Goal: Task Accomplishment & Management: Manage account settings

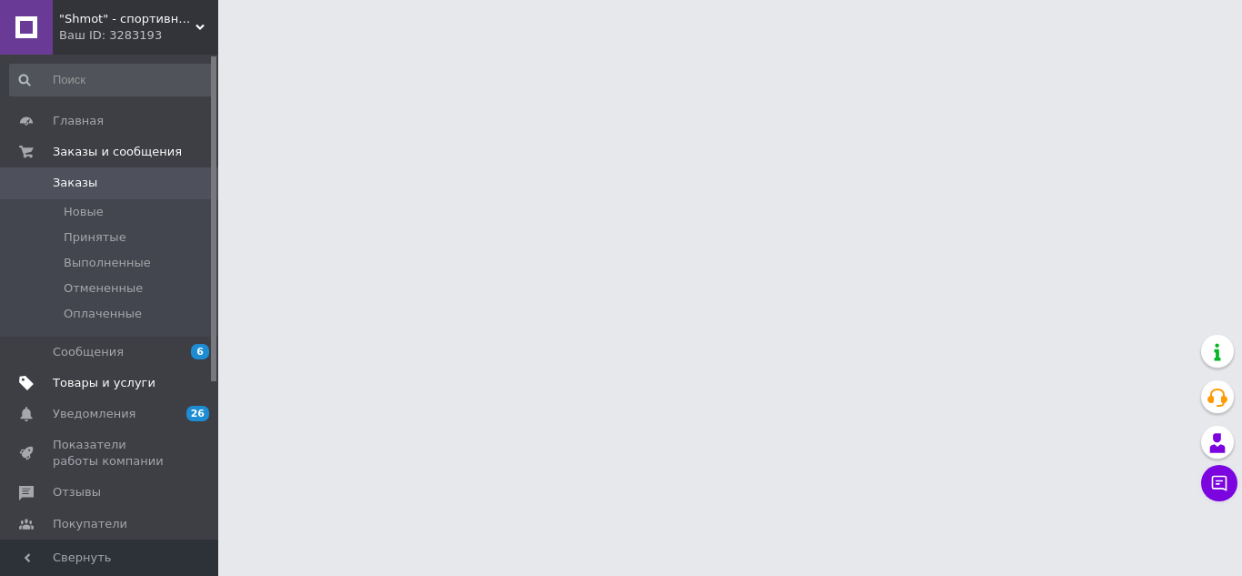
click at [119, 380] on span "Товары и услуги" at bounding box center [104, 383] width 103 height 16
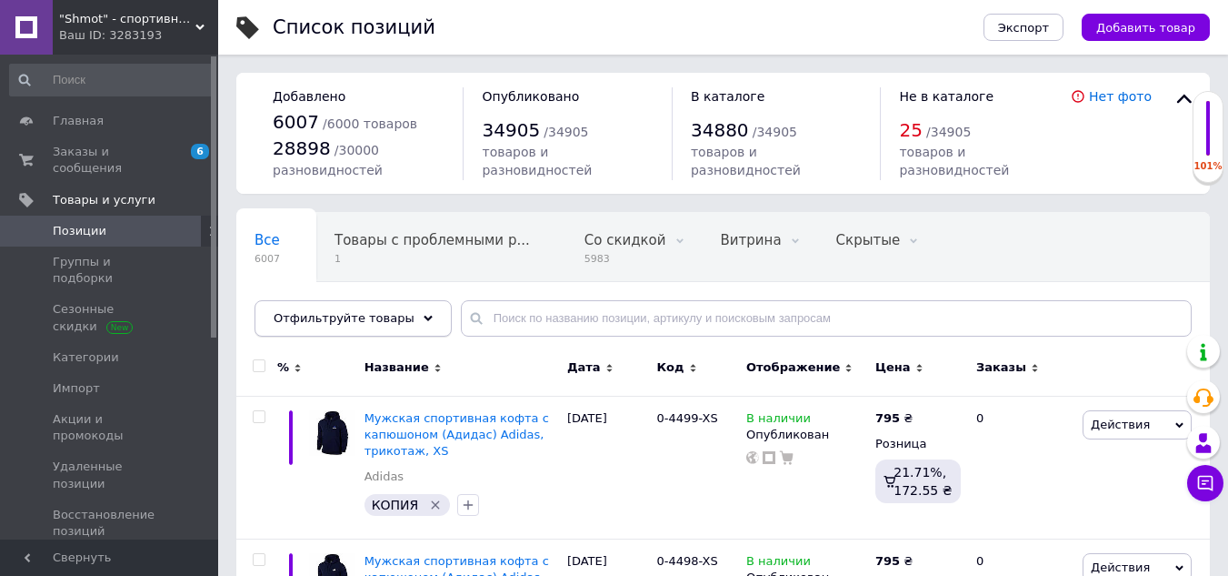
click at [392, 323] on span "Отфильтруйте товары" at bounding box center [344, 318] width 141 height 14
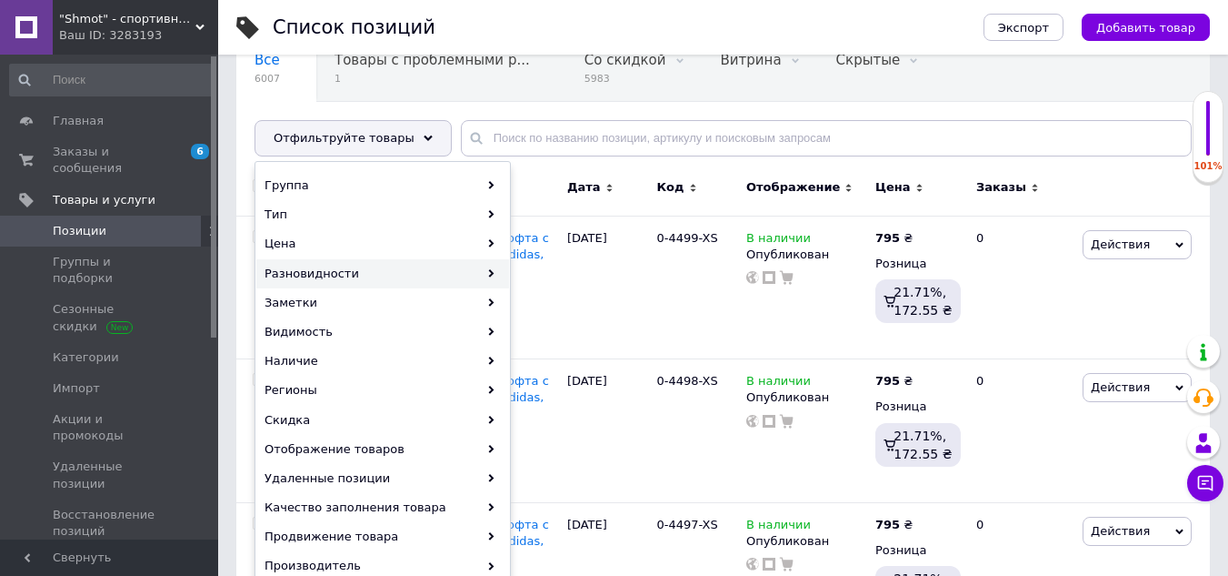
scroll to position [182, 0]
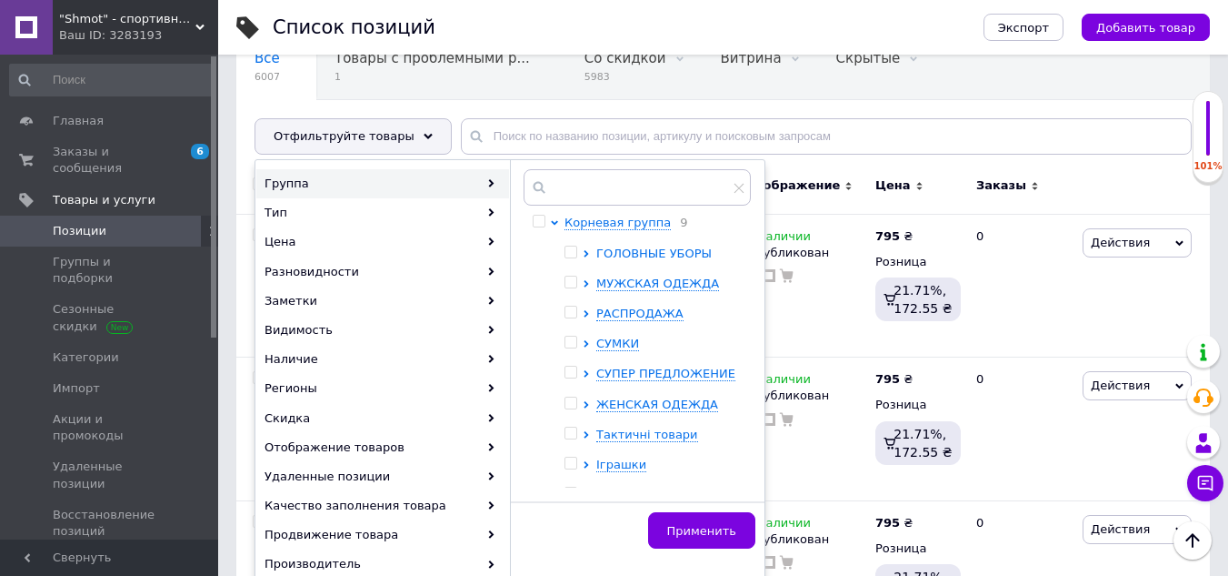
click at [587, 254] on icon at bounding box center [586, 253] width 5 height 7
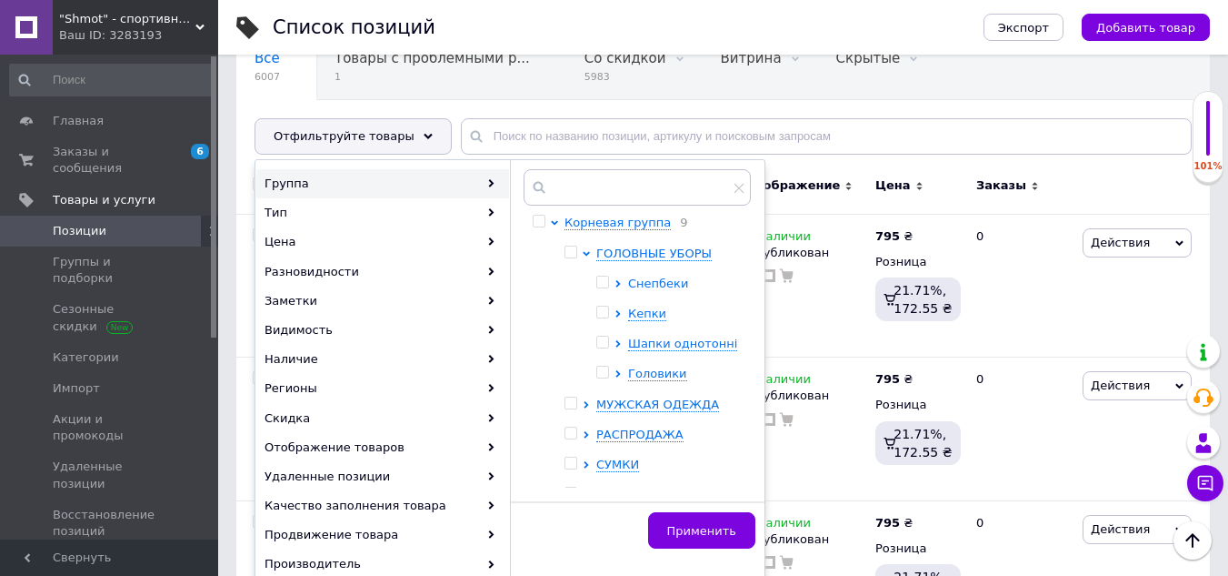
click at [617, 283] on icon at bounding box center [618, 283] width 7 height 7
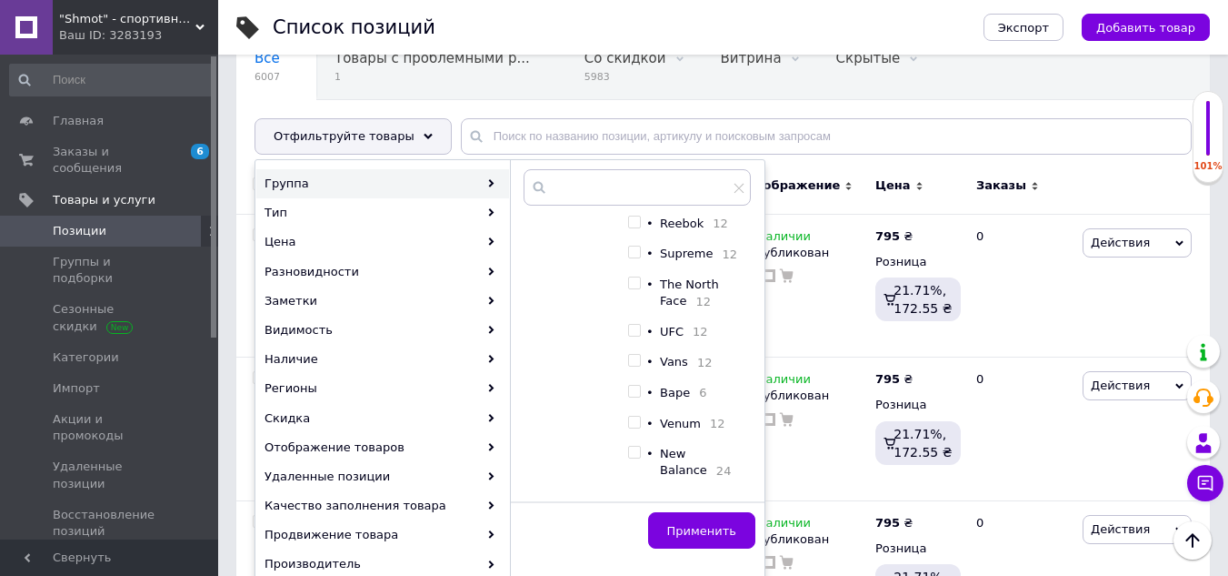
click at [636, 289] on input "checkbox" at bounding box center [634, 283] width 12 height 12
checkbox input "true"
click at [639, 366] on input "checkbox" at bounding box center [634, 361] width 12 height 12
checkbox input "true"
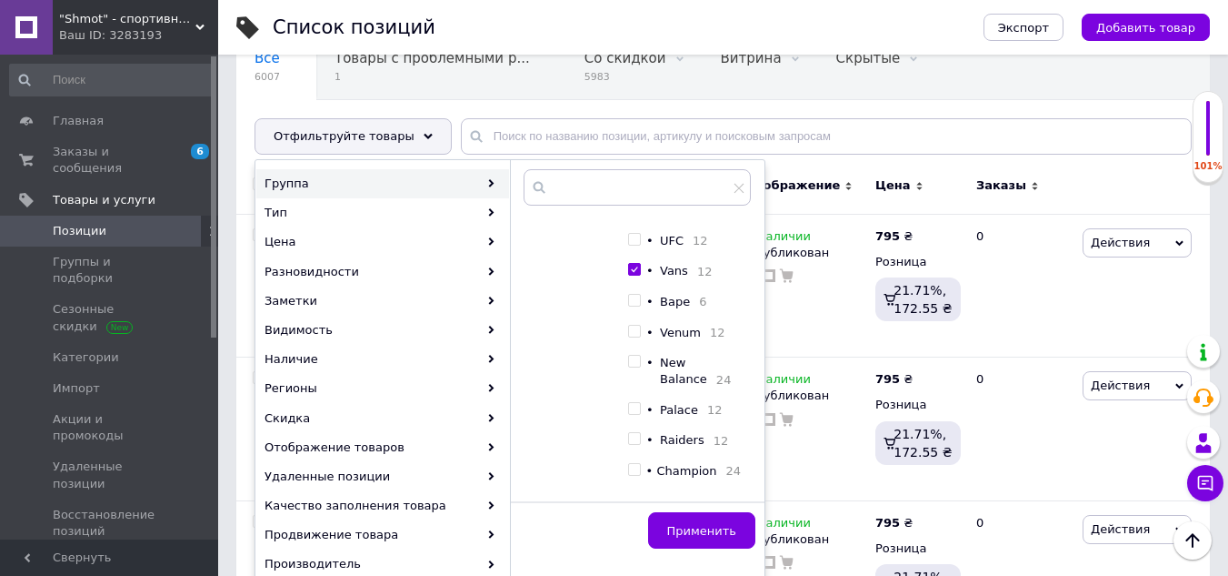
click at [636, 415] on input "checkbox" at bounding box center [634, 409] width 12 height 12
checkbox input "true"
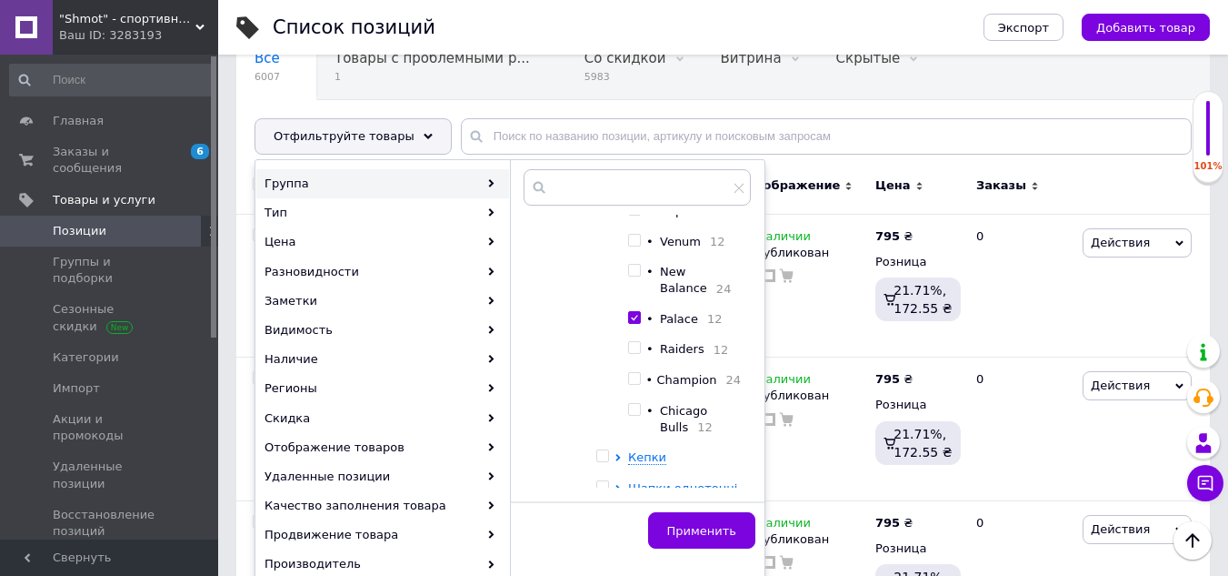
click at [637, 416] on input "checkbox" at bounding box center [634, 410] width 12 height 12
checkbox input "true"
click at [692, 528] on span "Применить" at bounding box center [701, 531] width 69 height 14
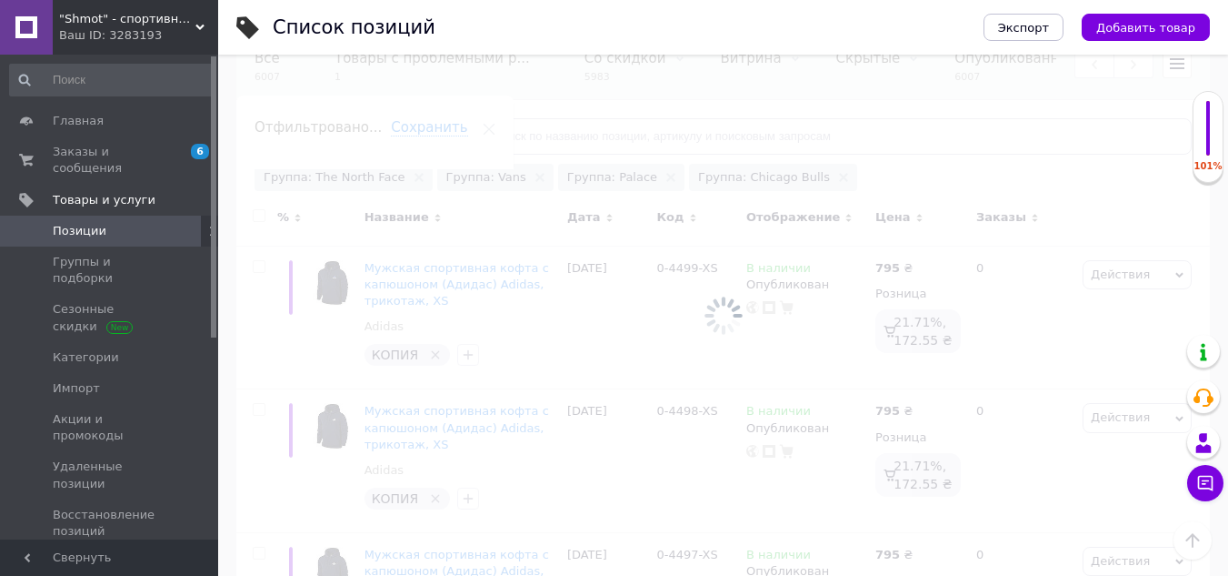
scroll to position [0, 248]
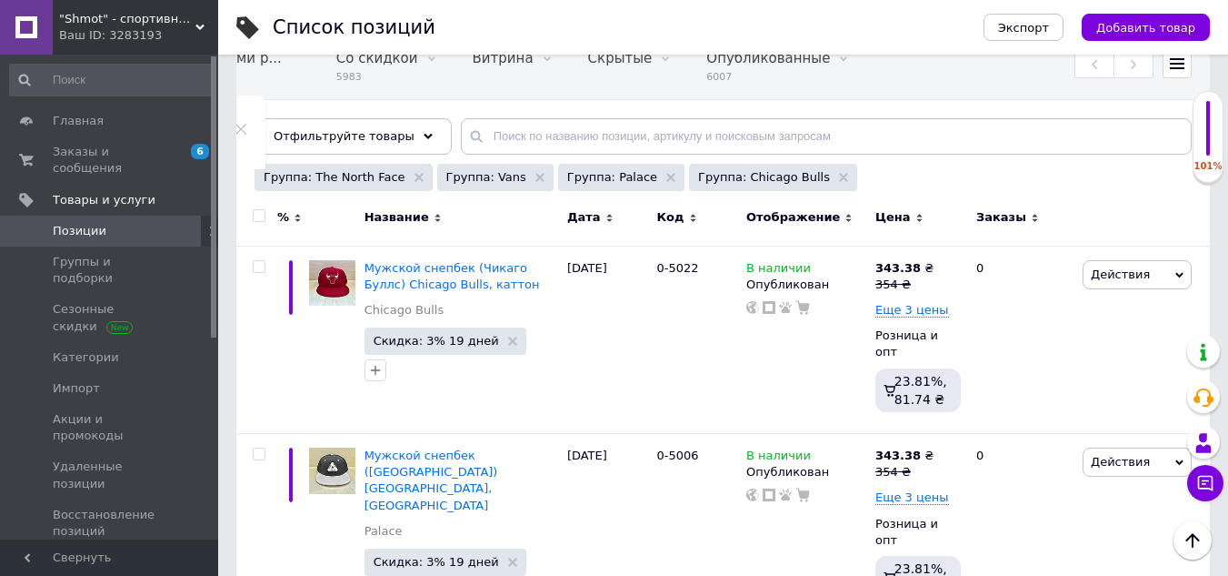
click at [259, 209] on span at bounding box center [259, 215] width 13 height 13
click at [259, 210] on input "checkbox" at bounding box center [259, 216] width 12 height 12
checkbox input "true"
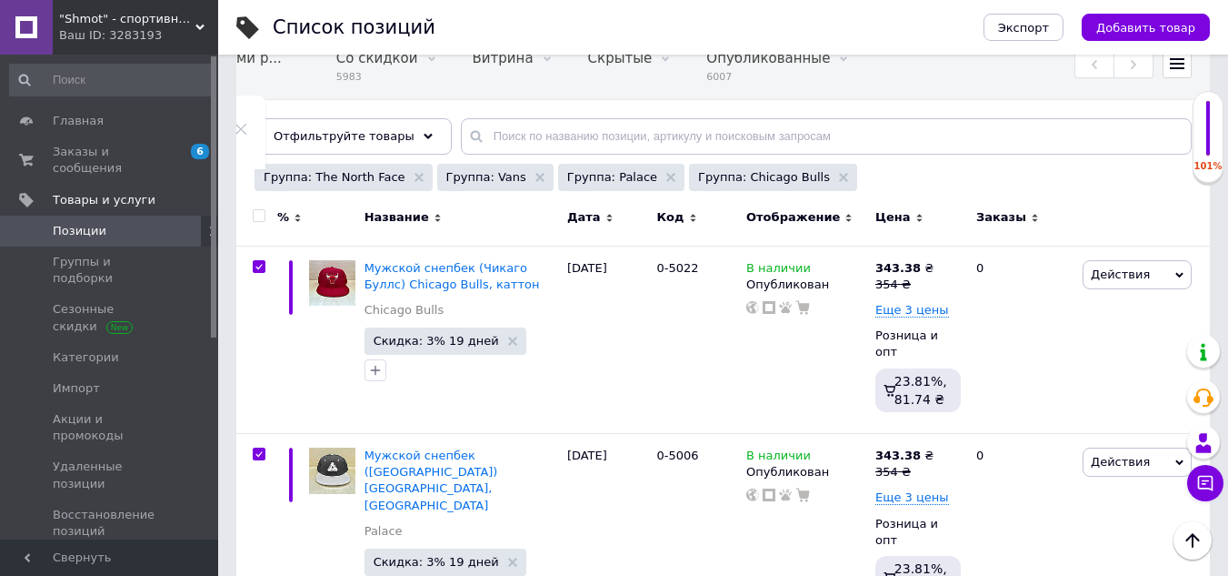
checkbox input "true"
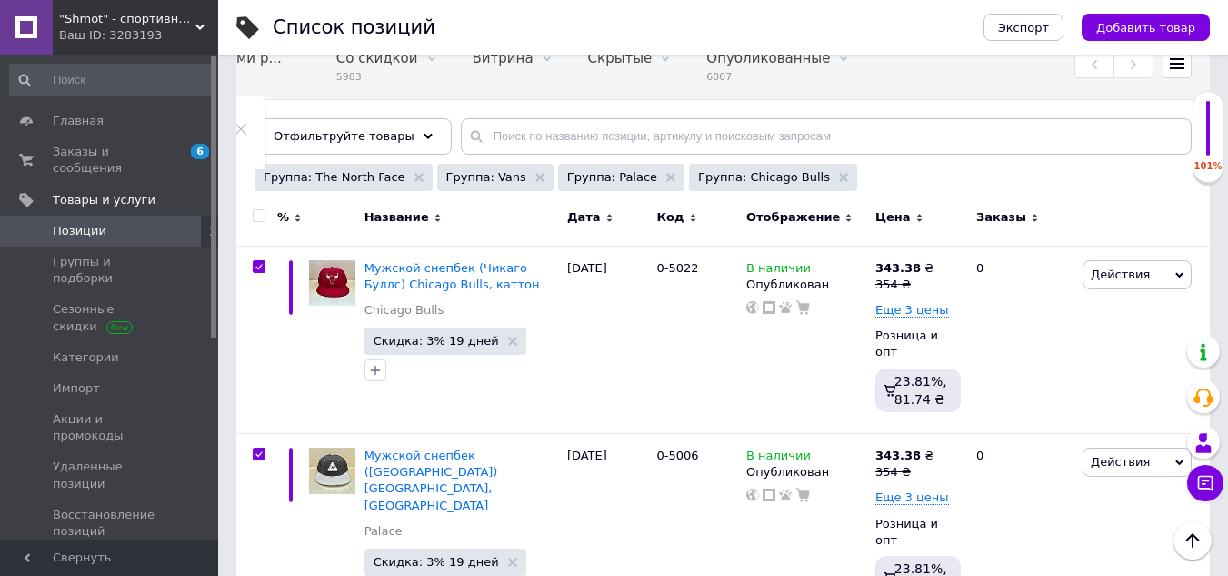
checkbox input "true"
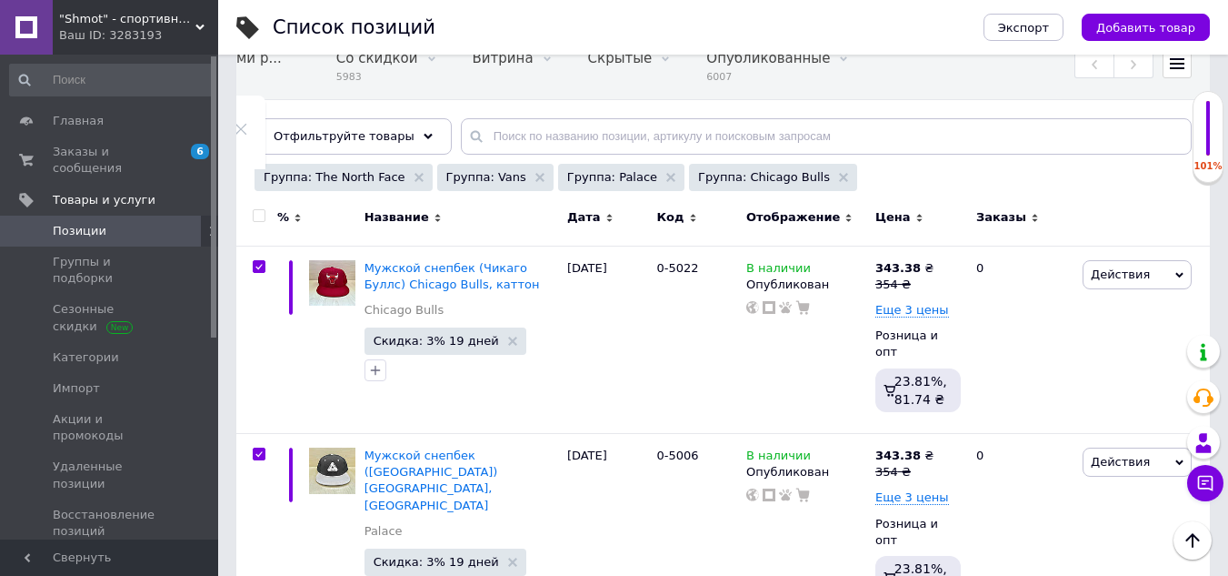
checkbox input "true"
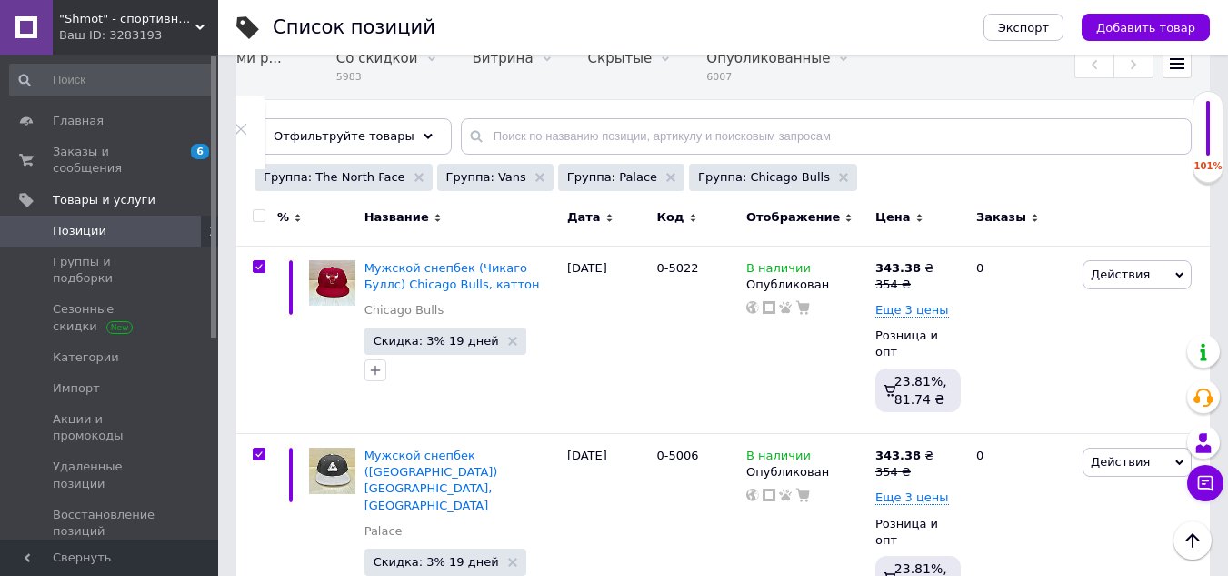
checkbox input "true"
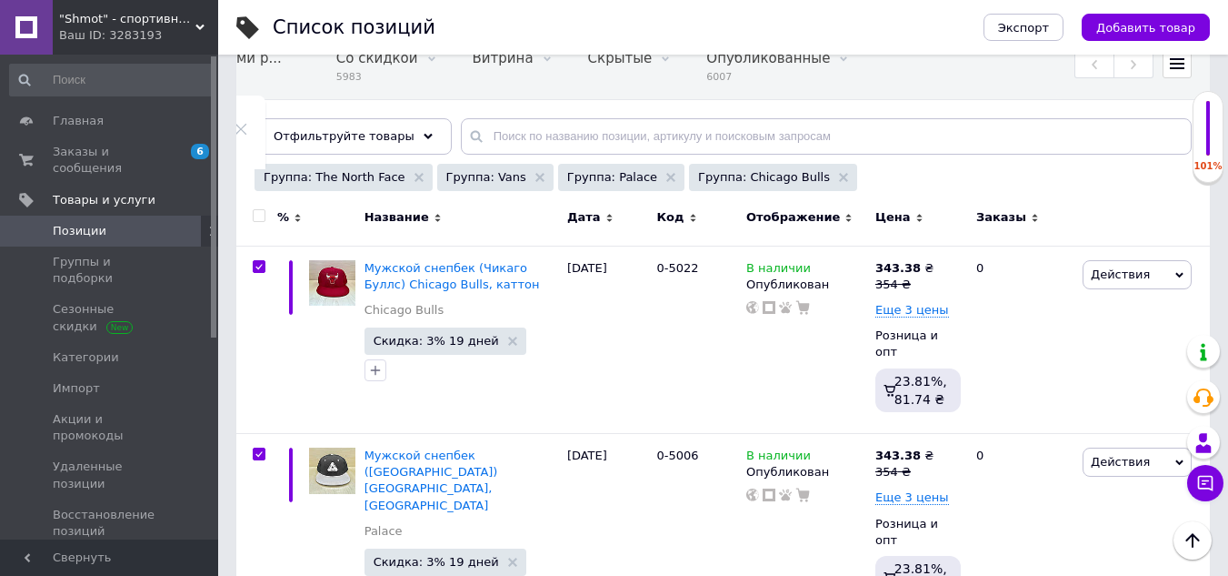
checkbox input "true"
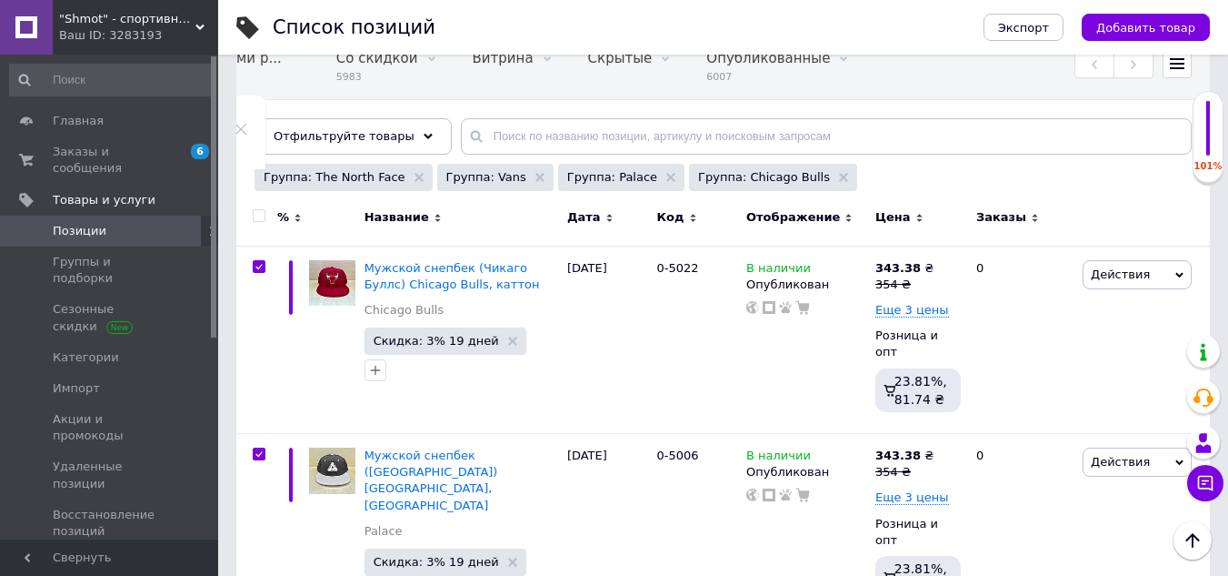
checkbox input "true"
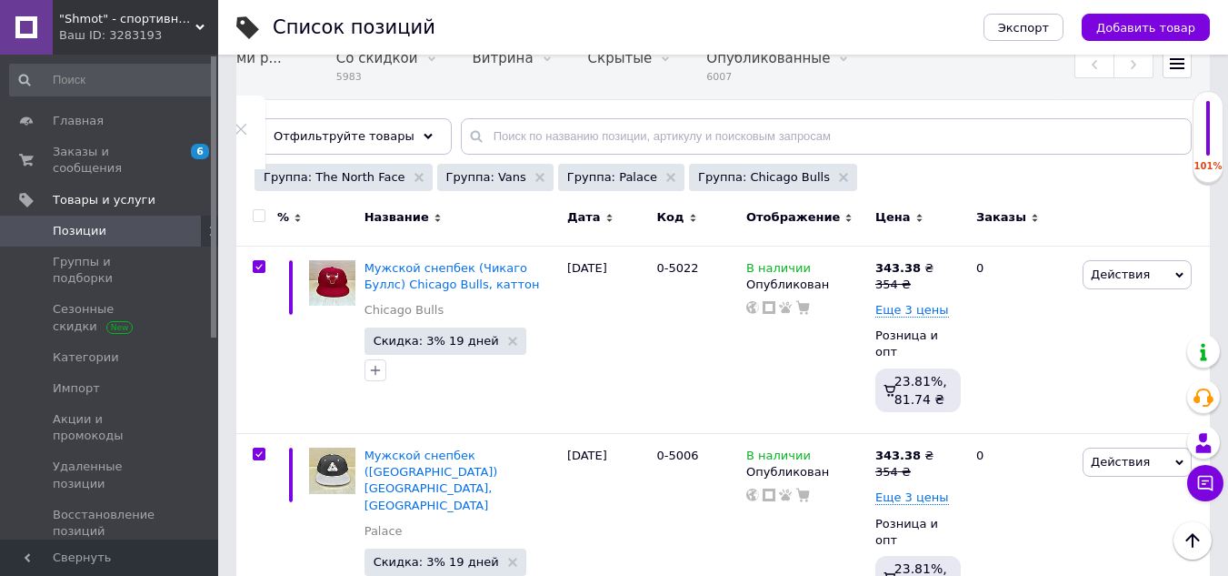
checkbox input "true"
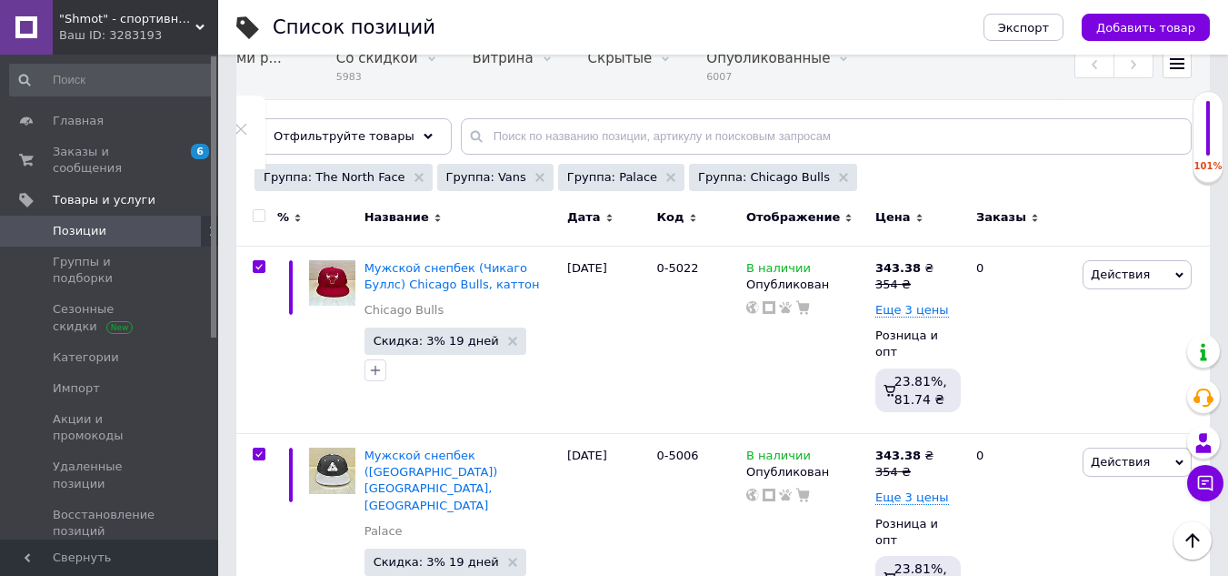
checkbox input "true"
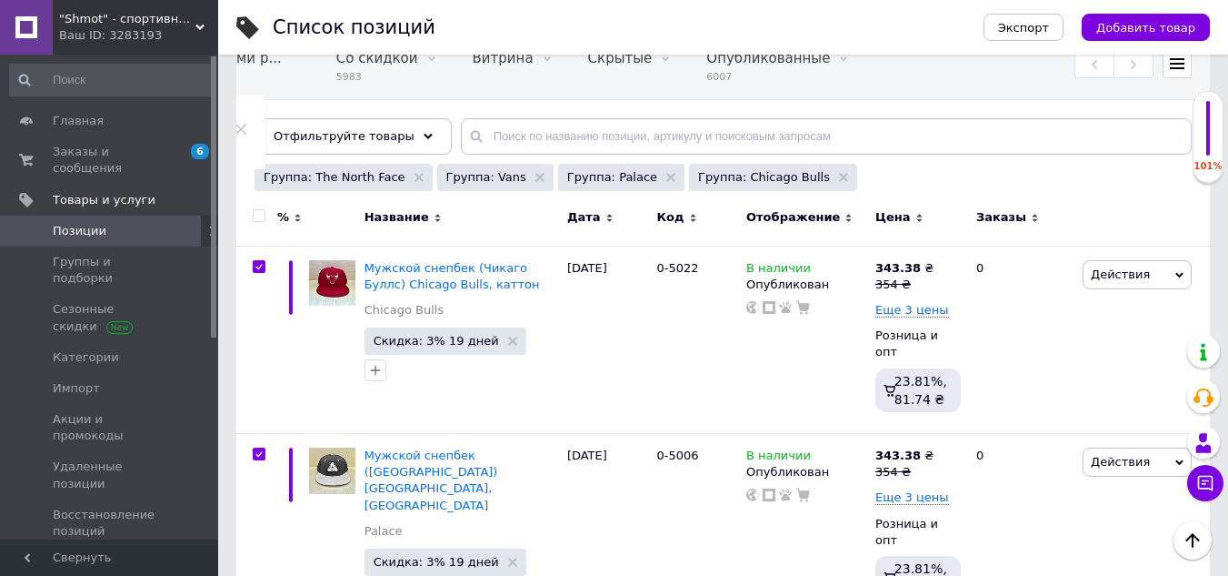
checkbox input "true"
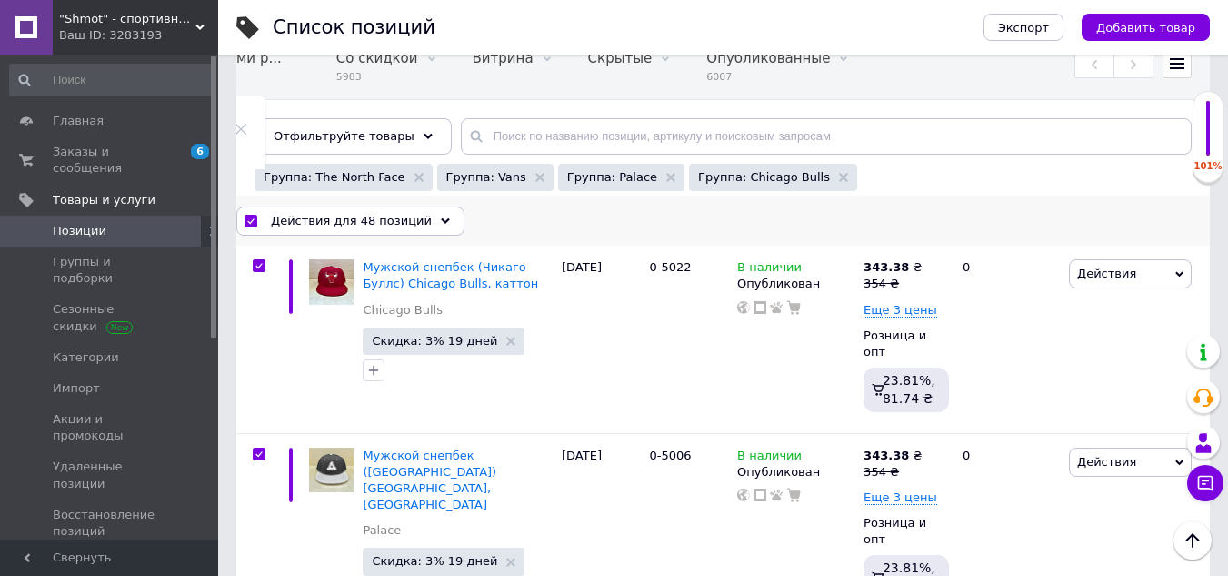
click at [366, 216] on span "Действия для 48 позиций" at bounding box center [351, 221] width 161 height 16
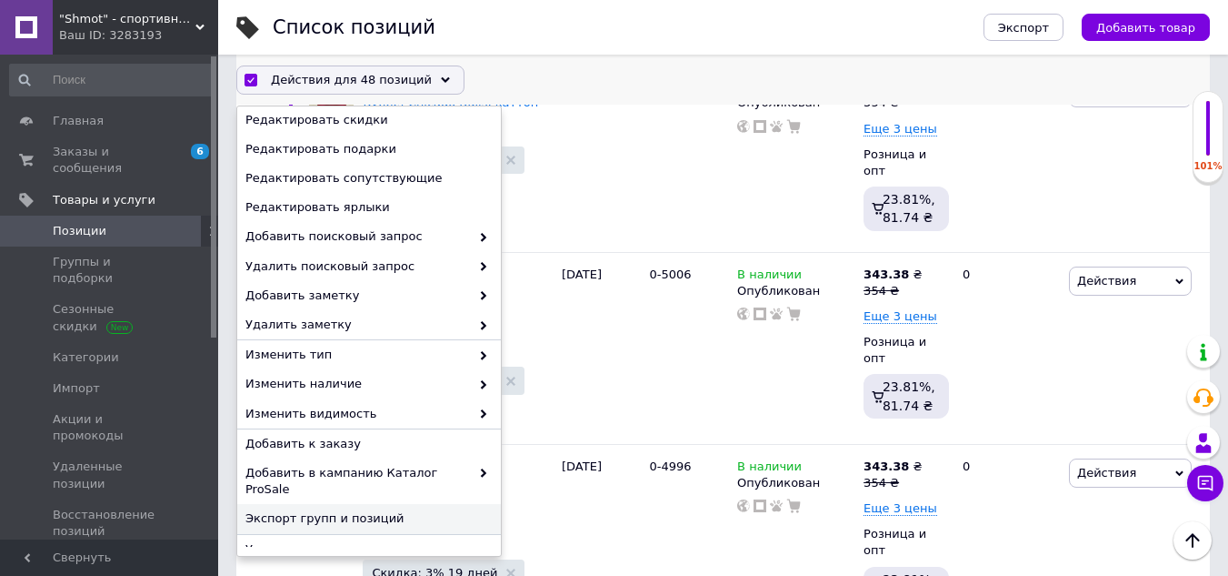
scroll to position [364, 0]
click at [314, 540] on span "Удалить" at bounding box center [366, 548] width 243 height 16
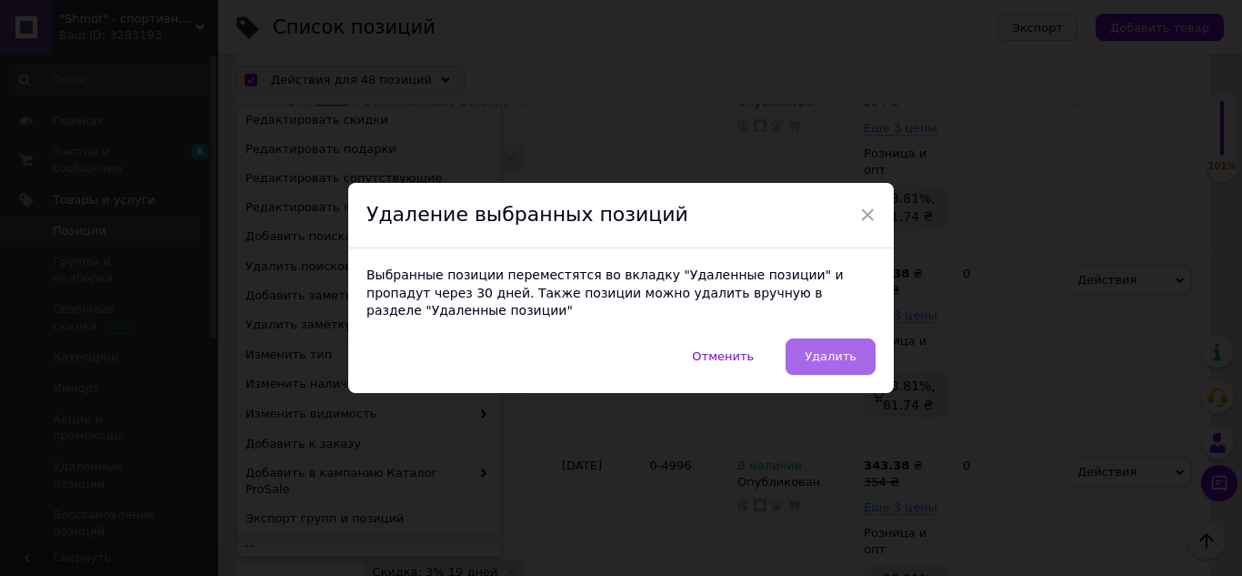
click at [831, 349] on span "Удалить" at bounding box center [831, 356] width 52 height 14
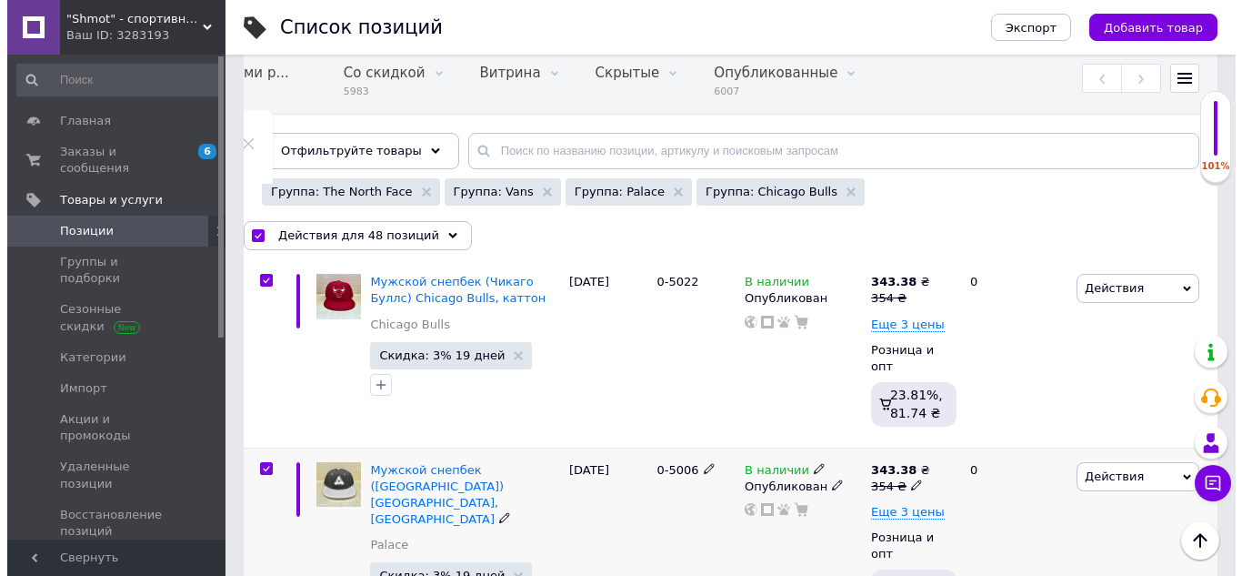
scroll to position [0, 0]
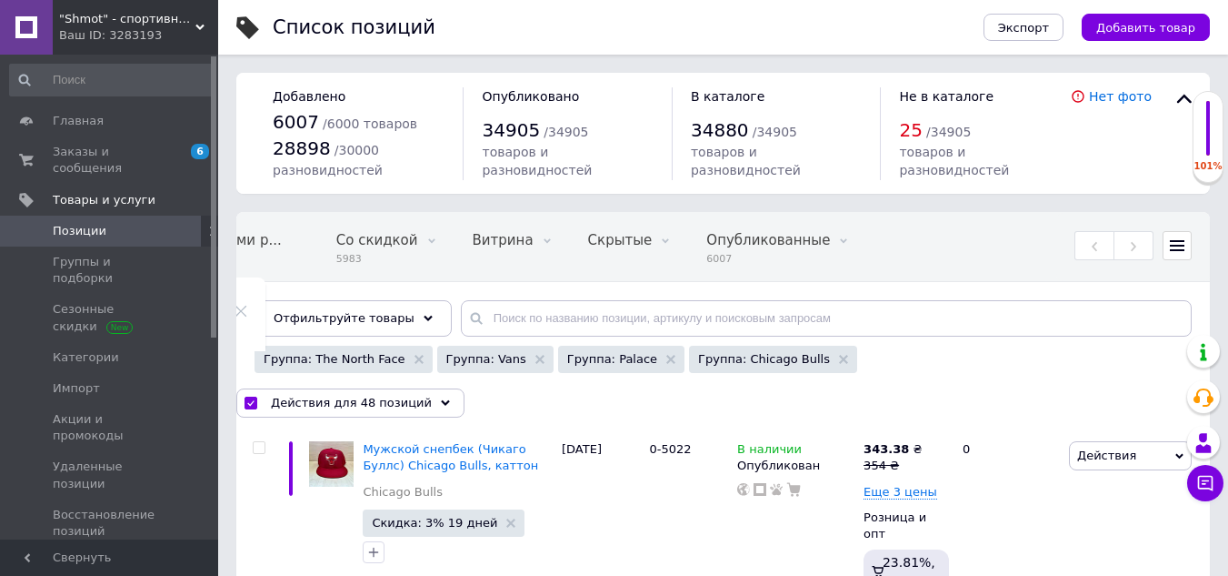
checkbox input "false"
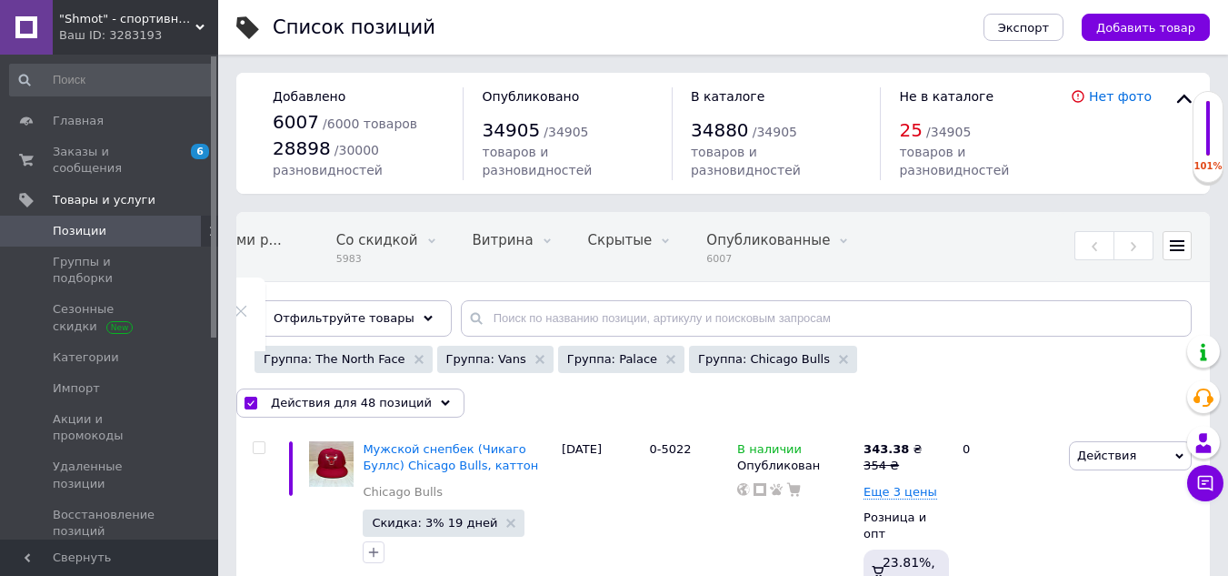
checkbox input "false"
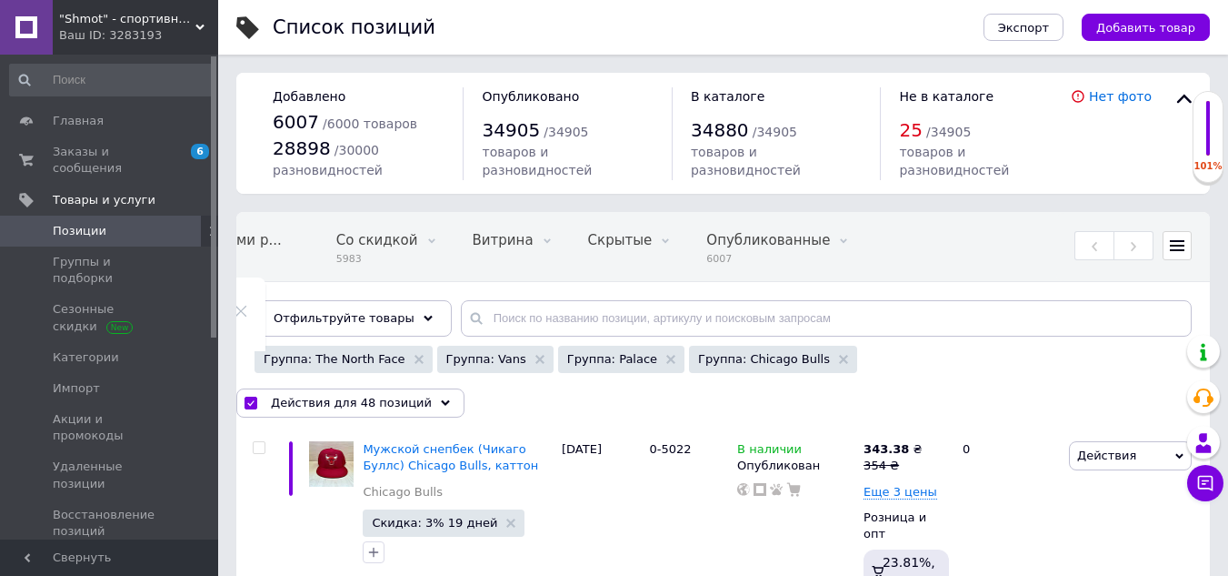
checkbox input "false"
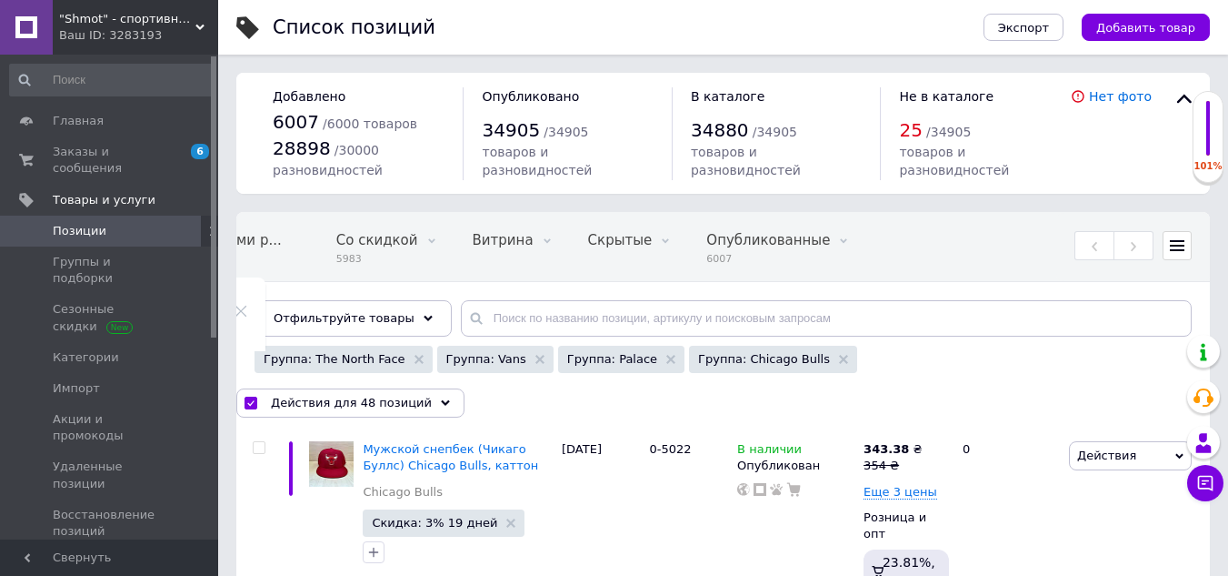
checkbox input "false"
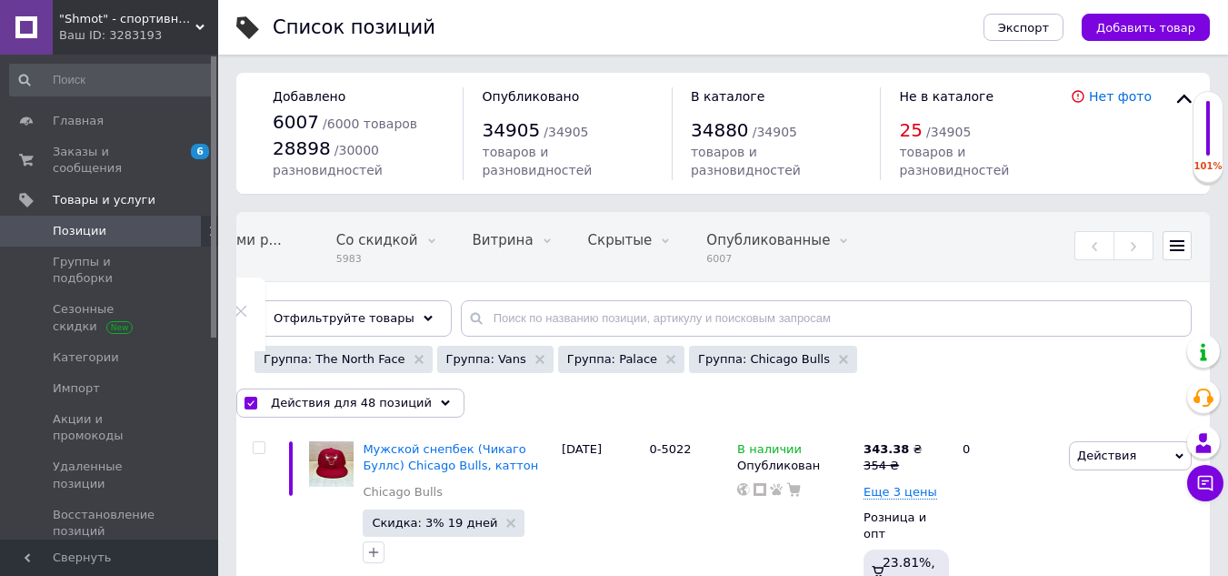
checkbox input "false"
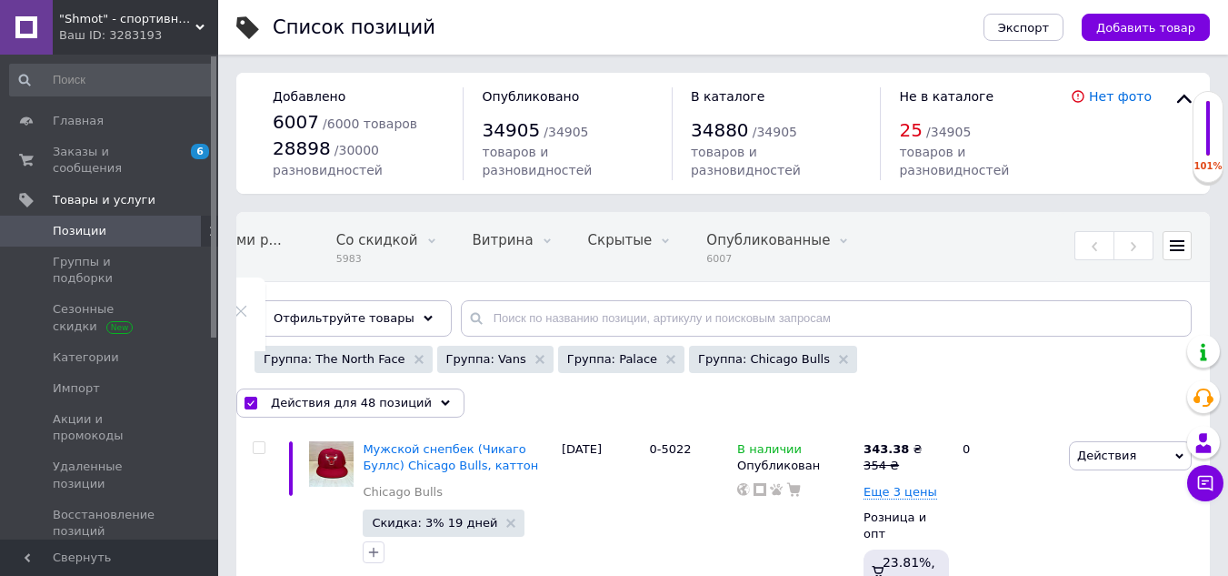
checkbox input "false"
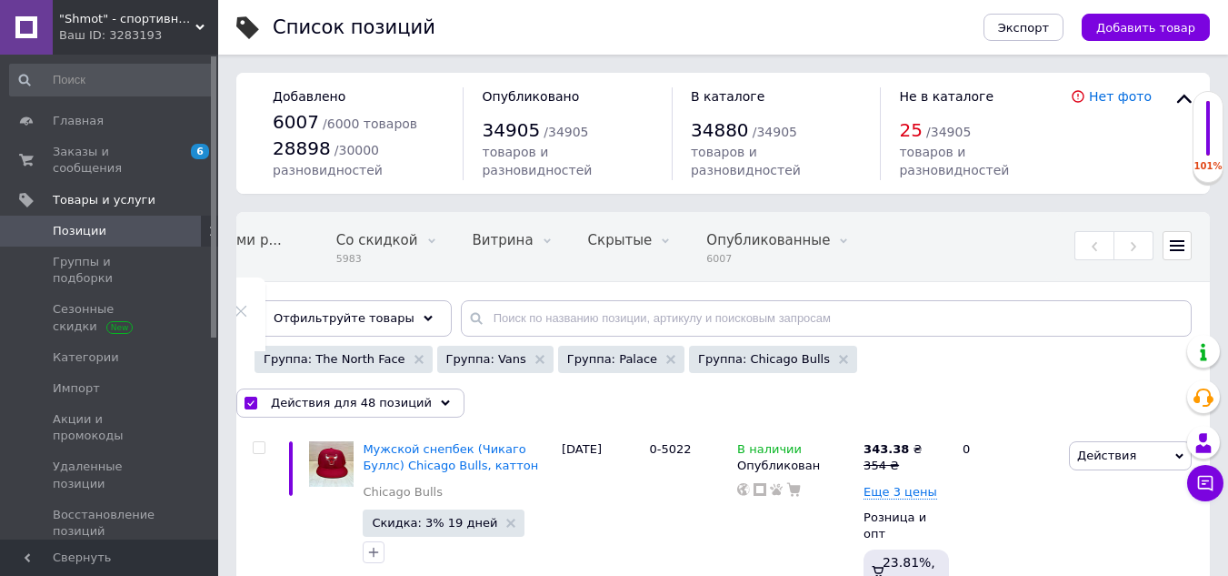
checkbox input "false"
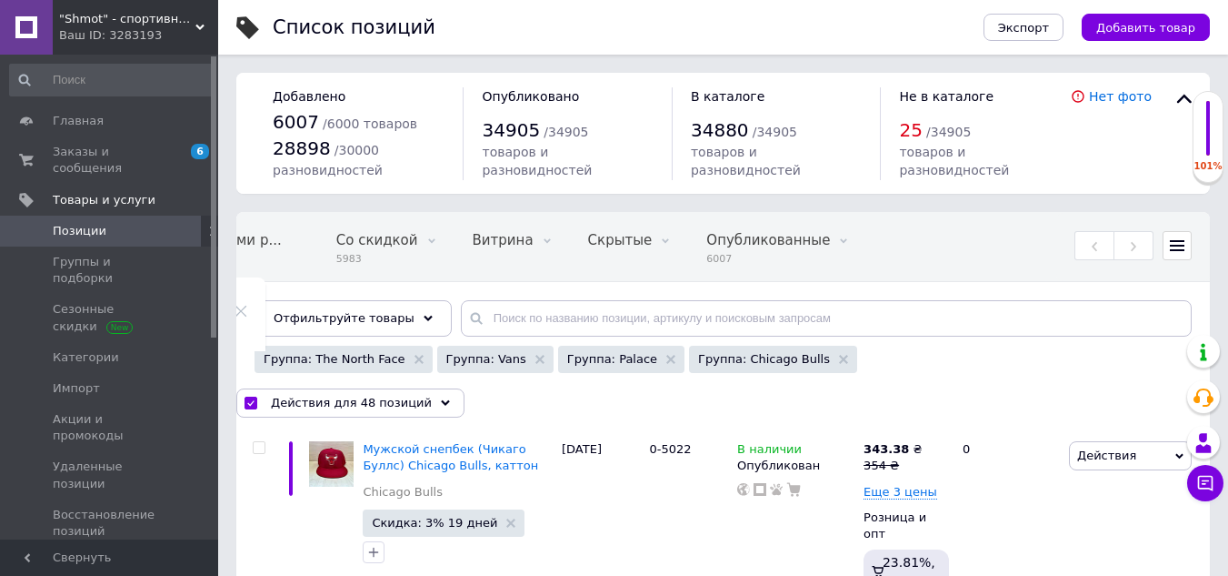
checkbox input "false"
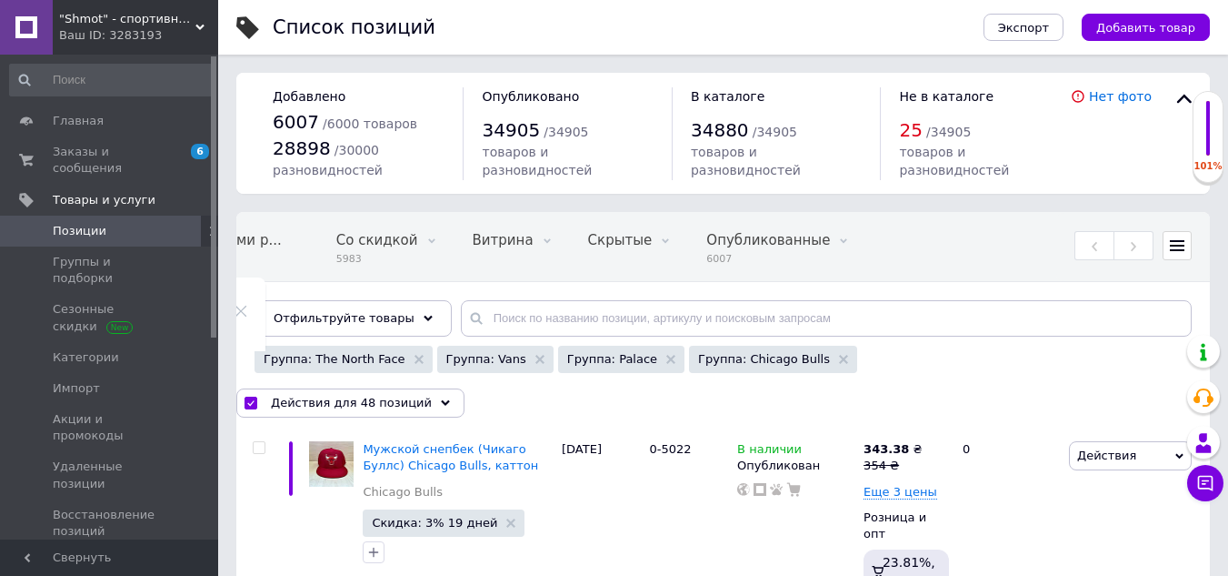
checkbox input "false"
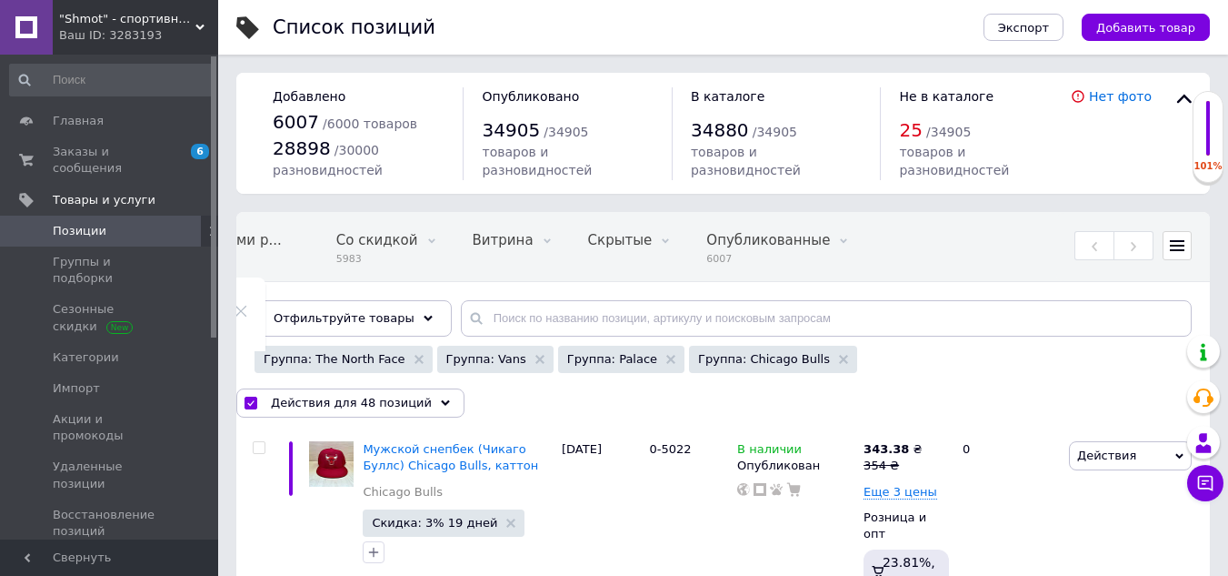
checkbox input "false"
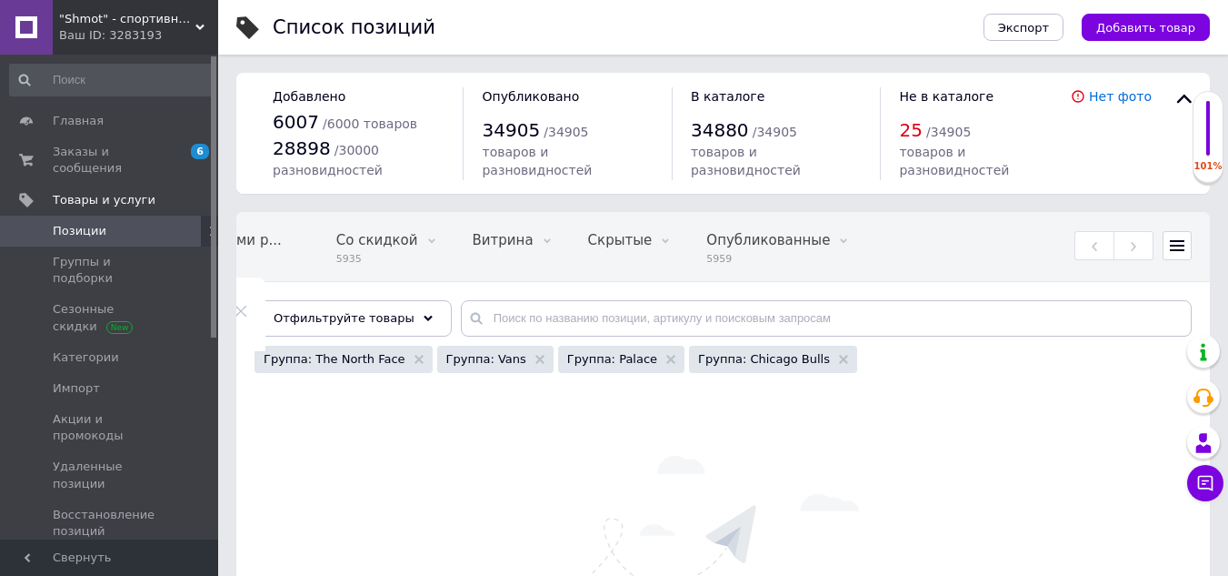
click at [247, 305] on icon at bounding box center [241, 311] width 13 height 13
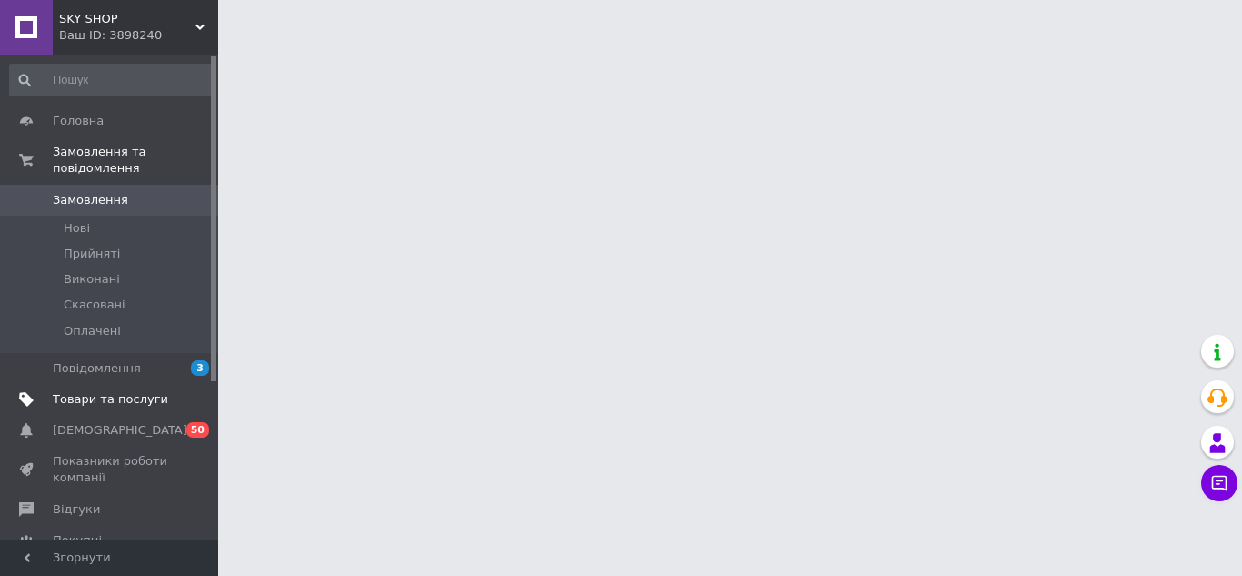
click at [145, 391] on span "Товари та послуги" at bounding box center [110, 399] width 115 height 16
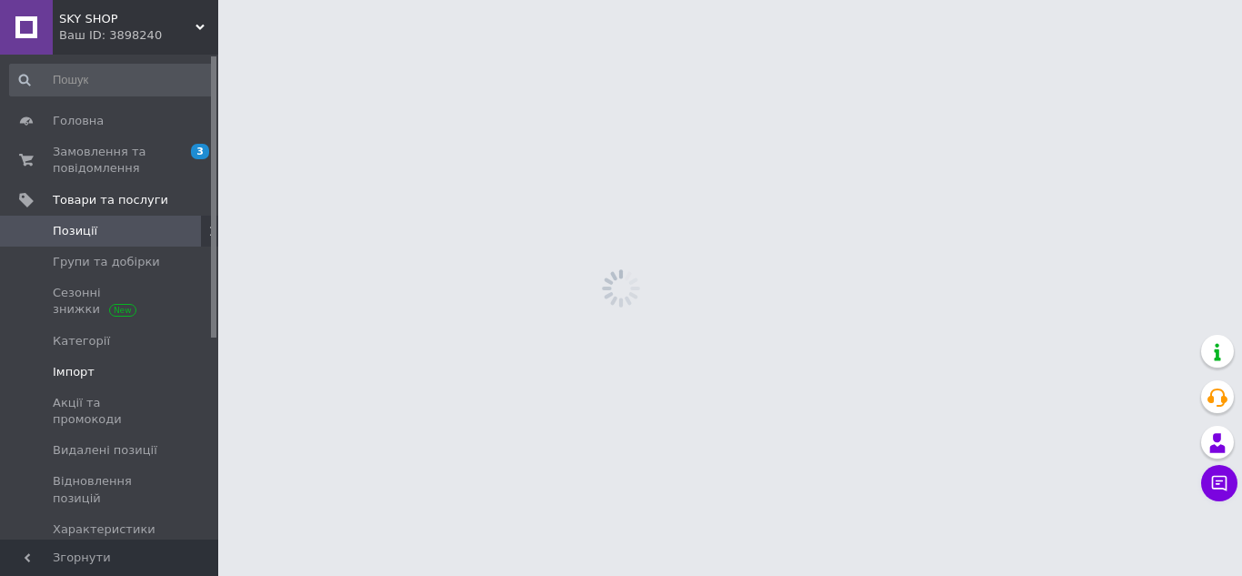
click at [115, 373] on span "Імпорт" at bounding box center [110, 372] width 115 height 16
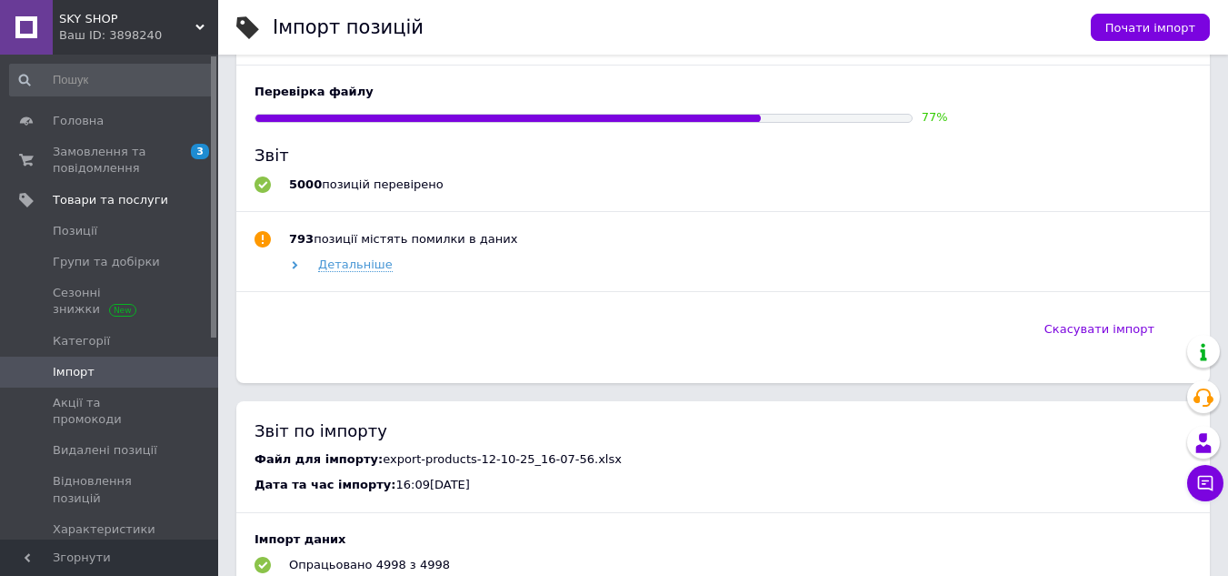
scroll to position [818, 0]
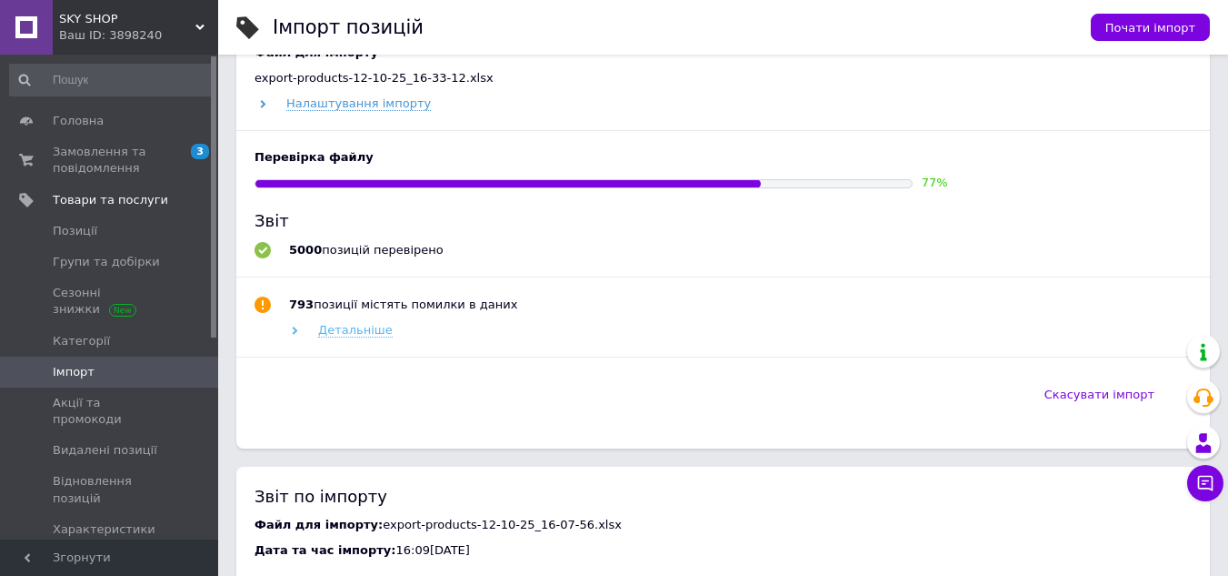
click at [365, 333] on span "Детальніше" at bounding box center [355, 330] width 75 height 15
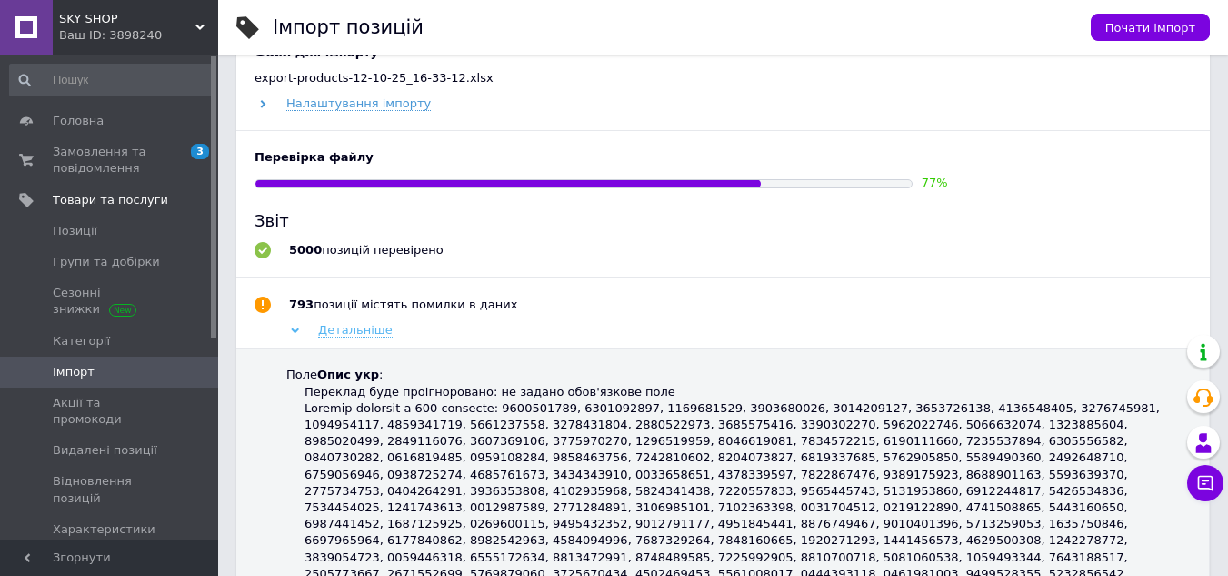
click at [365, 333] on span "Детальніше" at bounding box center [355, 330] width 75 height 15
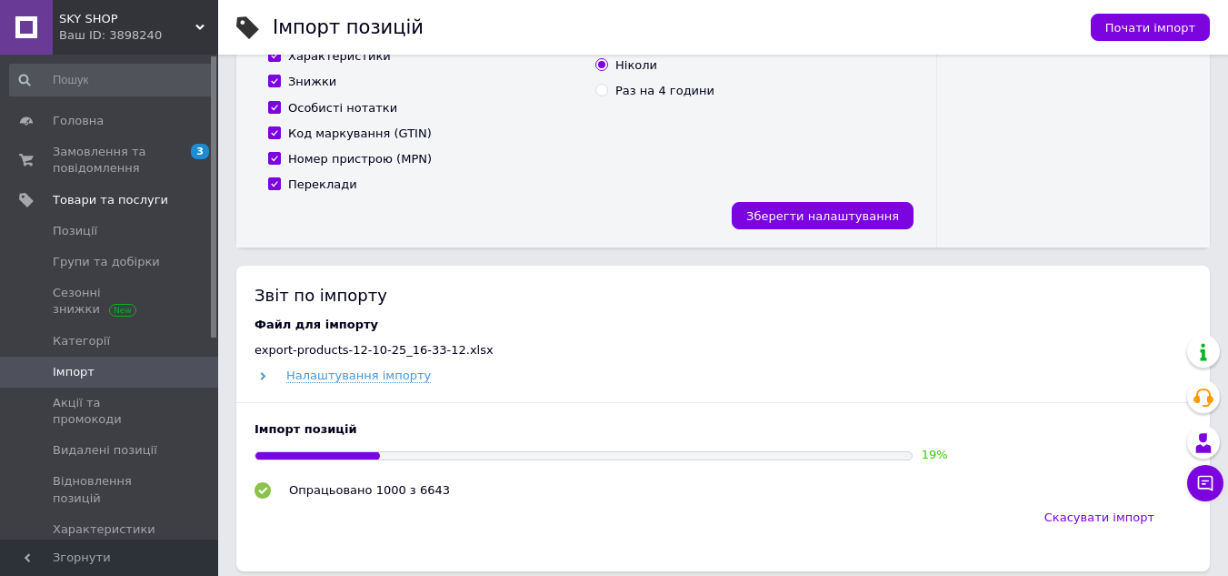
scroll to position [546, 0]
click at [114, 229] on span "Позиції" at bounding box center [110, 231] width 115 height 16
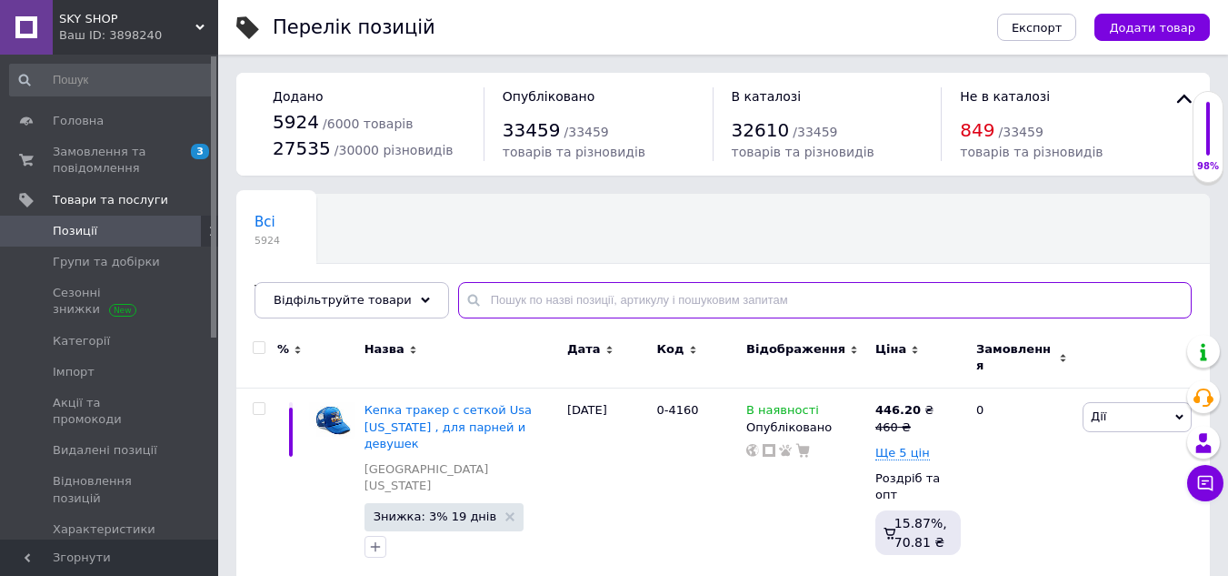
click at [506, 303] on input "text" at bounding box center [825, 300] width 734 height 36
paste input "0-1266-XS"
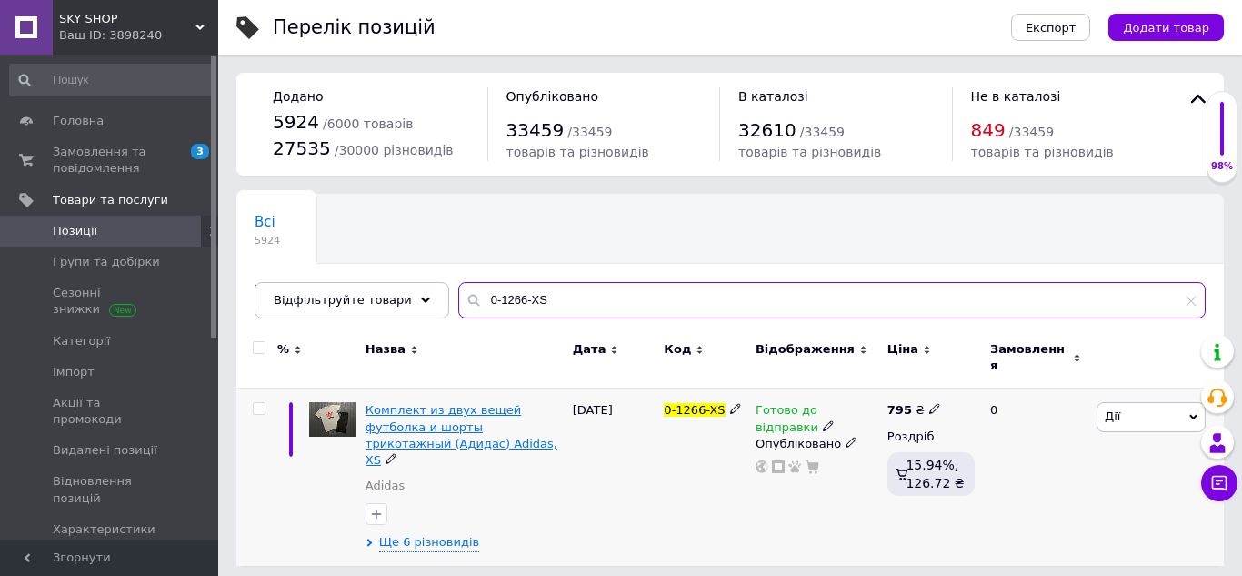
type input "0-1266-XS"
click at [496, 422] on span "Комплект из двух вещей футболка и шорты трикотажный (Адидас) Adidas, XS" at bounding box center [462, 435] width 192 height 64
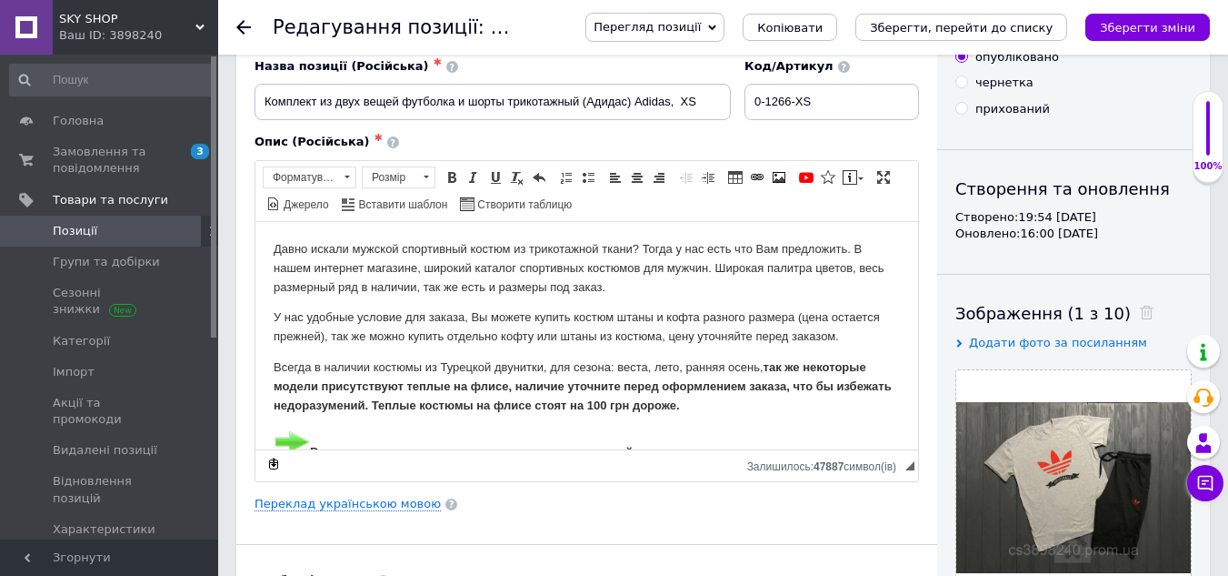
scroll to position [182, 0]
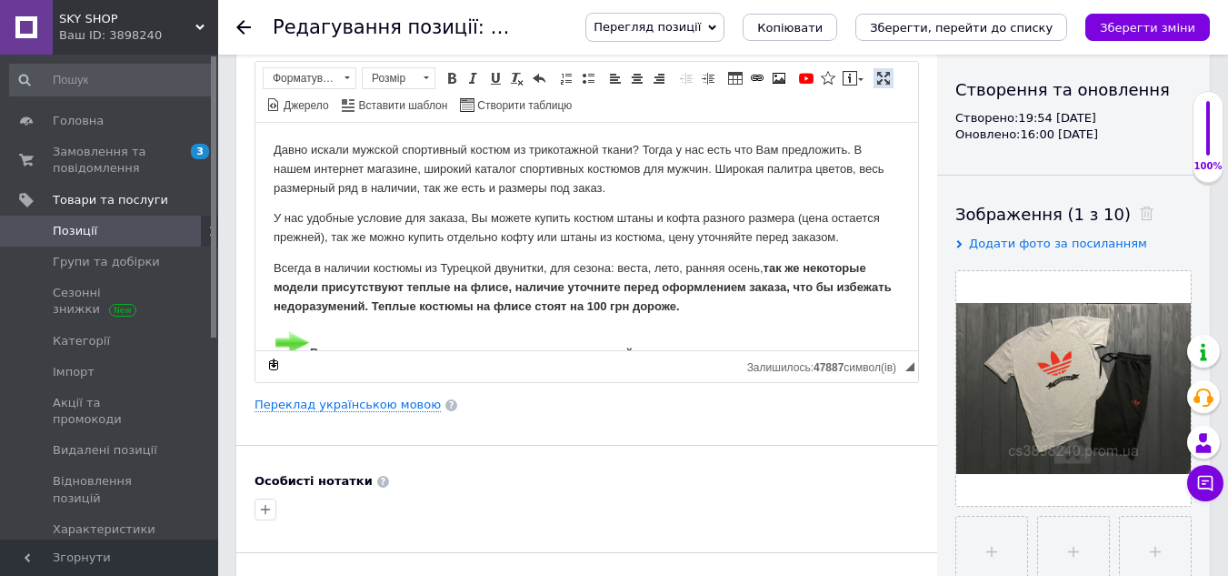
click at [884, 83] on span at bounding box center [883, 78] width 15 height 15
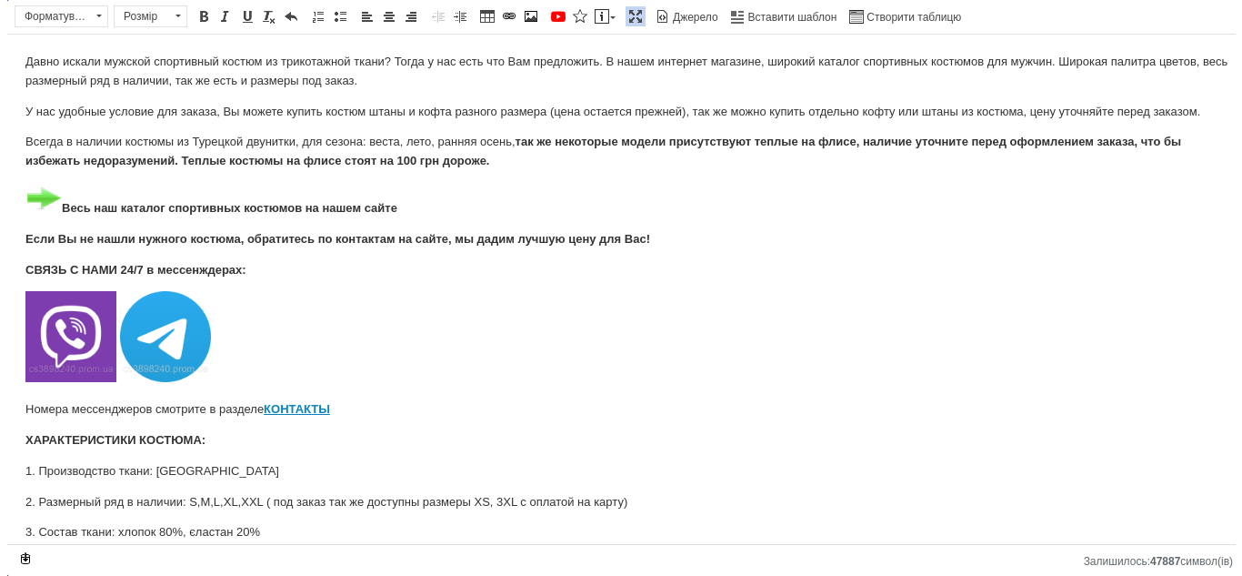
scroll to position [0, 0]
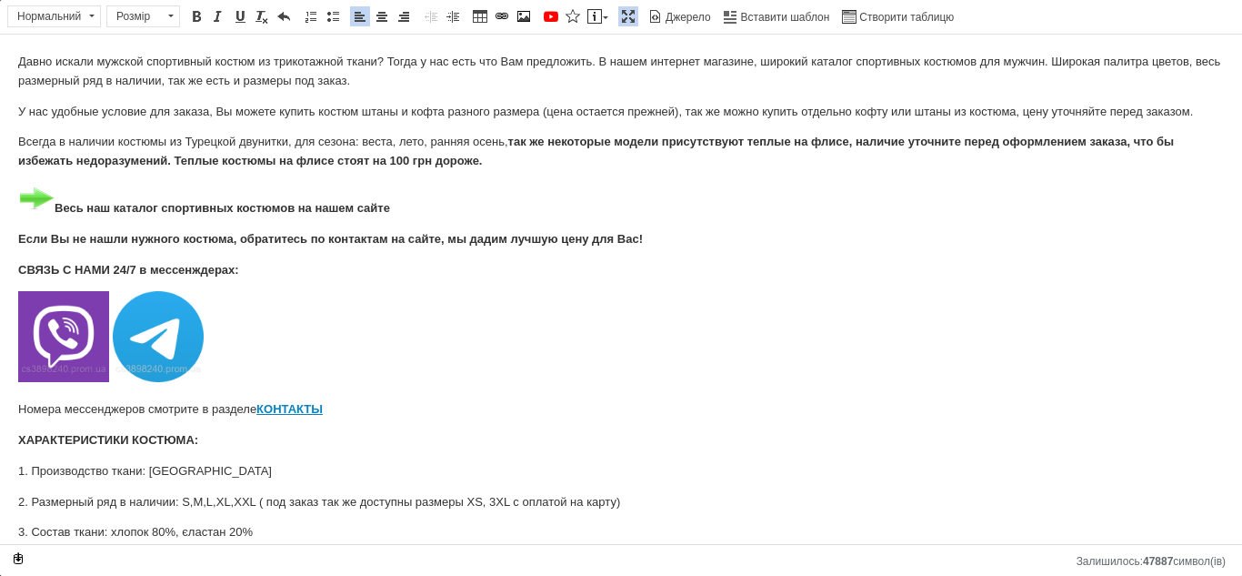
drag, startPoint x: 320, startPoint y: 67, endPoint x: 63, endPoint y: 55, distance: 257.6
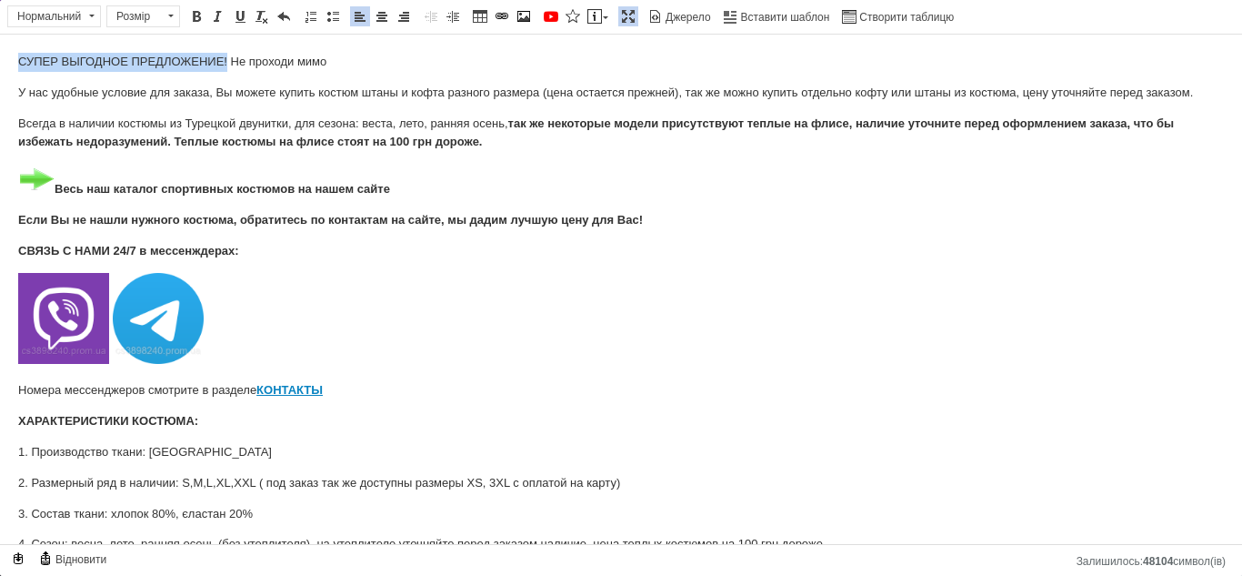
drag, startPoint x: 227, startPoint y: 56, endPoint x: 0, endPoint y: 45, distance: 227.6
click at [194, 10] on span at bounding box center [196, 16] width 15 height 15
click at [347, 55] on p "СУПЕР ВЫГОДНОЕ ПРЕДЛОЖЕНИЕ! Не проходи мимо" at bounding box center [621, 62] width 1206 height 19
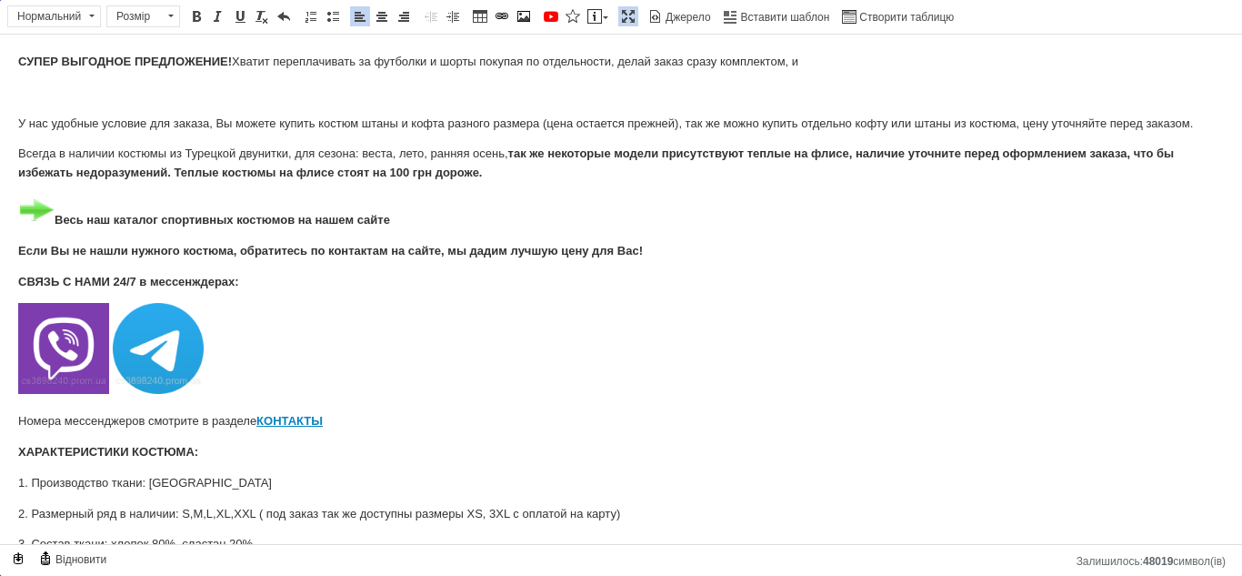
click at [850, 66] on p "СУПЕР ВЫГОДНОЕ ПРЕДЛОЖЕНИЕ! Хватит переплачивать за футболки и шорты покупая по…" at bounding box center [621, 62] width 1206 height 19
click at [429, 60] on p "СУПЕР ВЫГОДНОЕ ПРЕДЛОЖЕНИЕ! Хватит переплачивать за футболки и шорты покупая по…" at bounding box center [621, 62] width 1206 height 19
drag, startPoint x: 917, startPoint y: 62, endPoint x: 804, endPoint y: 58, distance: 113.7
click at [804, 58] on p "СУПЕР ВЫГОДНОЕ ПРЕДЛОЖЕНИЕ! Хватит переплачивать за футболку и шорты покупая по…" at bounding box center [621, 62] width 1206 height 19
click at [199, 14] on span at bounding box center [196, 16] width 15 height 15
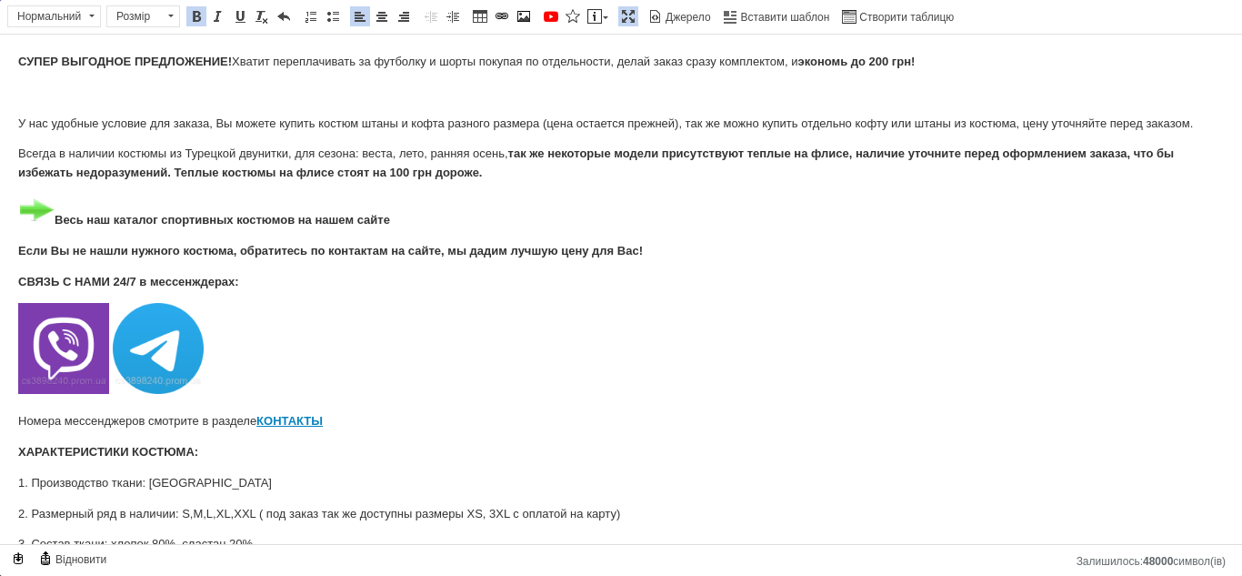
click at [936, 55] on p "СУПЕР ВЫГОДНОЕ ПРЕДЛОЖЕНИЕ! Хватит переплачивать за футболку и шорты покупая по…" at bounding box center [621, 62] width 1206 height 19
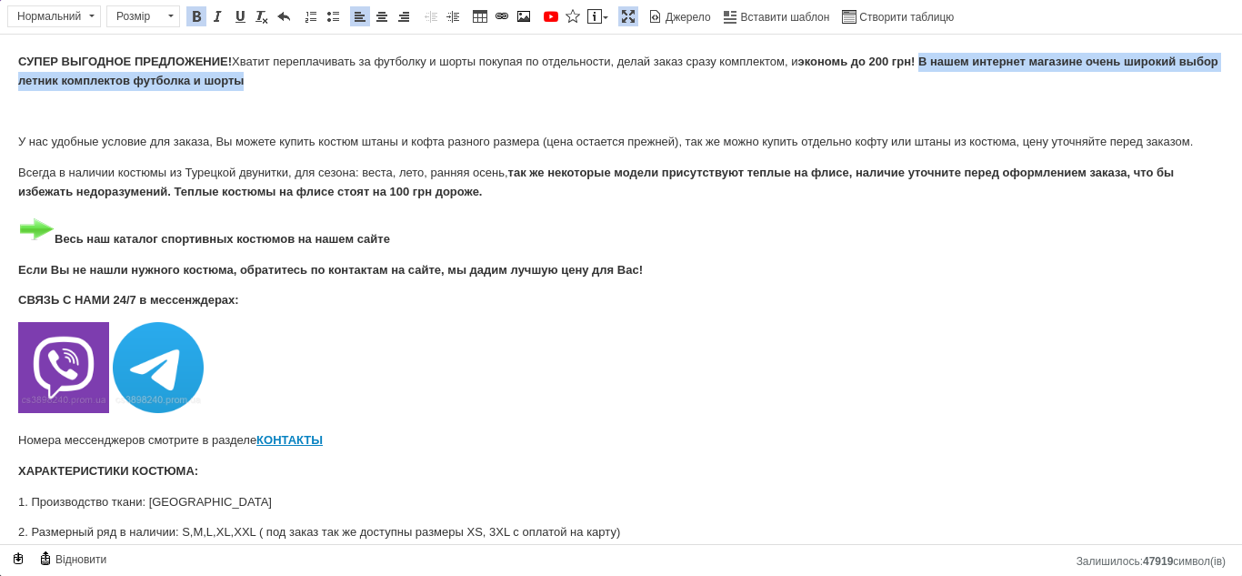
drag, startPoint x: 941, startPoint y: 89, endPoint x: 925, endPoint y: 60, distance: 33.4
click at [925, 60] on p "СУПЕР ВЫГОДНОЕ ПРЕДЛОЖЕНИЕ! Хватит переплачивать за футболку и шорты покупая по…" at bounding box center [621, 72] width 1206 height 38
drag, startPoint x: 202, startPoint y: 7, endPoint x: 251, endPoint y: 4, distance: 49.2
click at [202, 7] on link "Жирний Сполучення клавіш Ctrl+B" at bounding box center [196, 16] width 20 height 20
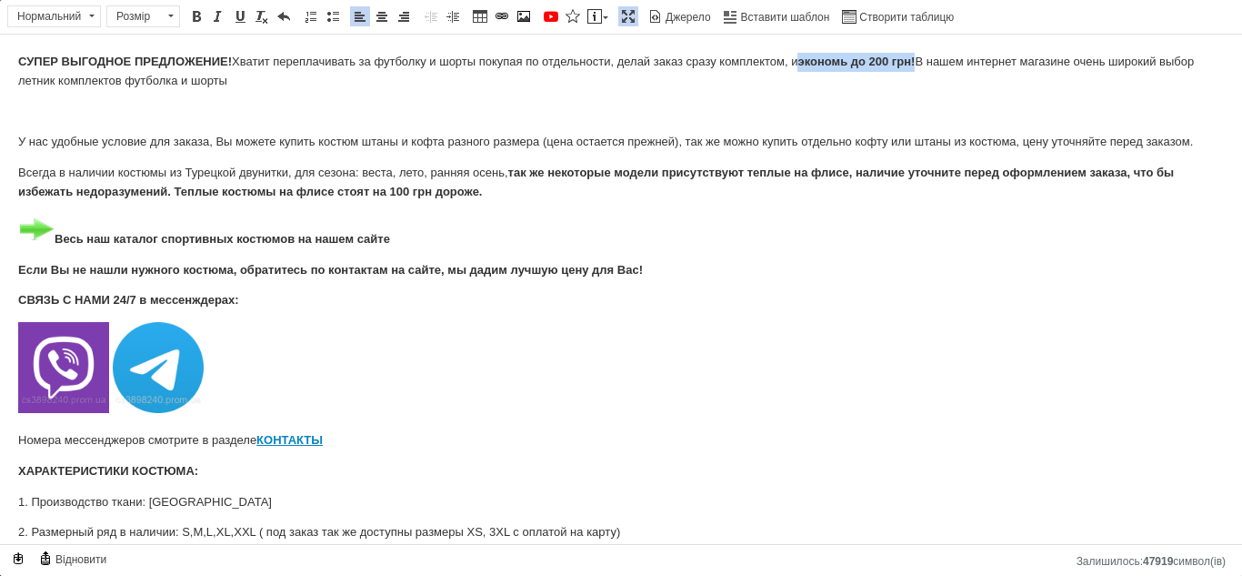
click at [279, 79] on p "СУПЕР ВЫГОДНОЕ ПРЕДЛОЖЕНИЕ! Хватит переплачивать за футболку и шорты покупая по…" at bounding box center [621, 72] width 1206 height 38
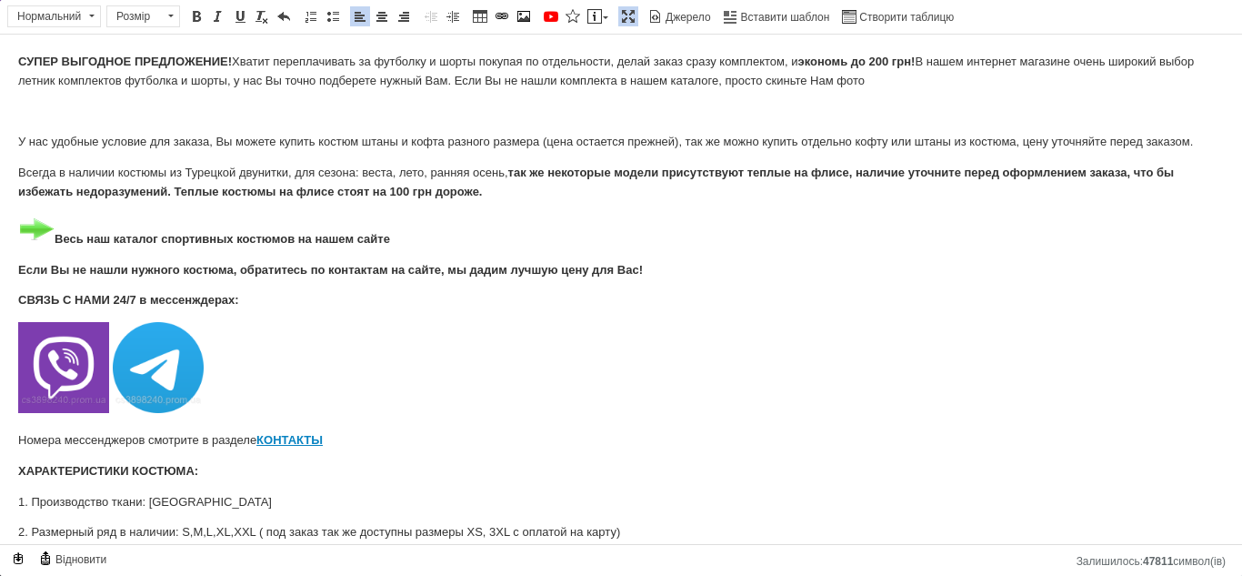
click at [1163, 305] on p "СВЯЗЬ С НАМИ 24/7 в мессенждерах:" at bounding box center [621, 300] width 1206 height 19
click at [446, 83] on p "СУПЕР ВЫГОДНОЕ ПРЕДЛОЖЕНИЕ! Хватит переплачивать за футболку и шорты покупая по…" at bounding box center [621, 72] width 1206 height 38
click at [665, 79] on p "СУПЕР ВЫГОДНОЕ ПРЕДЛОЖЕНИЕ! Хватит переплачивать за футболку и шорты покупая по…" at bounding box center [621, 72] width 1206 height 38
click at [1024, 86] on p "СУПЕР ВЫГОДНОЕ ПРЕДЛОЖЕНИЕ! Хватит переплачивать за футболку и шорты покупая по…" at bounding box center [621, 72] width 1206 height 38
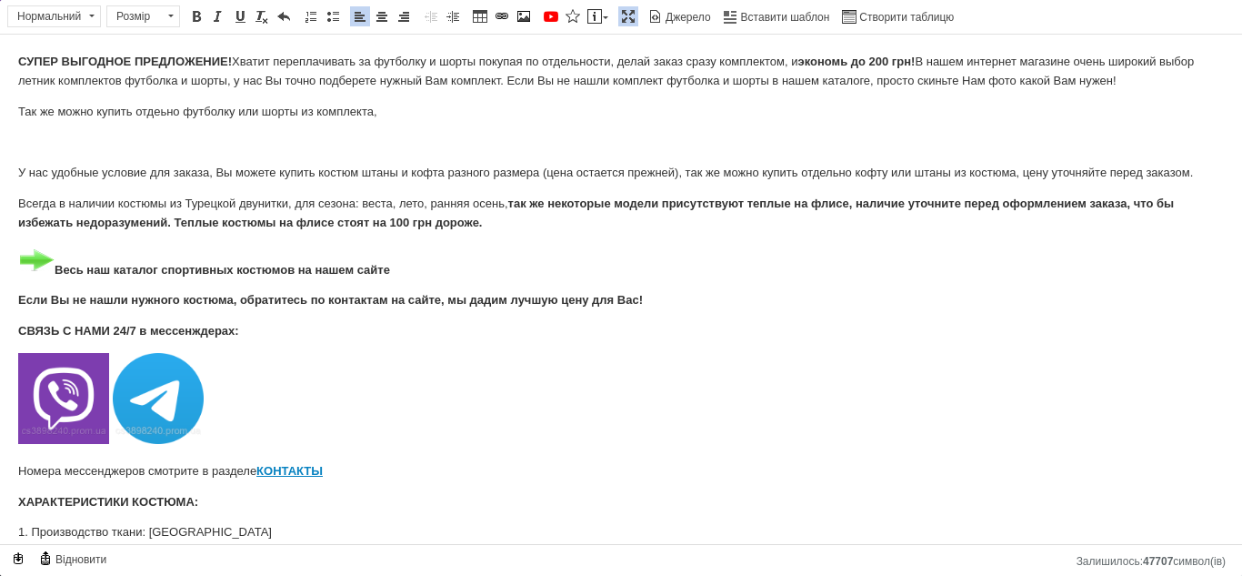
click at [147, 117] on p "Так же можно купить отдеьно футболку или шорты из комплекта," at bounding box center [621, 112] width 1206 height 19
click at [160, 114] on p "Так же можно купить отдеьно футболку или шорты из комплекта," at bounding box center [621, 112] width 1206 height 19
click at [438, 110] on p "Так же можно купить отдельно футболку или шорты из комплекта," at bounding box center [621, 112] width 1206 height 19
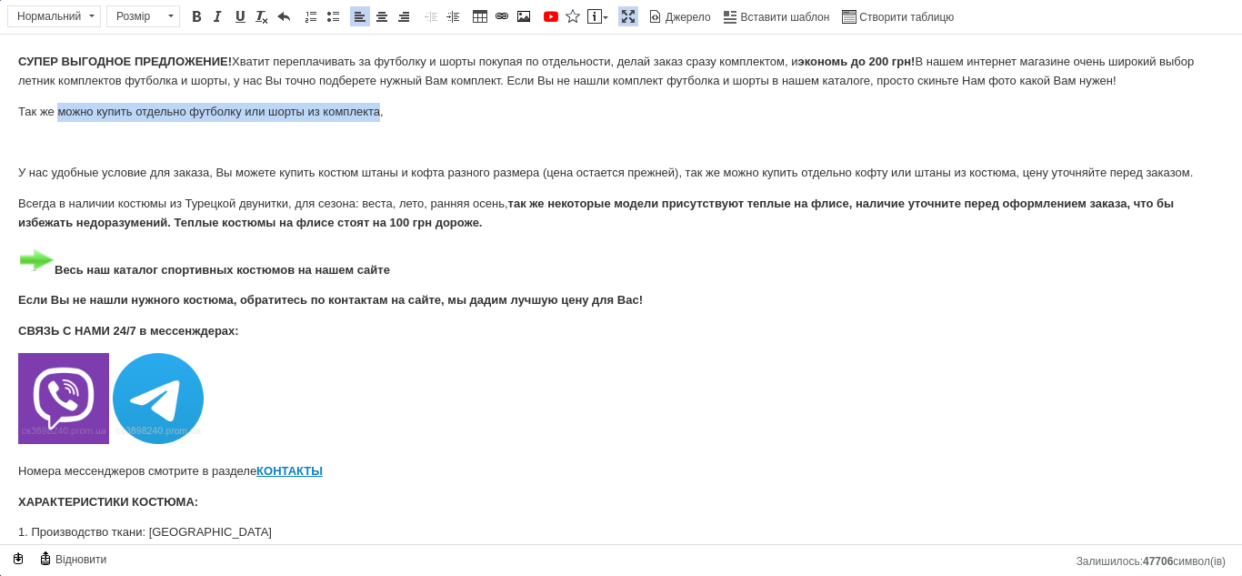
drag, startPoint x: 60, startPoint y: 114, endPoint x: 378, endPoint y: 106, distance: 318.3
click at [378, 106] on p "Так же можно купить отдельно футболку или шорты из комплекта," at bounding box center [621, 112] width 1206 height 19
click at [195, 13] on span at bounding box center [196, 16] width 15 height 15
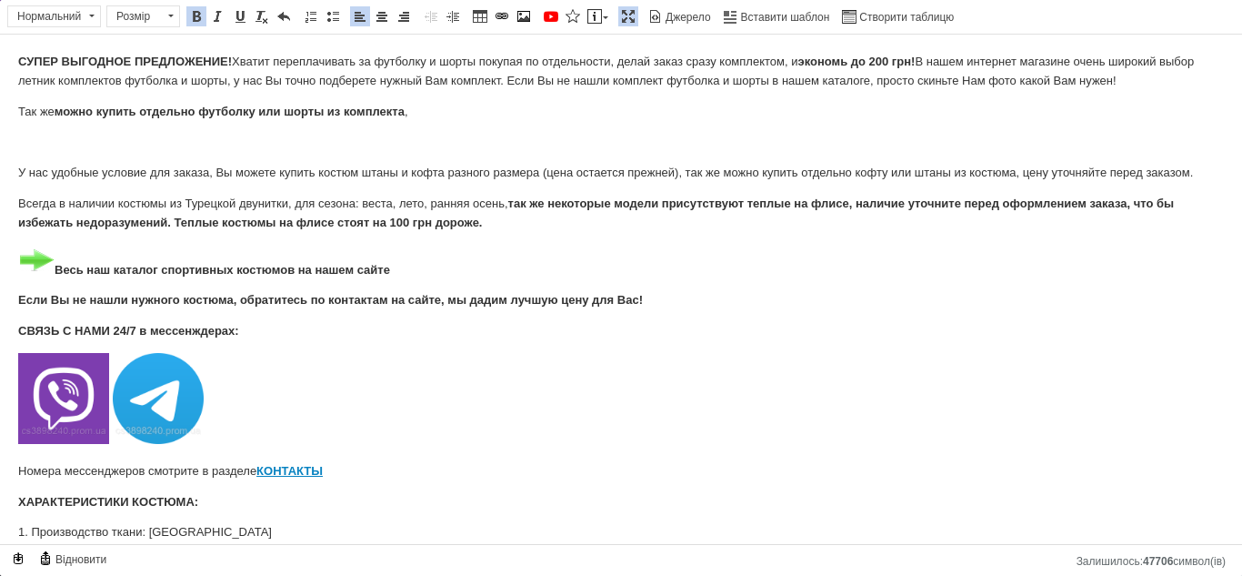
click at [1167, 307] on p "Если Вы не нашли нужного костюма, обратитесь по контактам на сайте, мы дадим лу…" at bounding box center [621, 300] width 1206 height 19
click at [608, 112] on p "Так же можно купить отдельно футболку или шорты из комплекта , цену уточняйте п…" at bounding box center [621, 112] width 1206 height 19
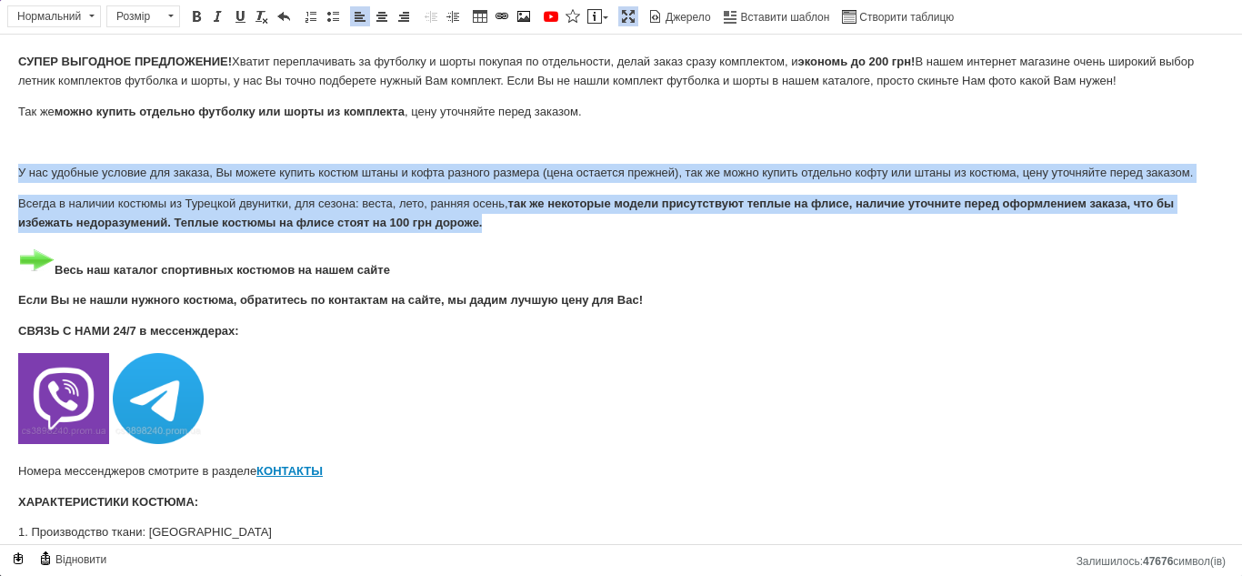
drag, startPoint x: 516, startPoint y: 224, endPoint x: 7, endPoint y: 156, distance: 513.6
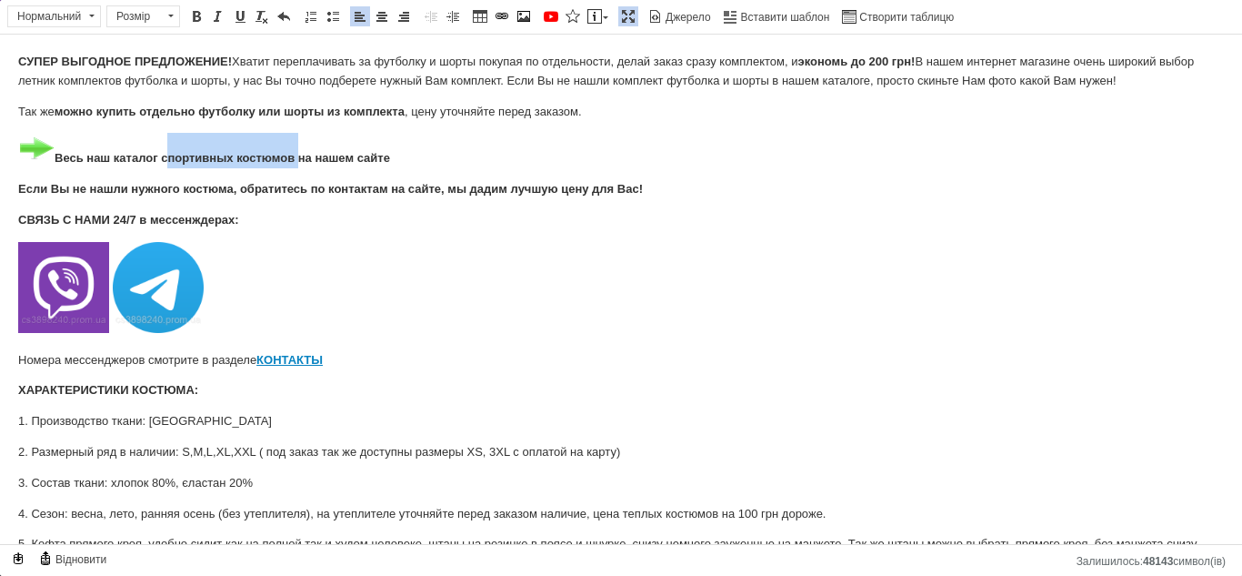
drag, startPoint x: 177, startPoint y: 155, endPoint x: 298, endPoint y: 151, distance: 121.0
click at [297, 153] on strong "Весь наш каталог спортивных костюмов на нашем сайте" at bounding box center [204, 158] width 372 height 14
drag, startPoint x: 663, startPoint y: 182, endPoint x: 204, endPoint y: 187, distance: 459.2
click at [204, 187] on p "Если Вы не нашли нужного костюма, обратитесь по контактам на сайте, мы дадим лу…" at bounding box center [621, 189] width 1206 height 19
click at [194, 185] on strong "Если Вы не нашли нужного костюма, обратитесь по контактам на сайте, мы дадим лу…" at bounding box center [330, 189] width 625 height 14
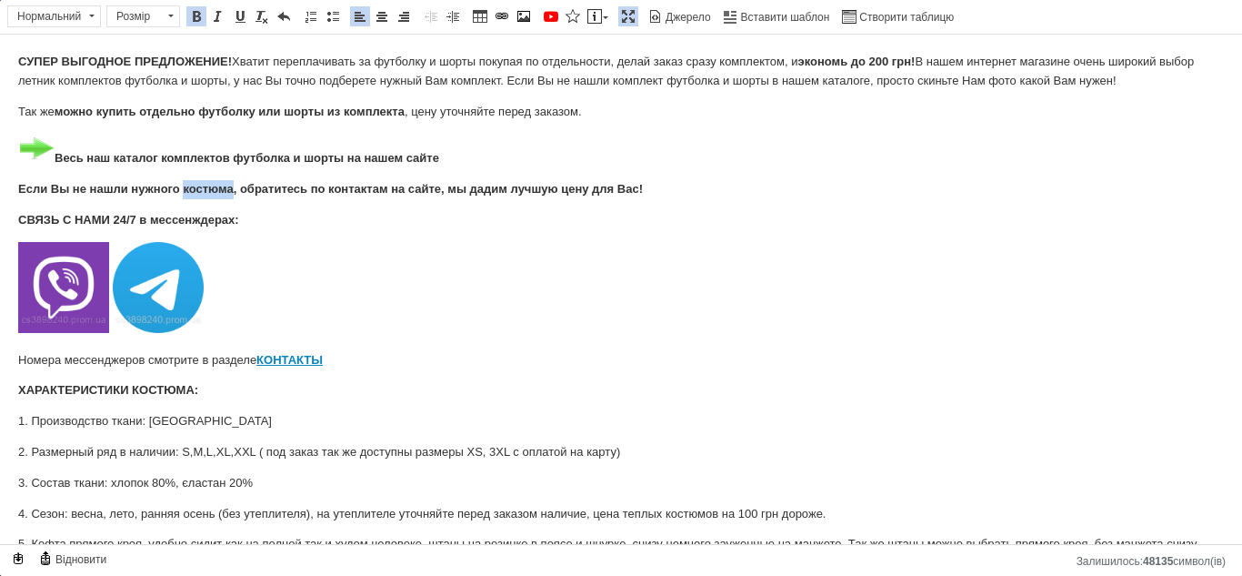
drag, startPoint x: 234, startPoint y: 187, endPoint x: 185, endPoint y: 188, distance: 49.1
click at [185, 188] on strong "Если Вы не нашли нужного костюма, обратитесь по контактам на сайте, мы дадим лу…" at bounding box center [330, 189] width 625 height 14
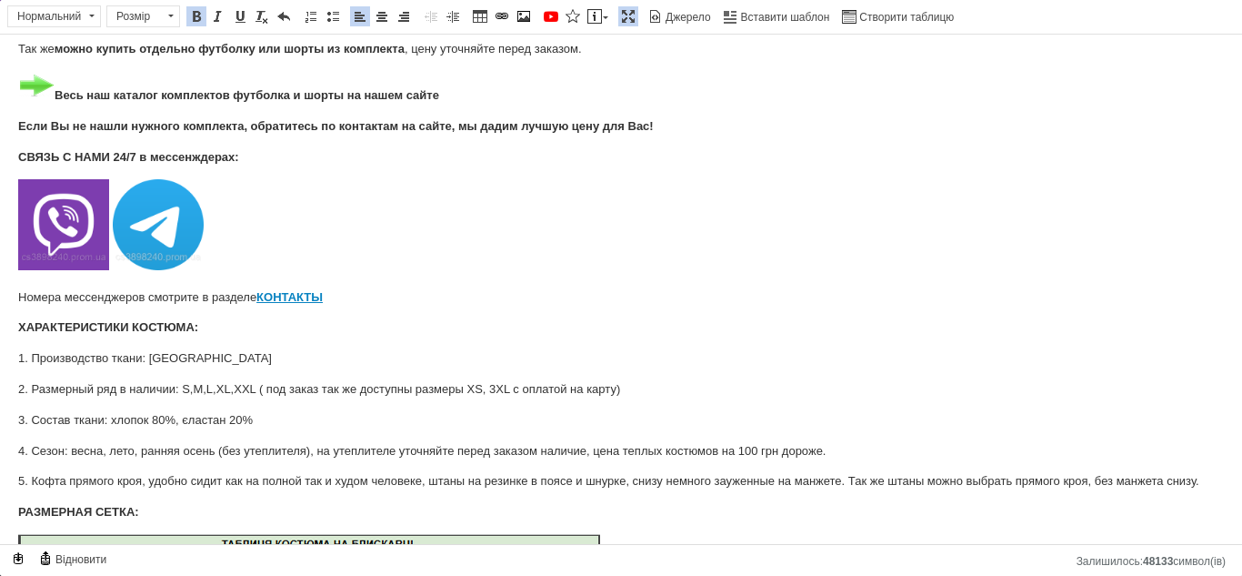
scroll to position [91, 0]
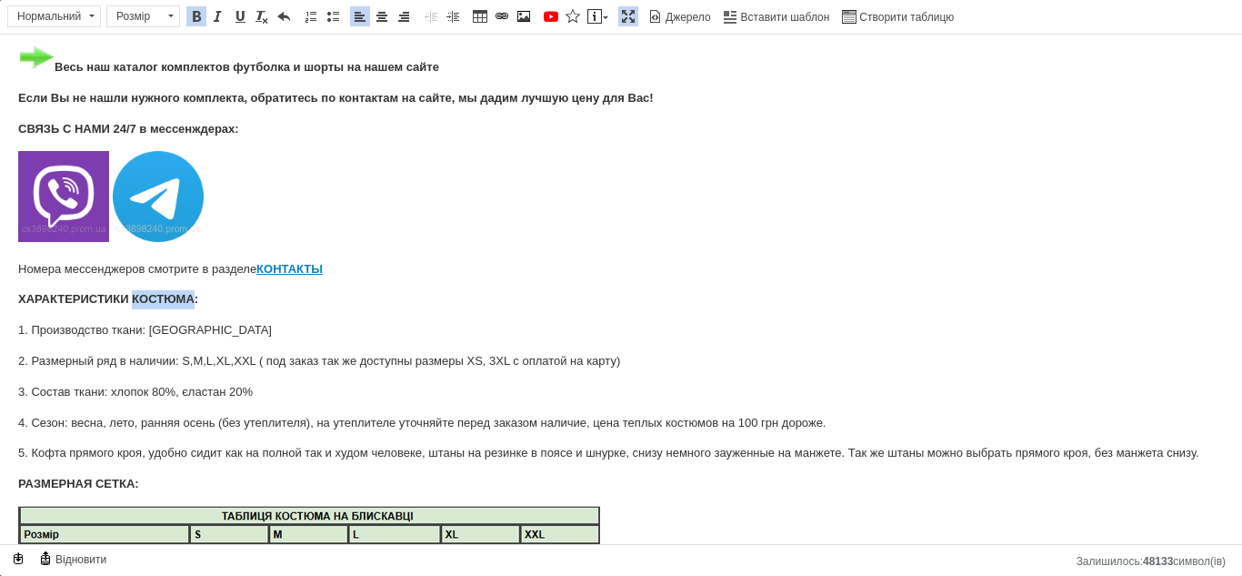
drag, startPoint x: 193, startPoint y: 296, endPoint x: 134, endPoint y: 285, distance: 60.1
click at [164, 391] on p "3. Состав ткани: хлопок 80%, єластан 20%" at bounding box center [621, 392] width 1206 height 19
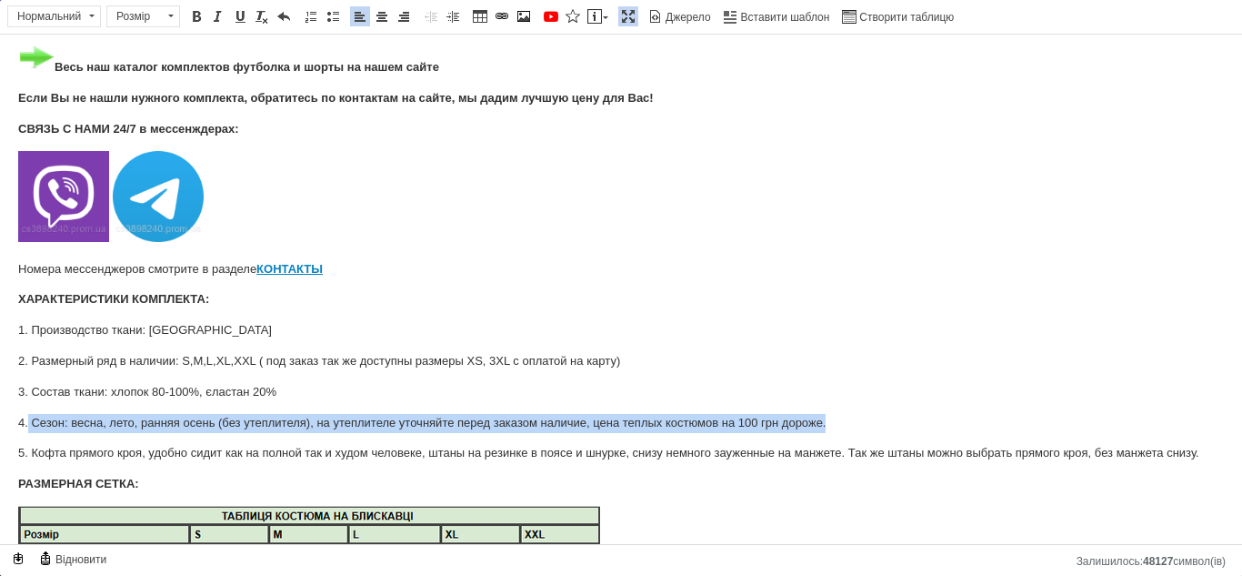
drag, startPoint x: 581, startPoint y: 415, endPoint x: 32, endPoint y: 426, distance: 549.3
click at [30, 426] on p "4. Сезон: весна, лето, ранняя осень (без утеплителя), на утеплителе уточняйте п…" at bounding box center [621, 423] width 1206 height 19
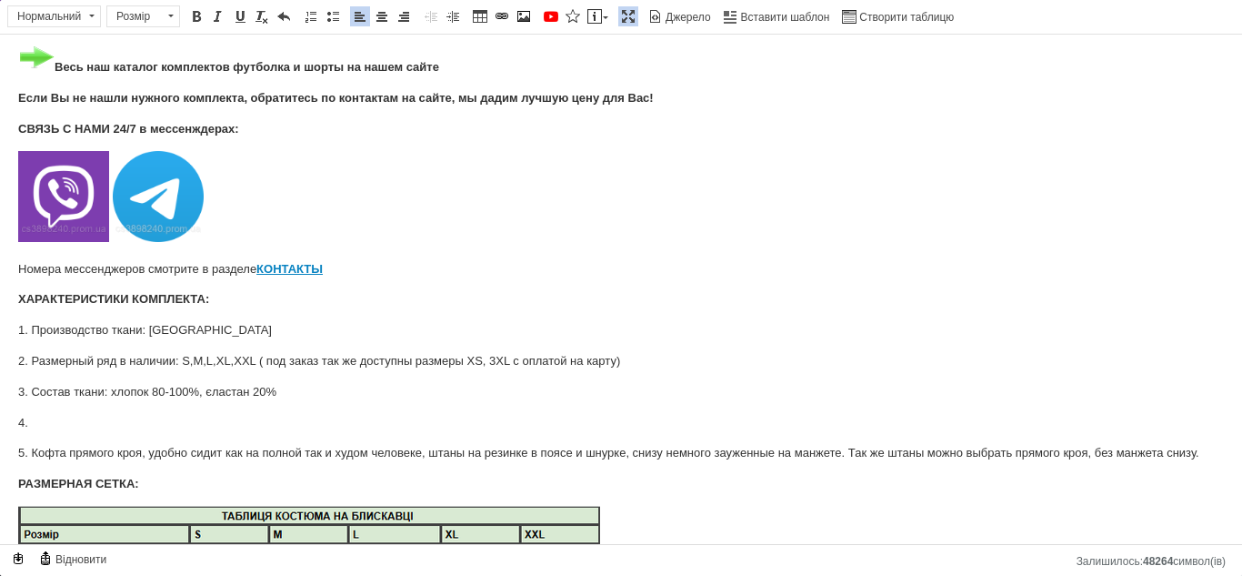
click at [42, 421] on p "4." at bounding box center [621, 423] width 1206 height 19
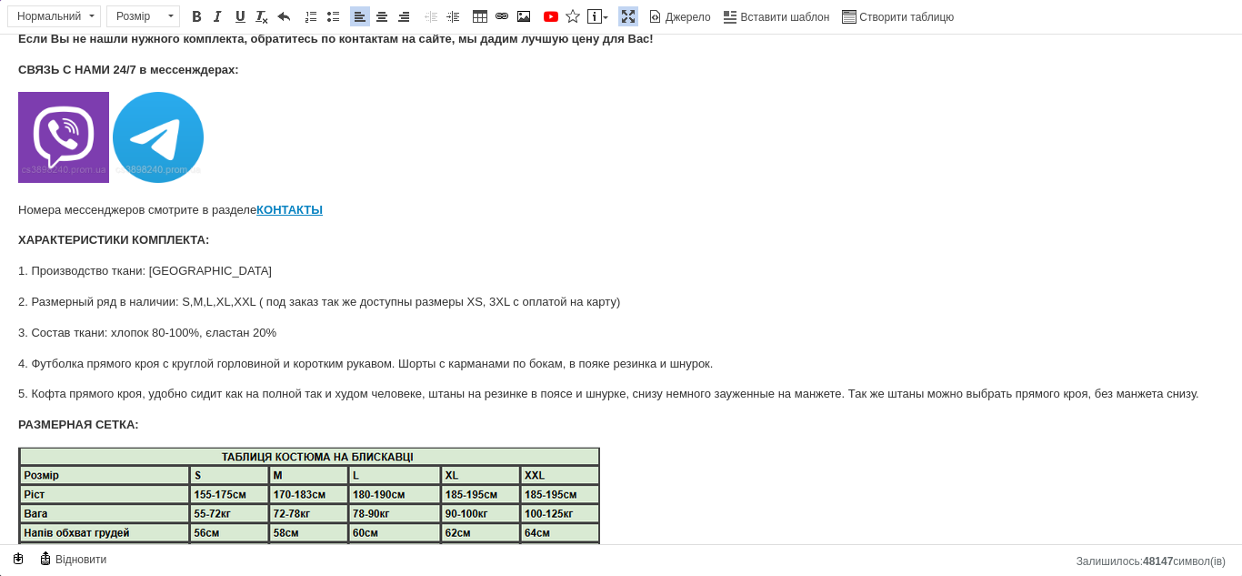
scroll to position [182, 0]
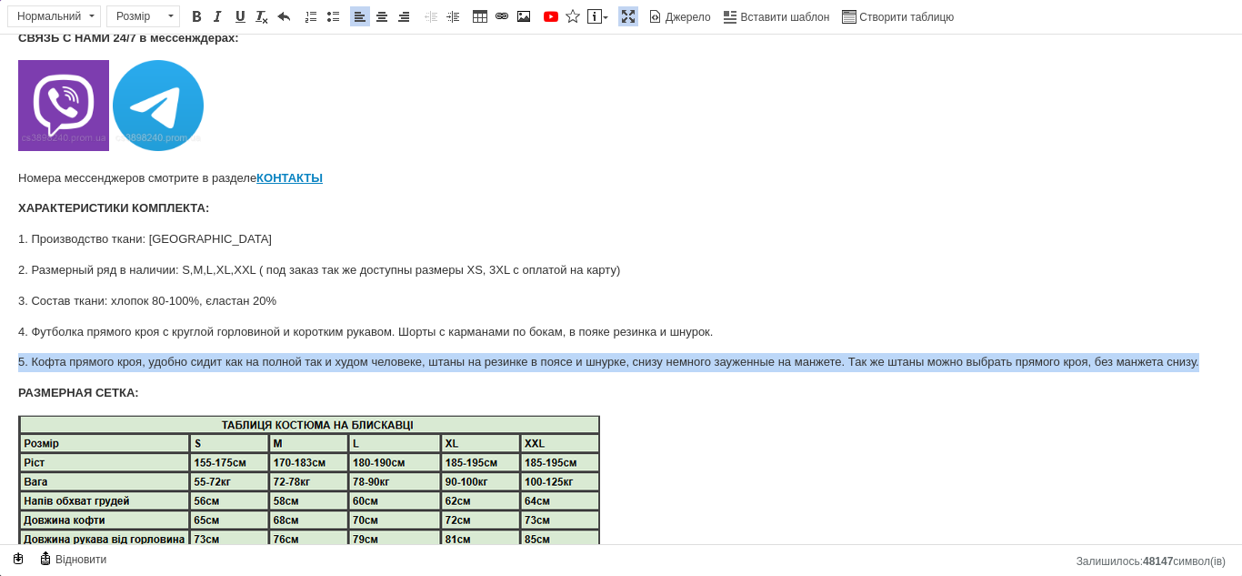
drag, startPoint x: 48, startPoint y: 359, endPoint x: 1241, endPoint y: 352, distance: 1192.9
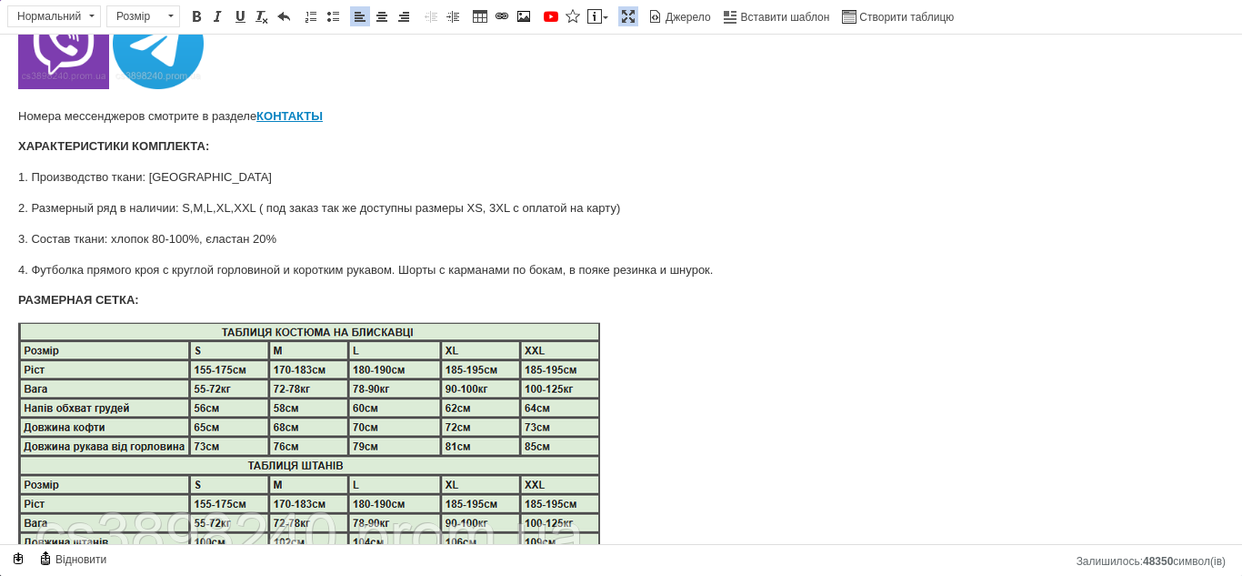
scroll to position [273, 0]
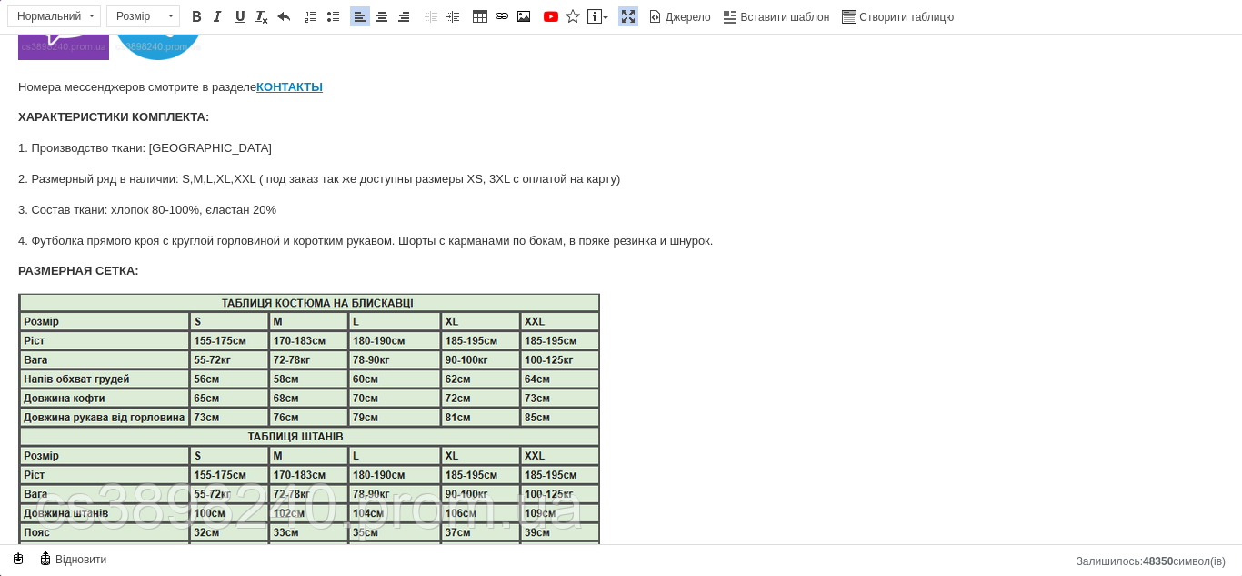
click at [270, 371] on img "Редактор, 84B404EF-E9FF-41A4-8A06-370561BA2E96" at bounding box center [309, 426] width 582 height 267
select select
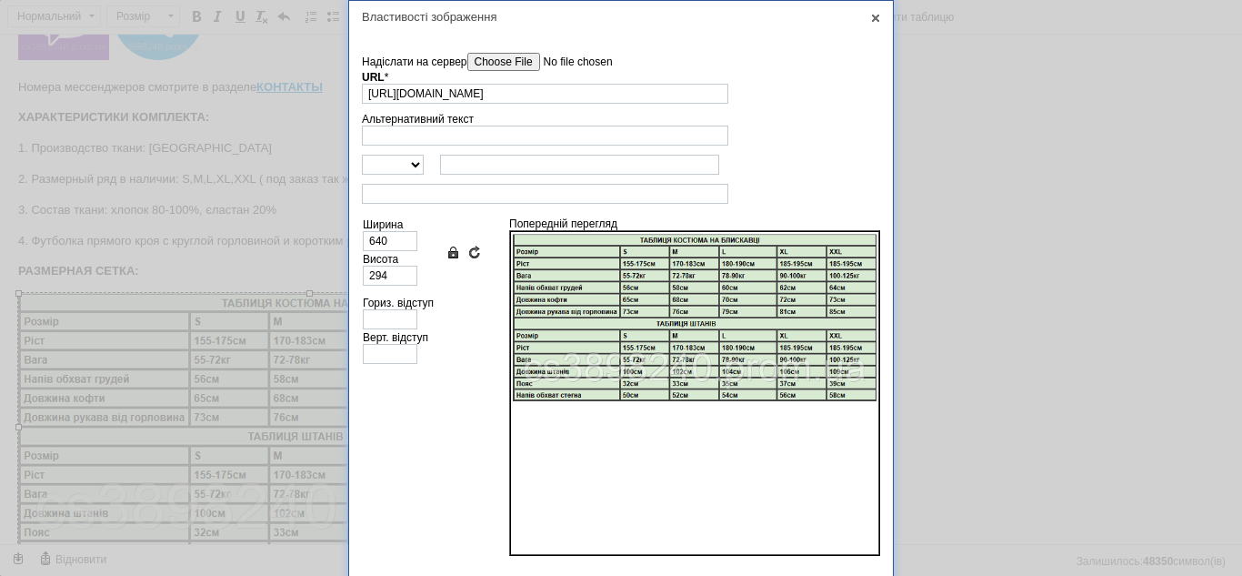
scroll to position [0, 183]
click at [500, 48] on td "Надіслати на сервер undefined URL * https://images.prom.ua/6878239954_w640_h204…" at bounding box center [621, 78] width 518 height 60
click at [501, 55] on input"] "Надіслати на сервер" at bounding box center [570, 62] width 206 height 18
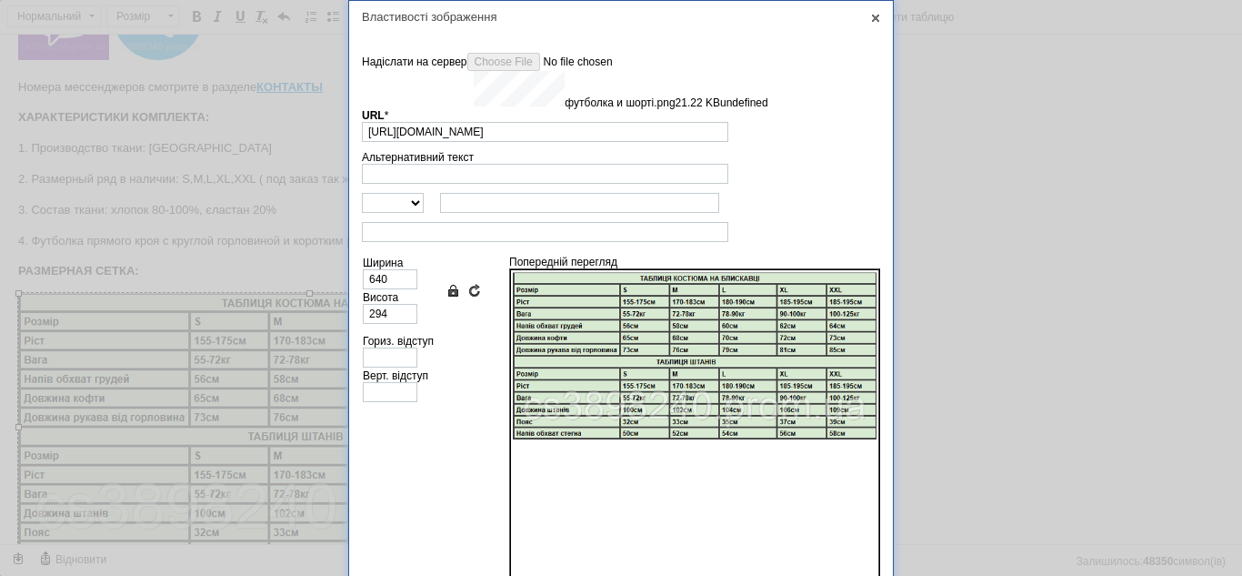
type input "https://images.prom.ua/6446265868_w640_h2048_futbolka_i_shorti.png?fresh=1&PIMA…"
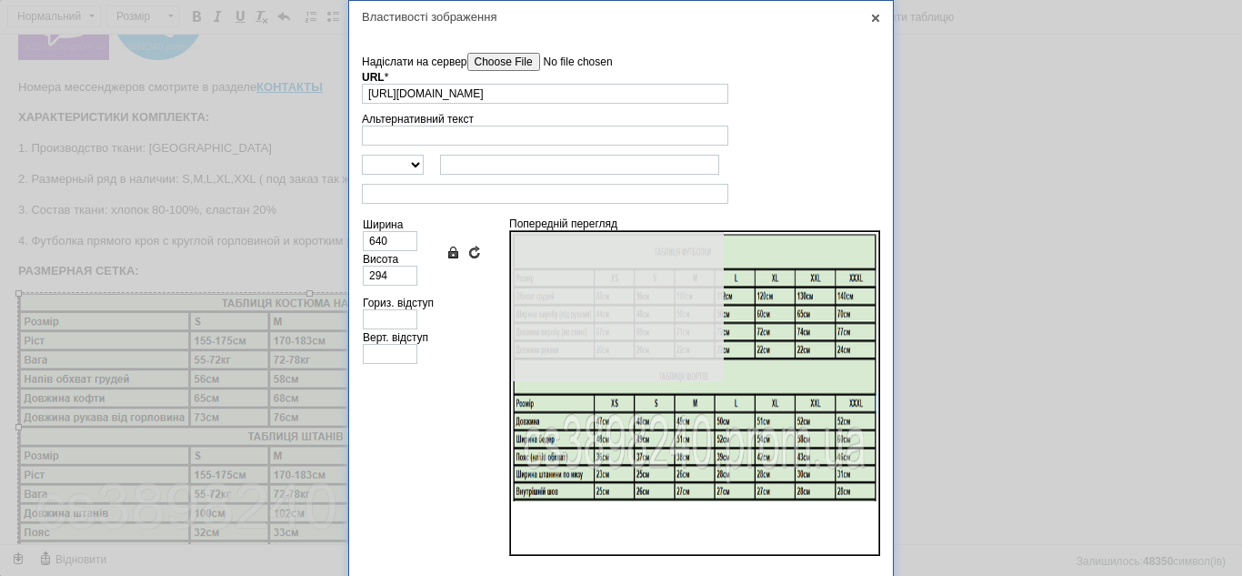
type input "251"
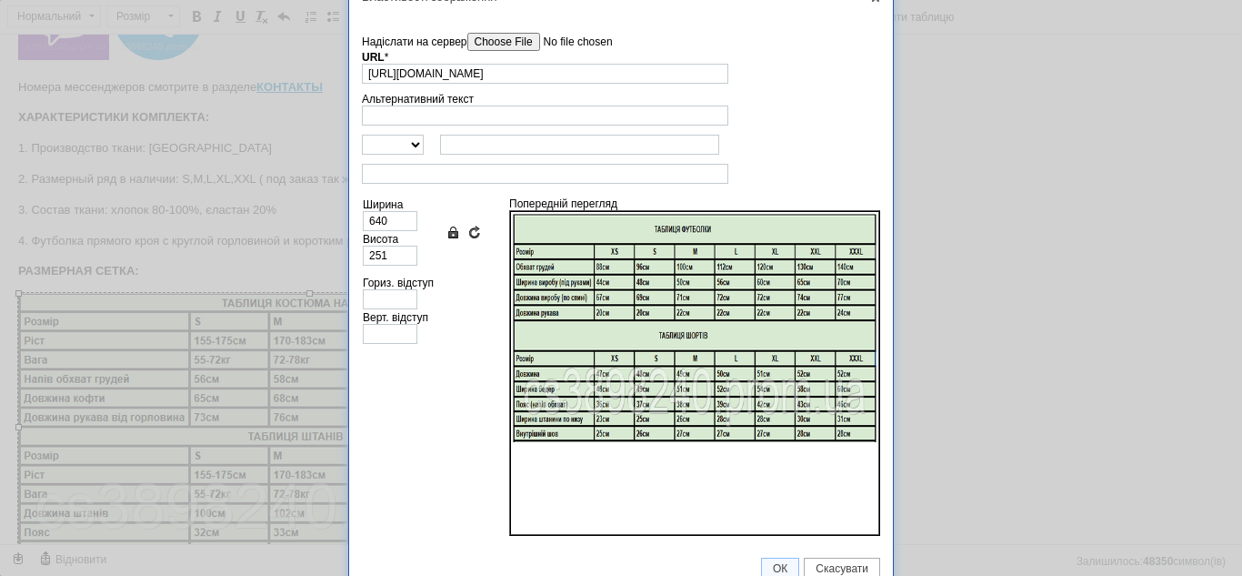
scroll to position [37, 0]
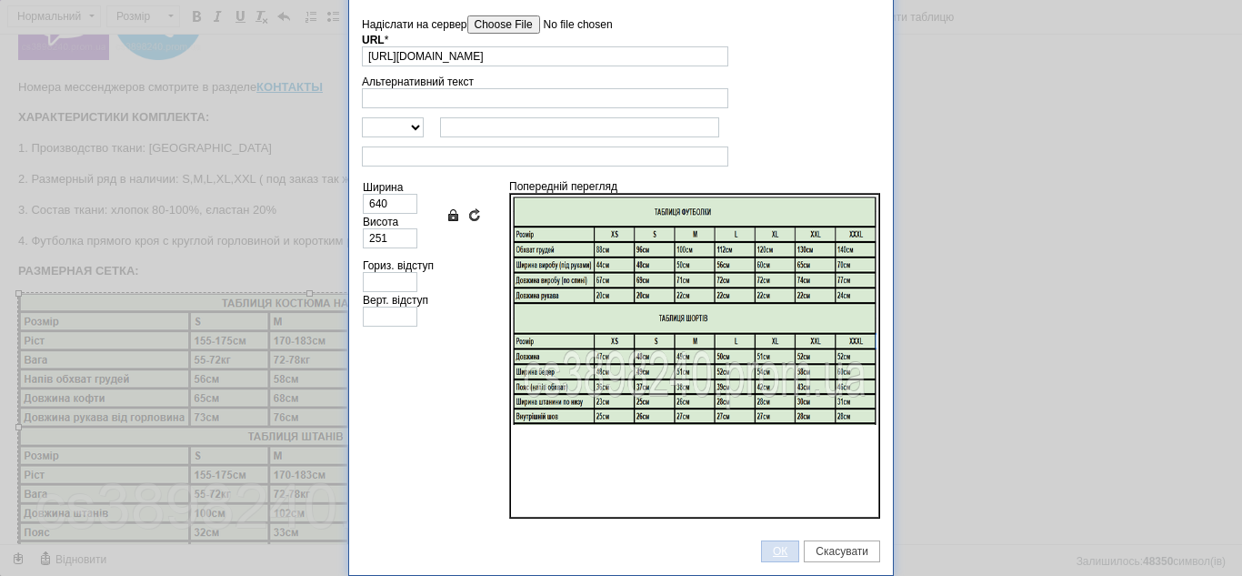
click at [785, 553] on span "ОК" at bounding box center [780, 551] width 36 height 13
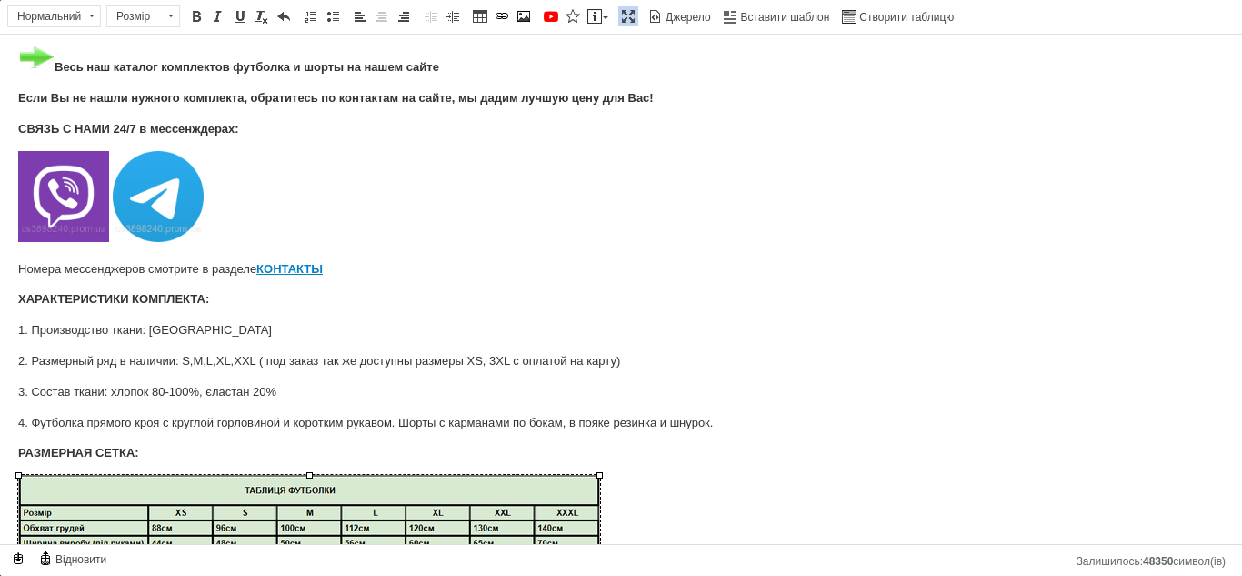
scroll to position [0, 0]
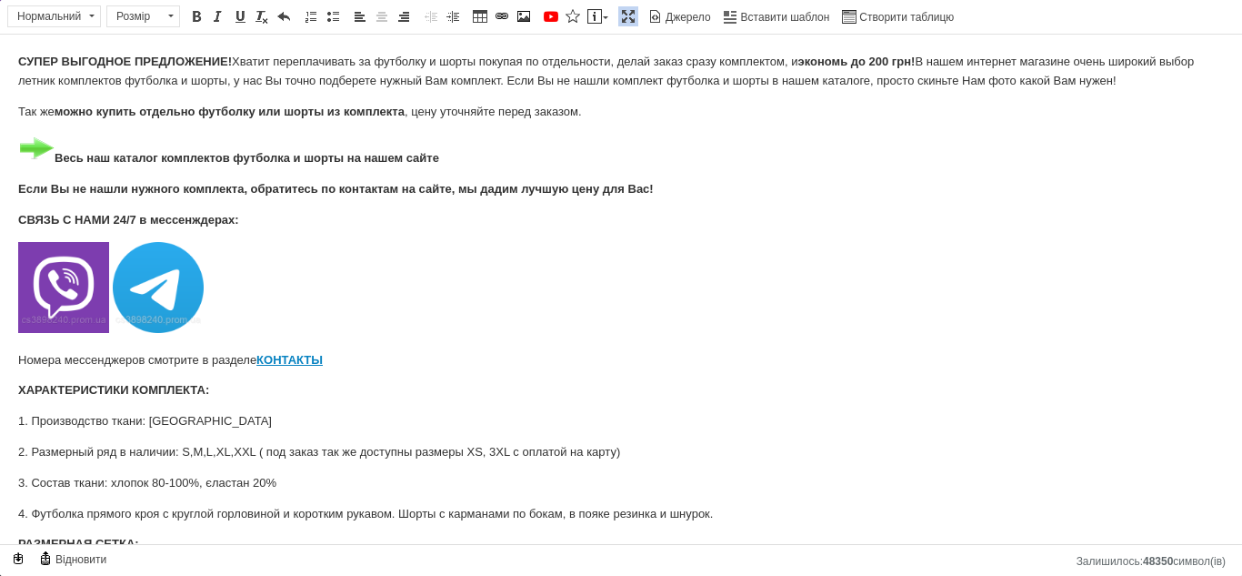
click at [630, 19] on span at bounding box center [628, 16] width 15 height 15
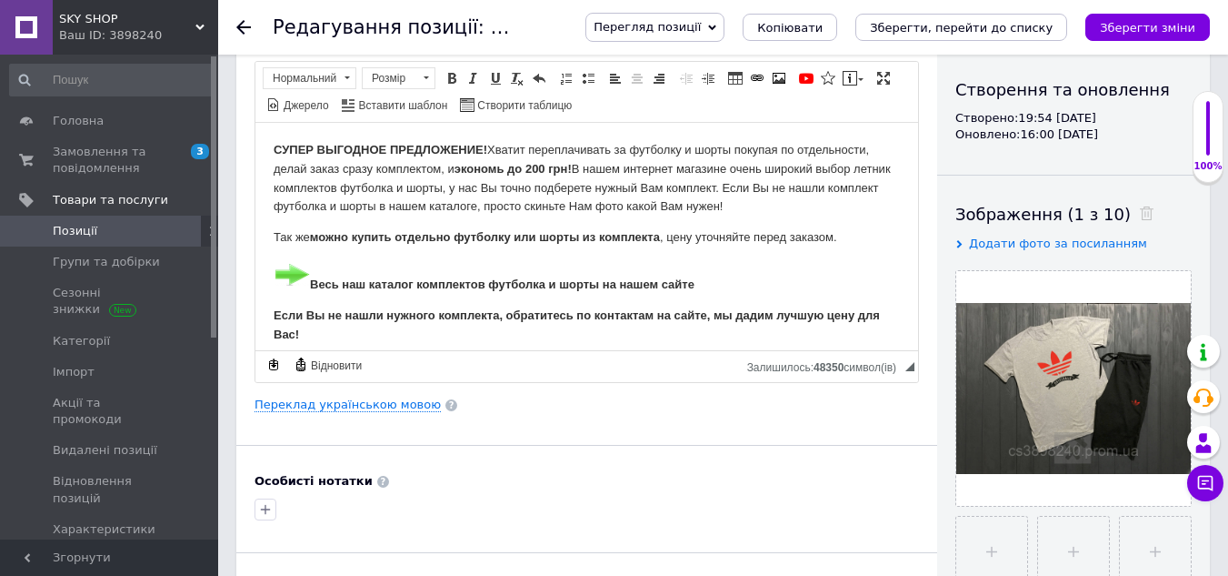
drag, startPoint x: 846, startPoint y: 236, endPoint x: 282, endPoint y: 141, distance: 572.6
drag, startPoint x: 366, startPoint y: 193, endPoint x: 445, endPoint y: 164, distance: 84.3
click at [366, 193] on span "Копіювати" at bounding box center [377, 193] width 70 height 22
copy body "СУПЕР ВЫГОДНОЕ ПРЕДЛОЖЕНИЕ! Хватит переплачивать за футболку и шорты покупая по…"
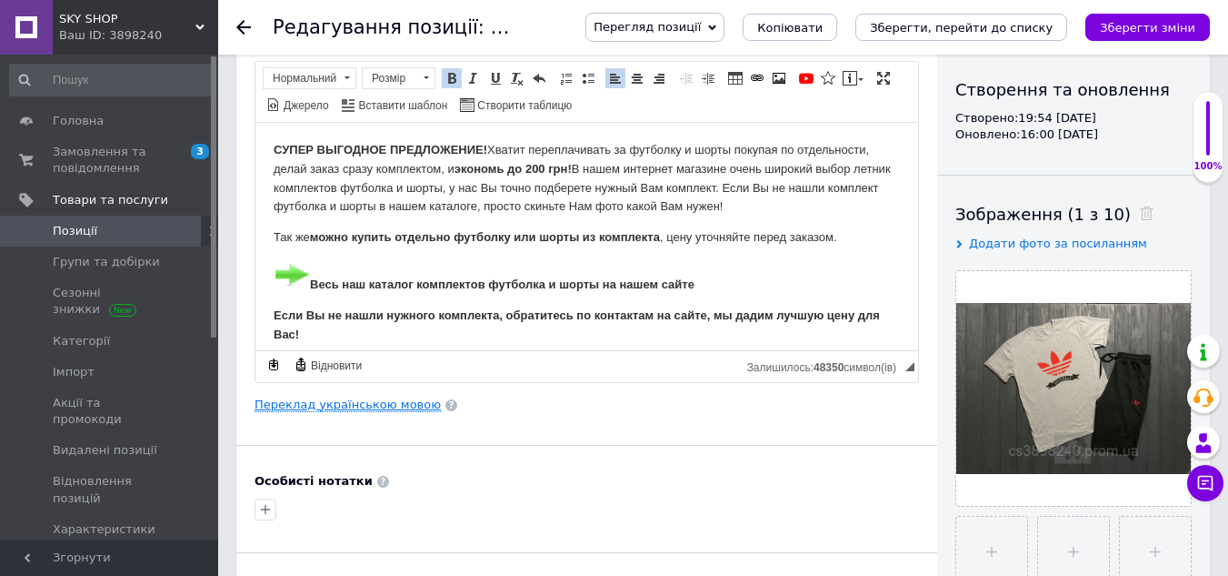
click at [386, 406] on link "Переклад українською мовою" at bounding box center [348, 404] width 186 height 15
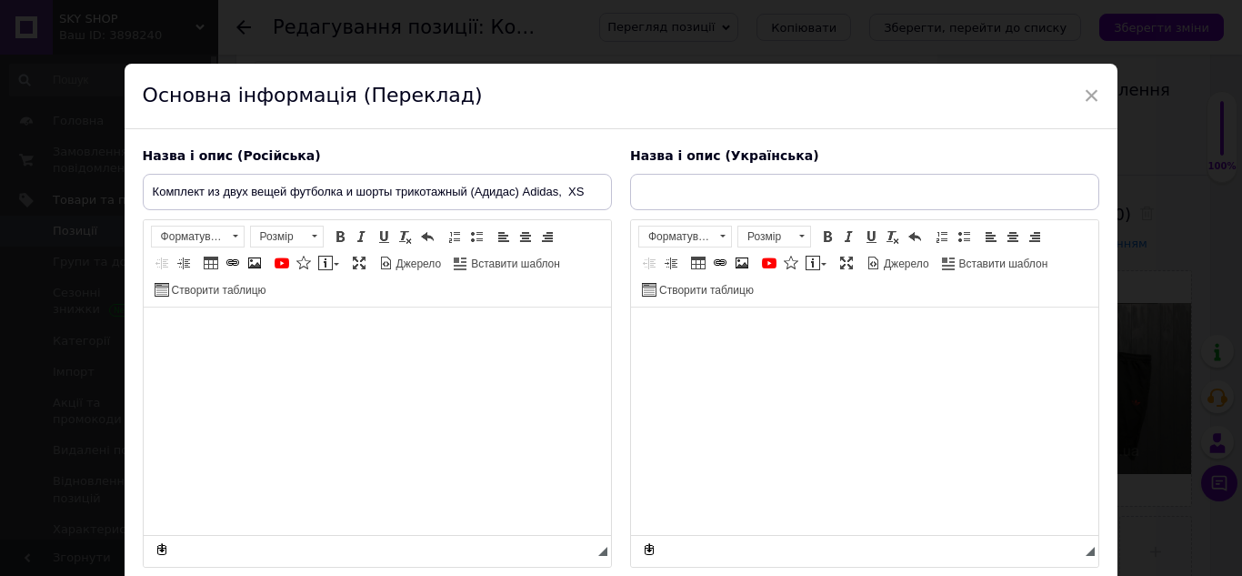
type input "Комплект із двох речей футболка та шорти трикотажний (Адідас) Adidas, XS"
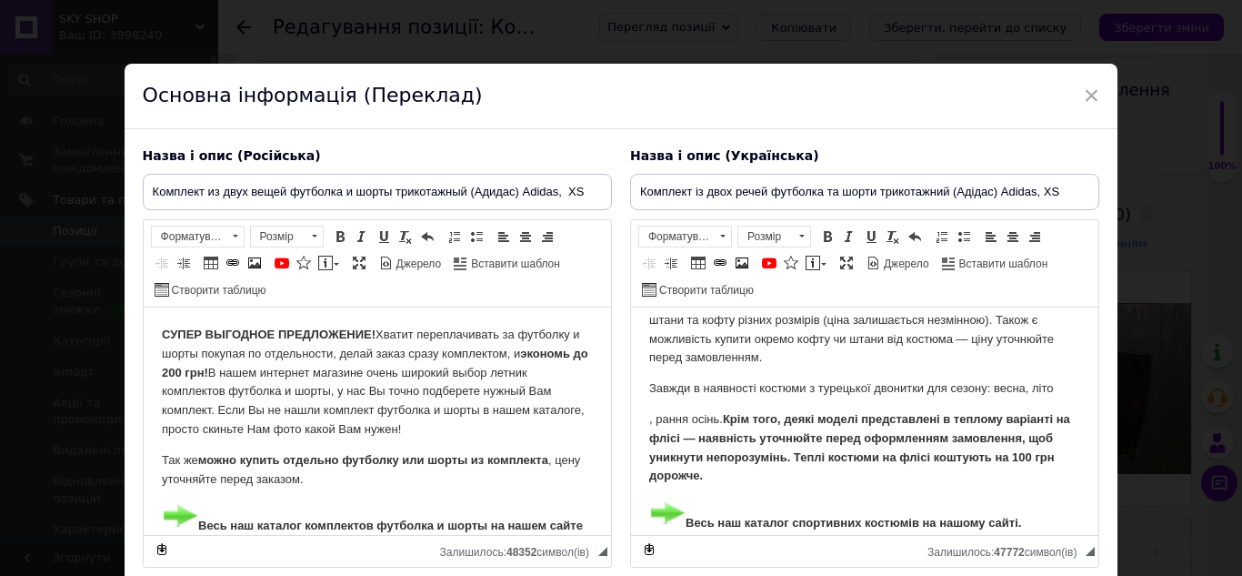
scroll to position [182, 0]
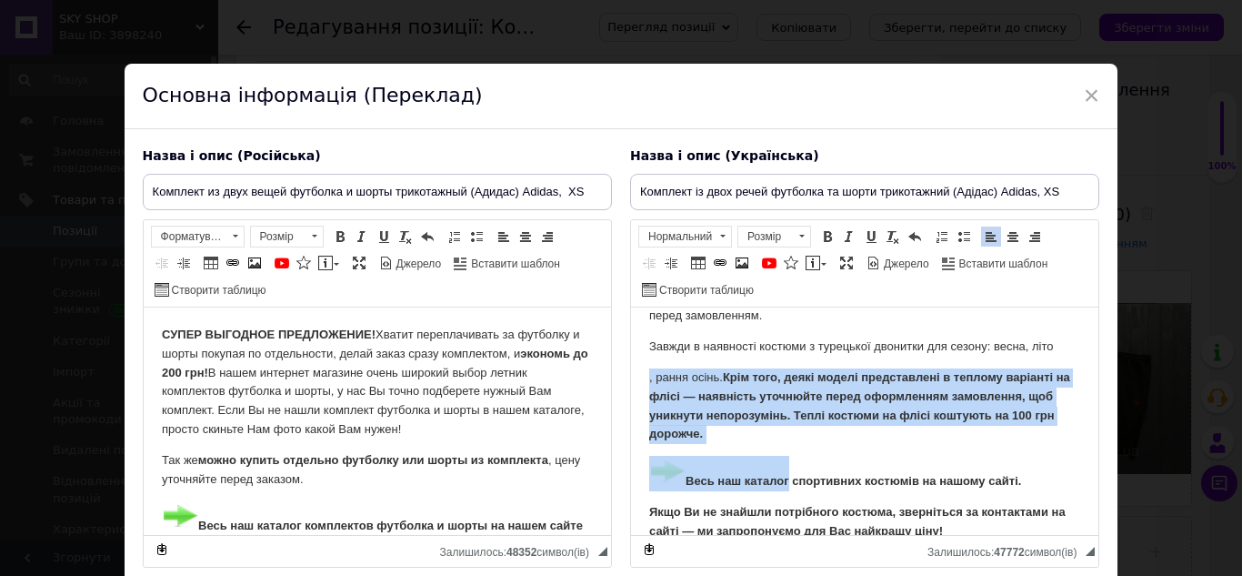
drag, startPoint x: 758, startPoint y: 433, endPoint x: 633, endPoint y: 380, distance: 136.1
click at [725, 429] on strong "Крім того, деякі моделі представлені в теплому варіанті на флісі — наявність ут…" at bounding box center [858, 405] width 421 height 70
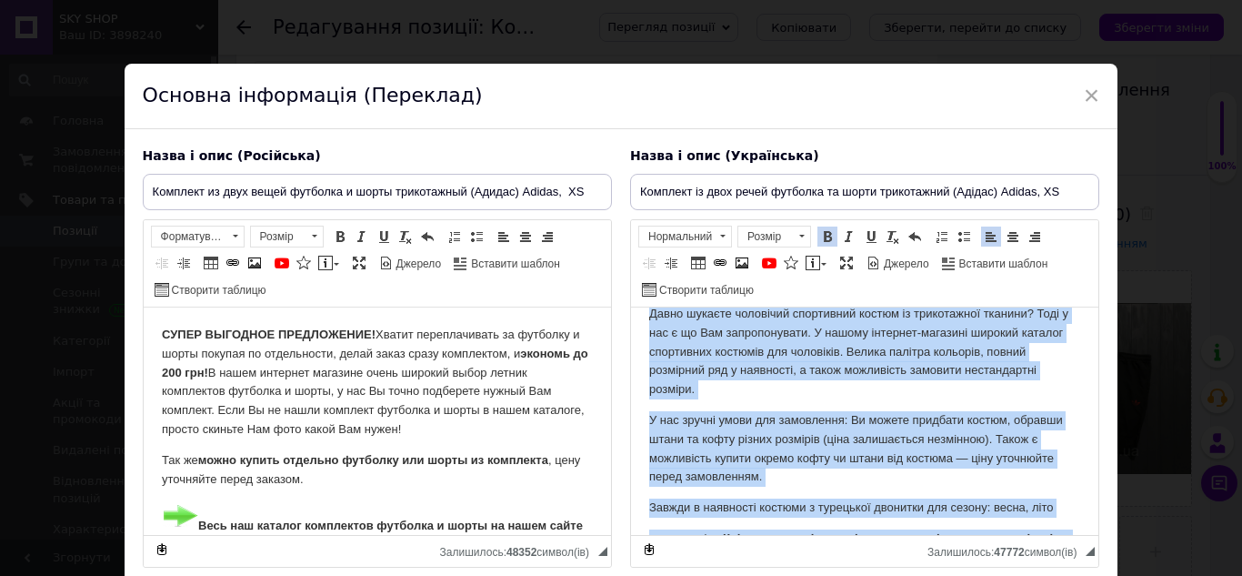
scroll to position [0, 0]
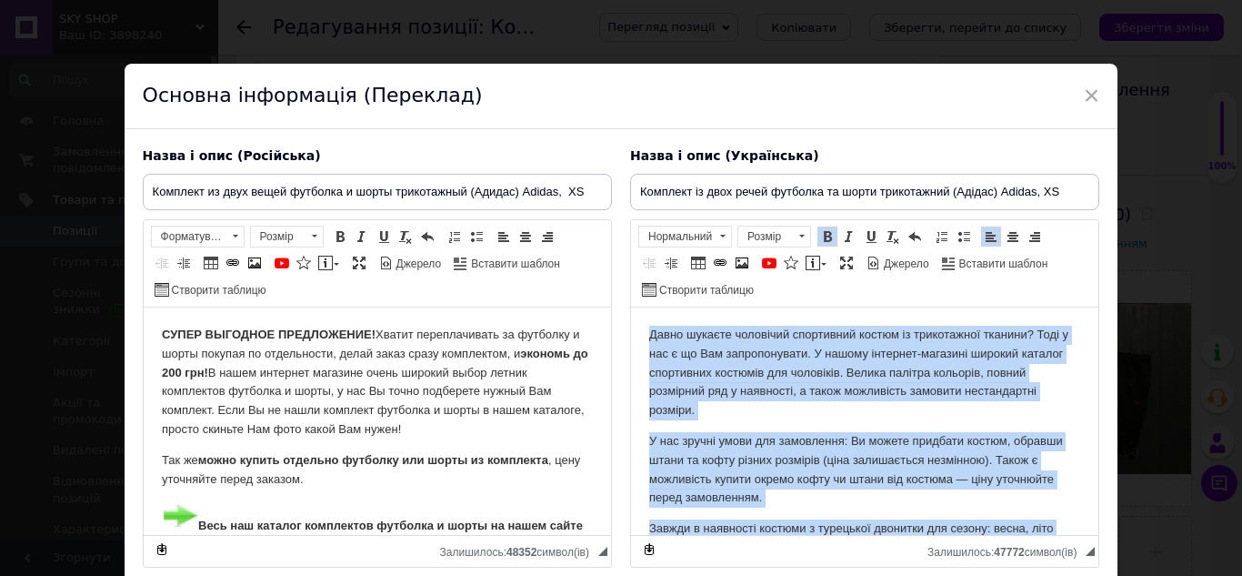
drag, startPoint x: 726, startPoint y: 433, endPoint x: 1234, endPoint y: 594, distance: 532.3
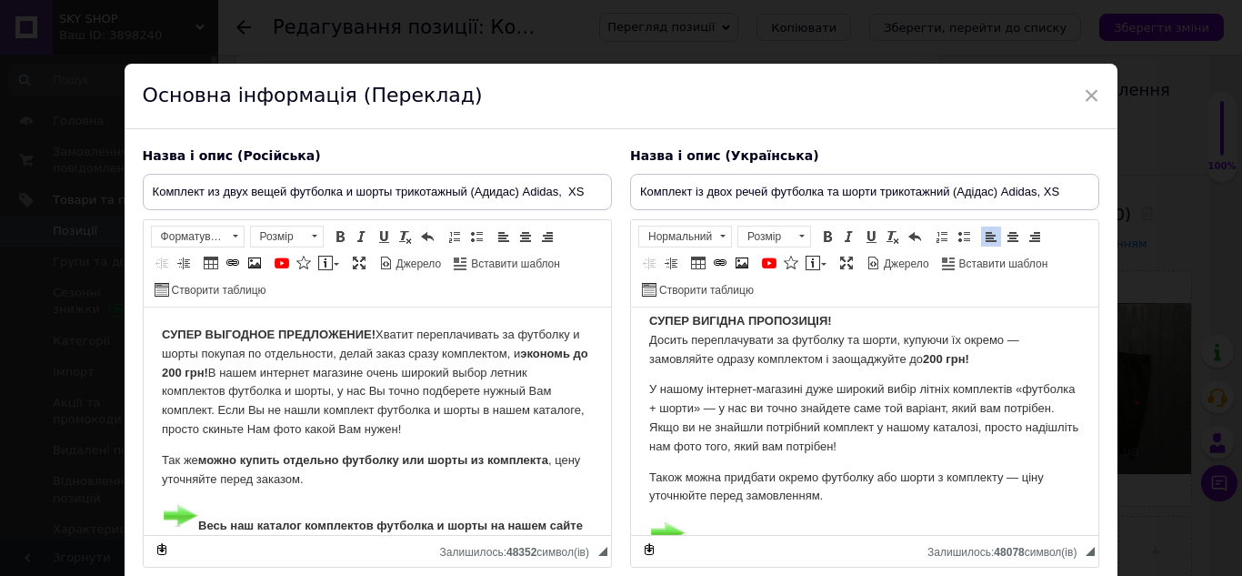
click at [378, 332] on p "СУПЕР ВЫГОДНОЕ ПРЕДЛОЖЕНИЕ! Хватит переплачивать за футболку и шорты покупая по…" at bounding box center [376, 383] width 431 height 114
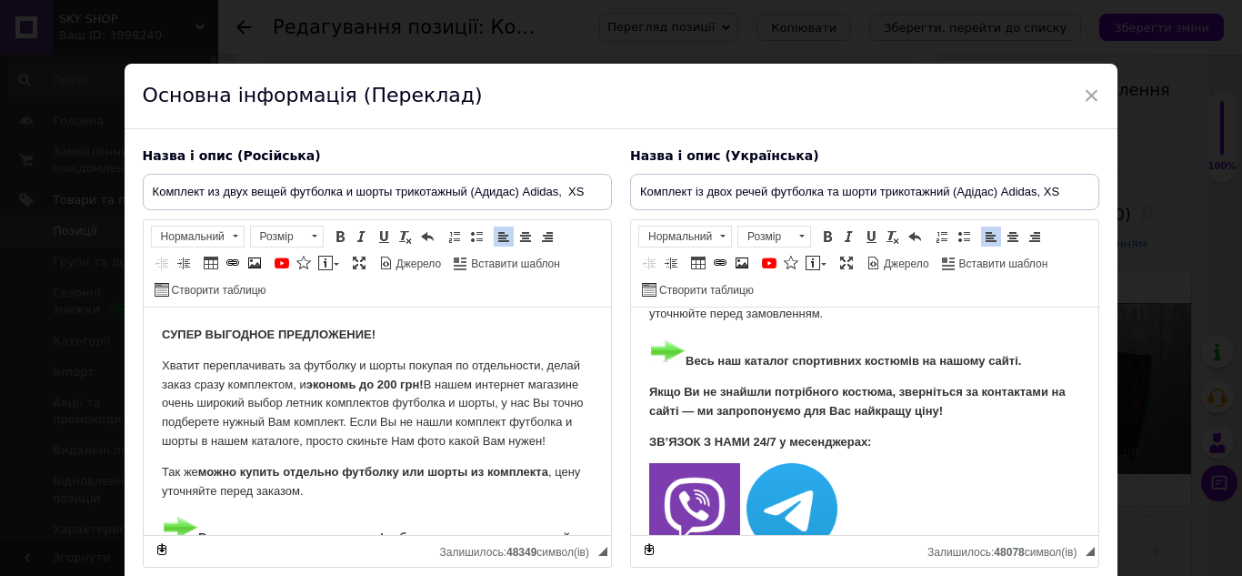
scroll to position [91, 0]
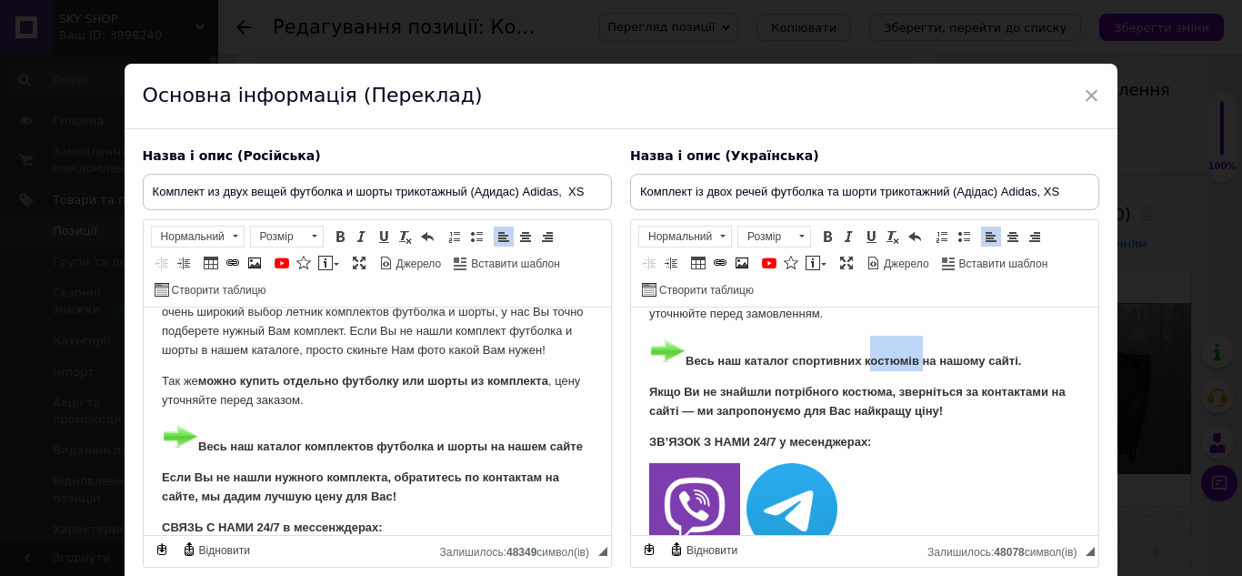
drag, startPoint x: 868, startPoint y: 379, endPoint x: 921, endPoint y: 375, distance: 52.9
click at [921, 367] on strong "Весь наш каталог спортивних костюмів на нашому сайті." at bounding box center [834, 361] width 372 height 14
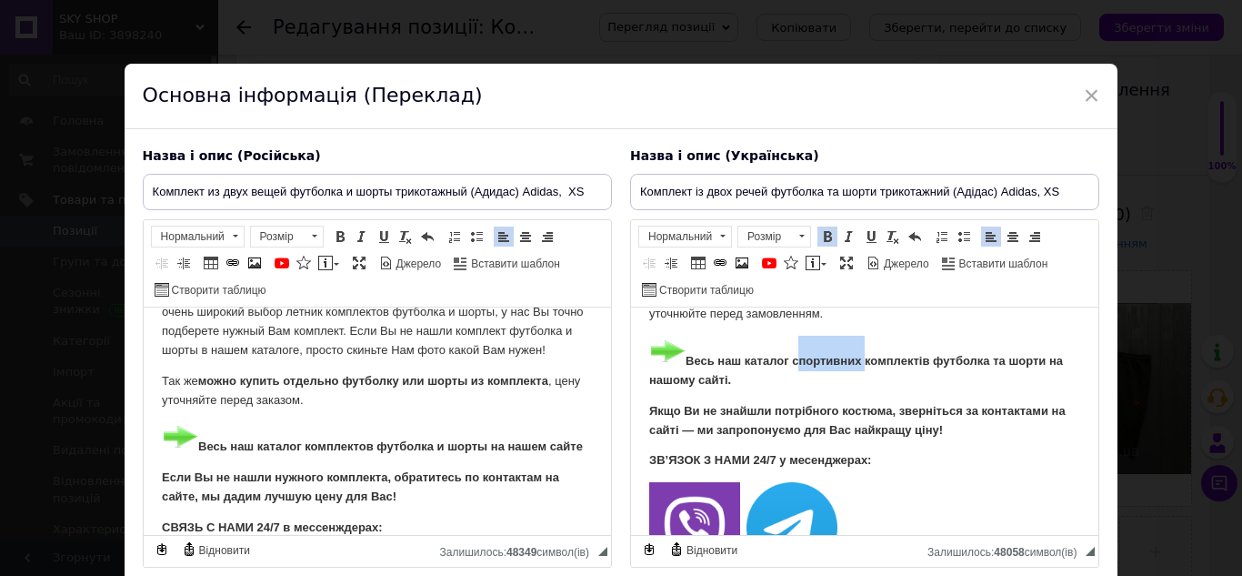
drag, startPoint x: 863, startPoint y: 379, endPoint x: 796, endPoint y: 381, distance: 67.3
click at [796, 381] on strong "Весь наш каталог спортивних комплектів футболка та шорти на нашому сайті." at bounding box center [855, 370] width 414 height 33
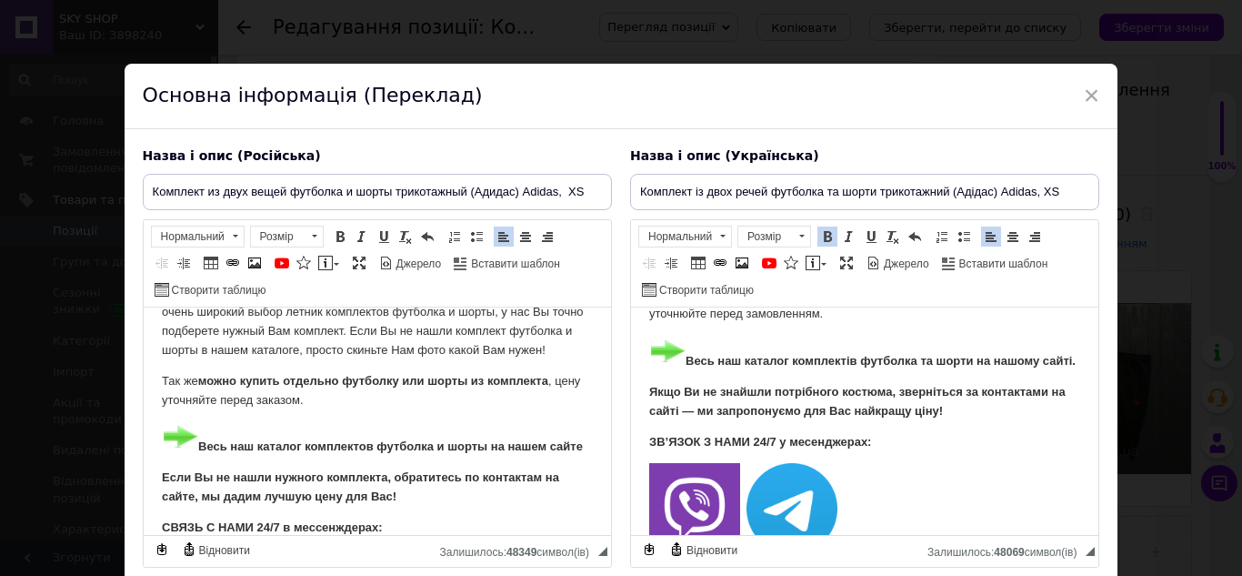
scroll to position [182, 0]
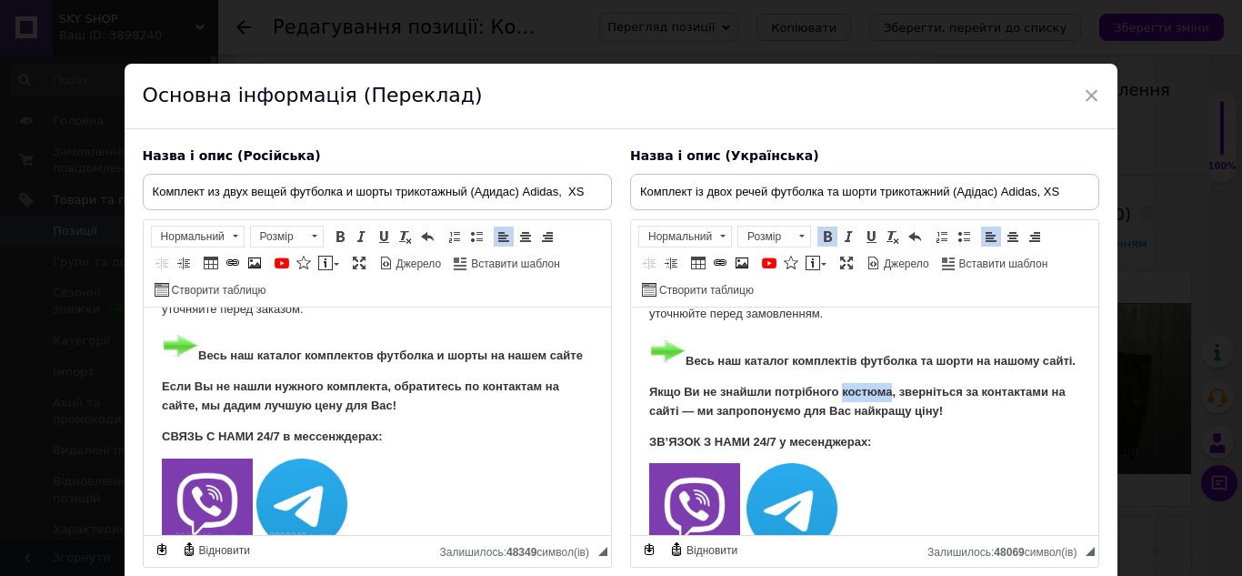
drag, startPoint x: 889, startPoint y: 427, endPoint x: 842, endPoint y: 431, distance: 47.4
click at [842, 417] on strong "Якщо Ви не знайшли потрібного костюма, зверніться за контактами на сайті — ми з…" at bounding box center [856, 401] width 416 height 33
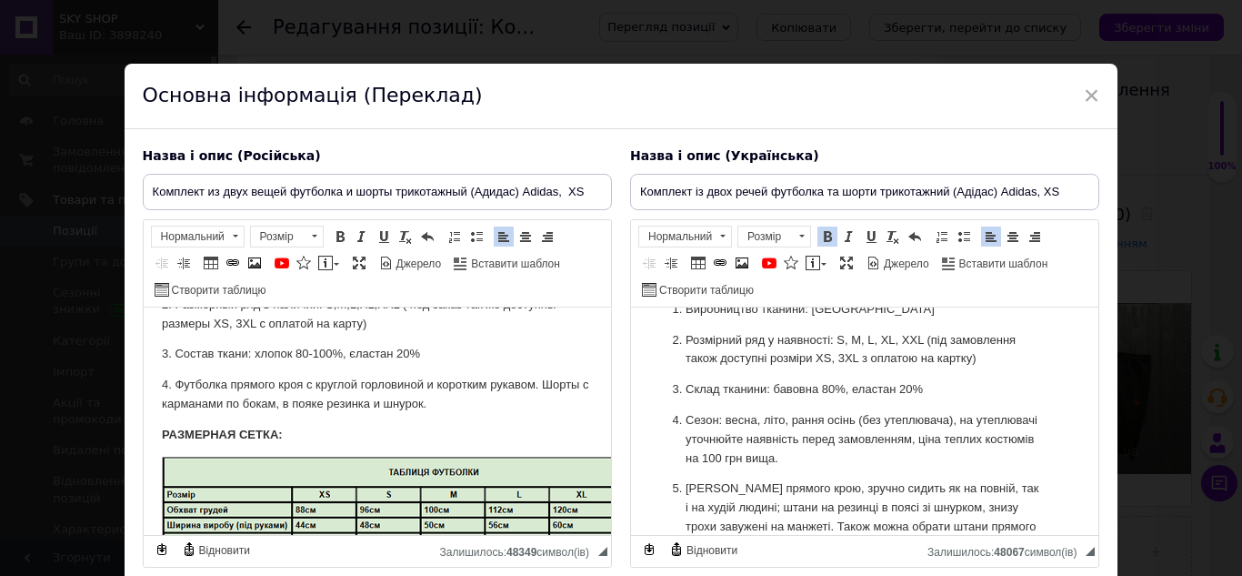
scroll to position [559, 0]
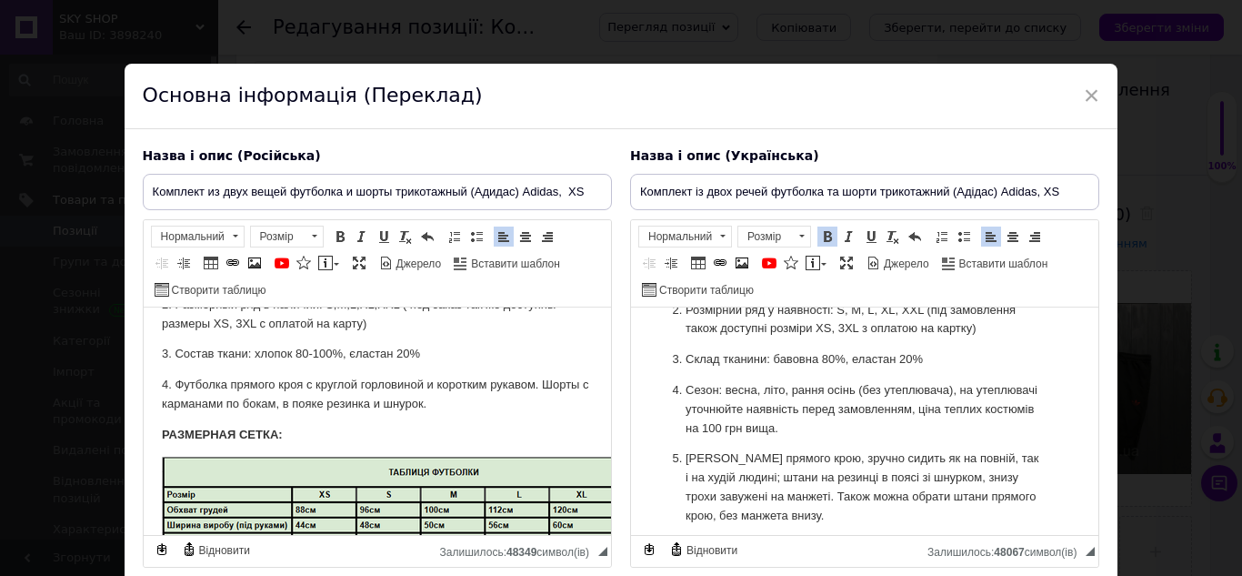
click at [836, 369] on p "Склад тканини: бавовна 80%, еластан 20%" at bounding box center [864, 359] width 358 height 19
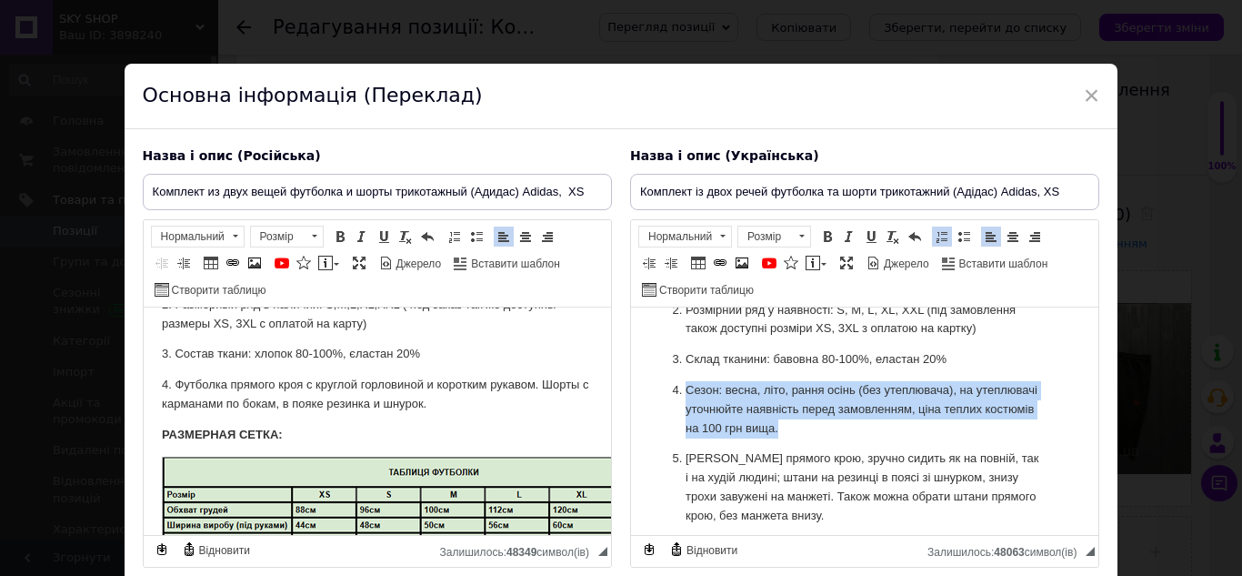
drag, startPoint x: 882, startPoint y: 469, endPoint x: 685, endPoint y: 420, distance: 203.3
click at [685, 420] on p "Сезон: весна, літо, рання осінь (без утеплювача), на утеплювачі уточнюйте наявн…" at bounding box center [864, 409] width 358 height 56
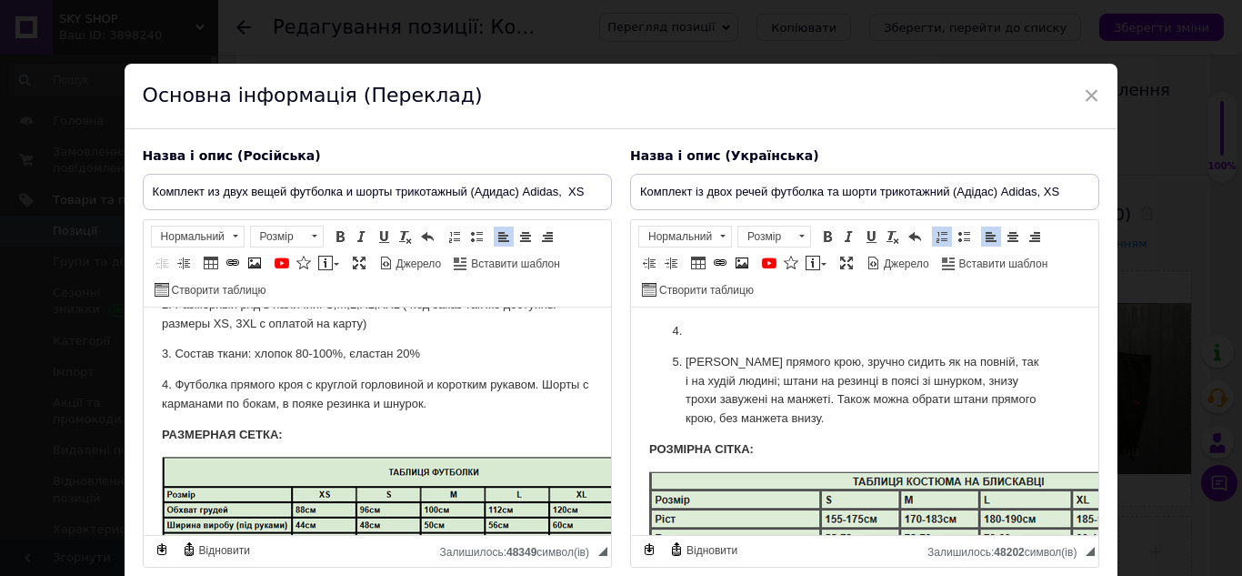
scroll to position [650, 0]
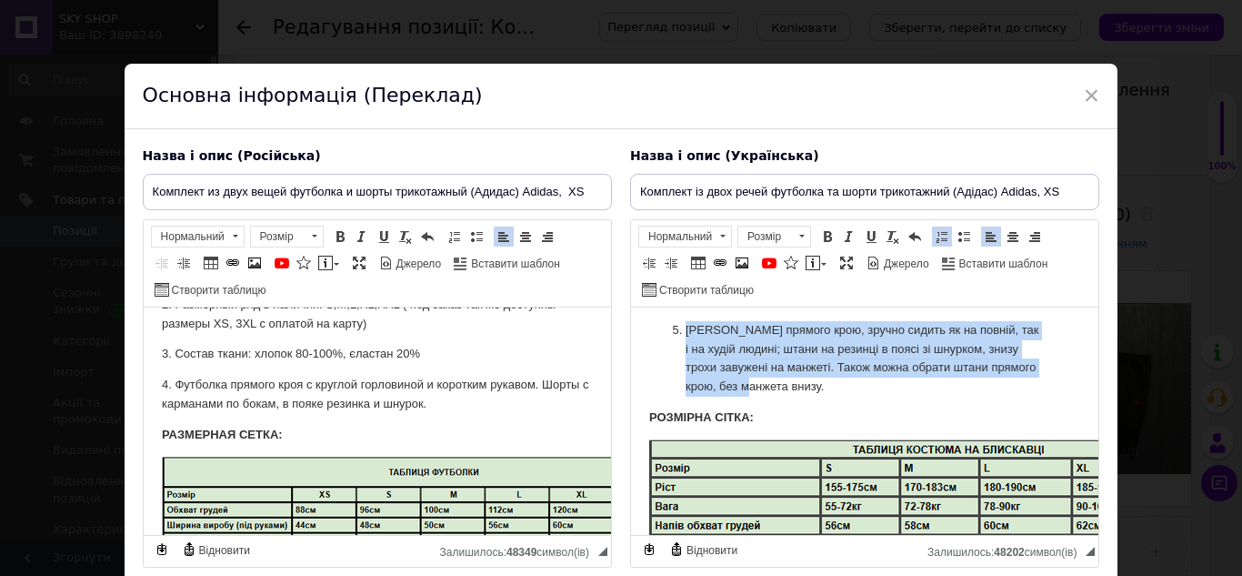
drag, startPoint x: 800, startPoint y: 407, endPoint x: 664, endPoint y: 360, distance: 144.3
click at [664, 360] on ol "Виробництво тканини: Туреччина Розмірний ряд у наявності: S, M, L, XL, XXL (під…" at bounding box center [863, 287] width 431 height 217
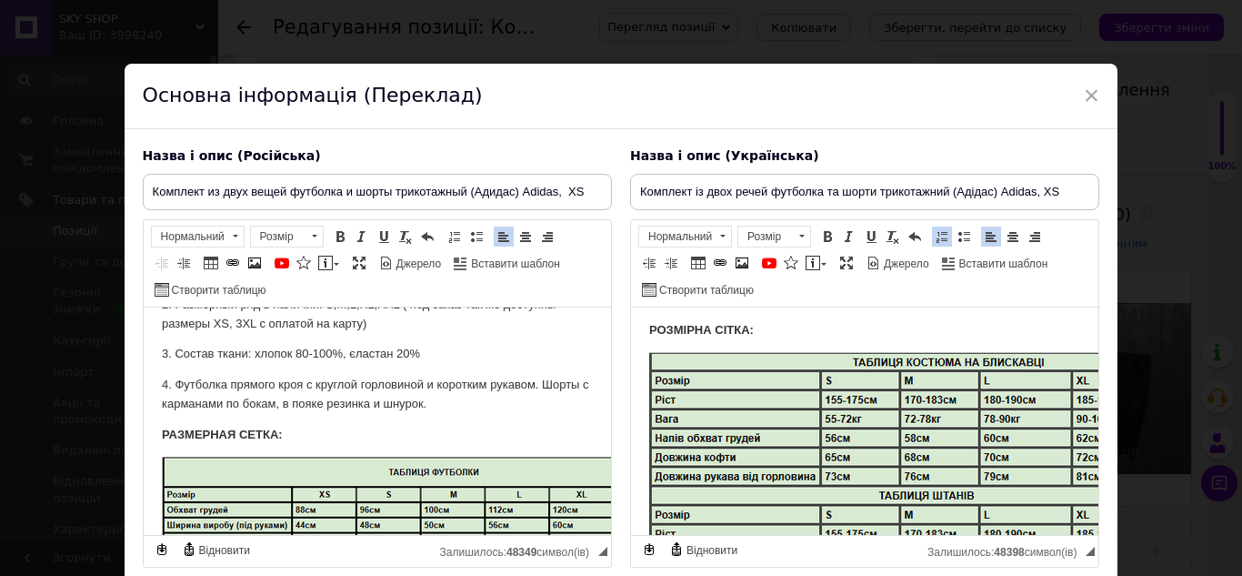
click at [723, 309] on p "низу." at bounding box center [864, 299] width 358 height 19
drag, startPoint x: 394, startPoint y: 431, endPoint x: 350, endPoint y: 426, distance: 44.0
click at [350, 414] on p "4. Футболка прямого кроя с круглой горловиной и коротким рукавом. Шорты с карма…" at bounding box center [376, 395] width 431 height 38
click at [370, 414] on p "4. Футболка прямого кроя с круглой горловиной и коротким рукавом. Шорты с карма…" at bounding box center [376, 395] width 431 height 38
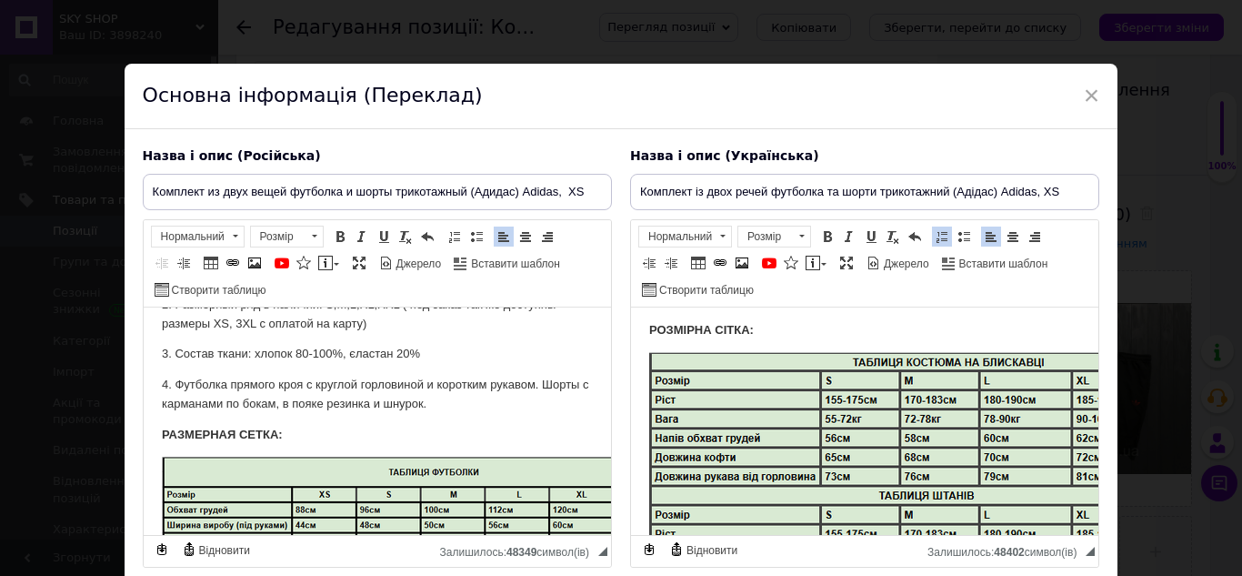
click at [368, 414] on p "4. Футболка прямого кроя с круглой горловиной и коротким рукавом. Шорты с карма…" at bounding box center [376, 395] width 431 height 38
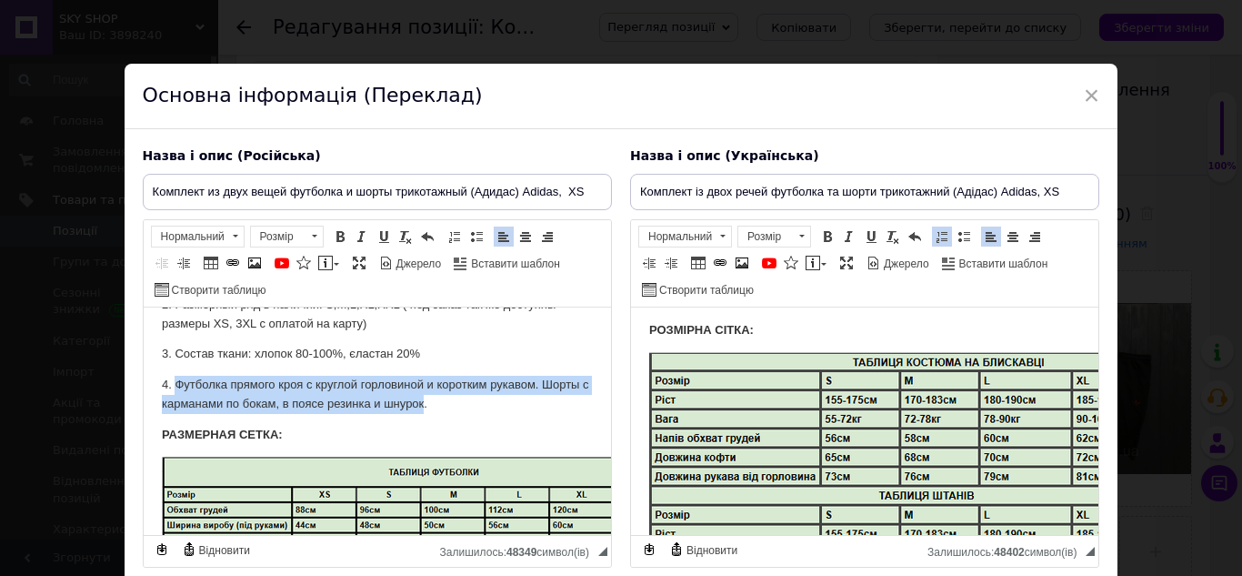
drag, startPoint x: 334, startPoint y: 419, endPoint x: 175, endPoint y: 419, distance: 159.1
click at [175, 414] on p "4. Футболка прямого кроя с круглой горловиной и коротким рукавом. Шорты с карма…" at bounding box center [376, 395] width 431 height 38
copy p "Футболка прямого кроя с круглой горловиной и коротким рукавом. Шорты с карманам…"
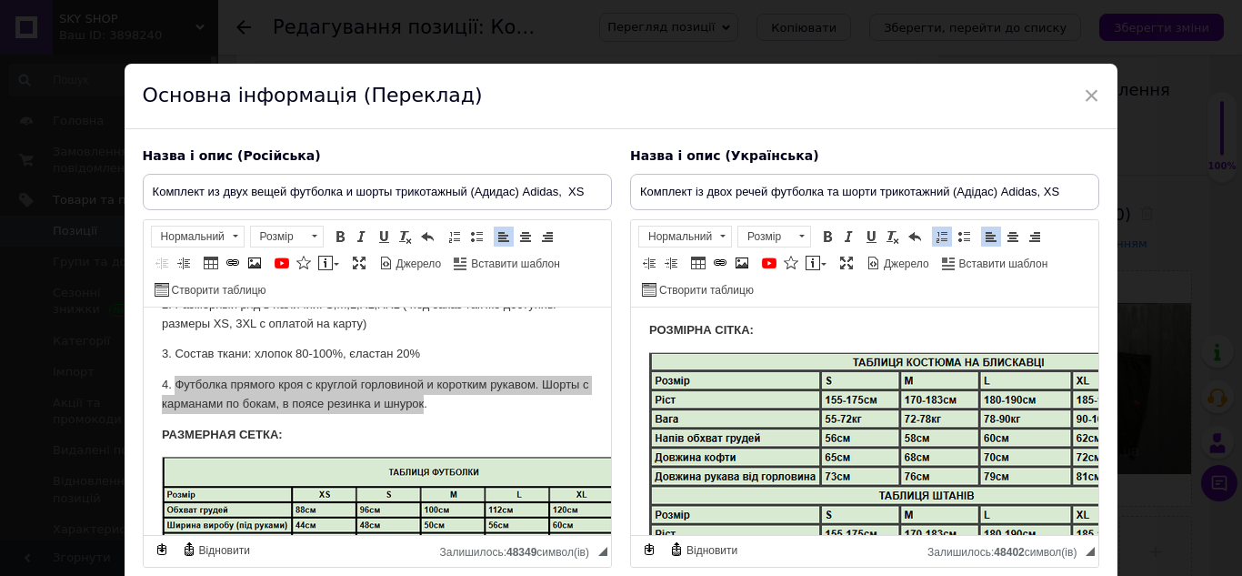
click at [704, 309] on p "Редактор, 836FD211-596C-4204-B884-7D637CE06F64" at bounding box center [864, 299] width 358 height 19
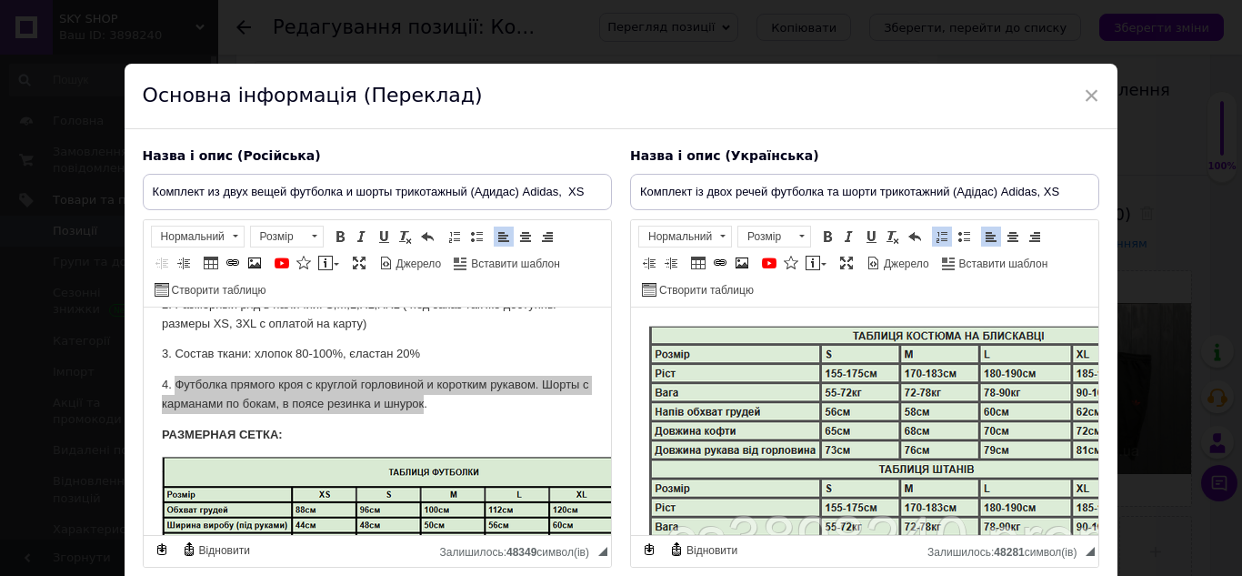
scroll to position [741, 0]
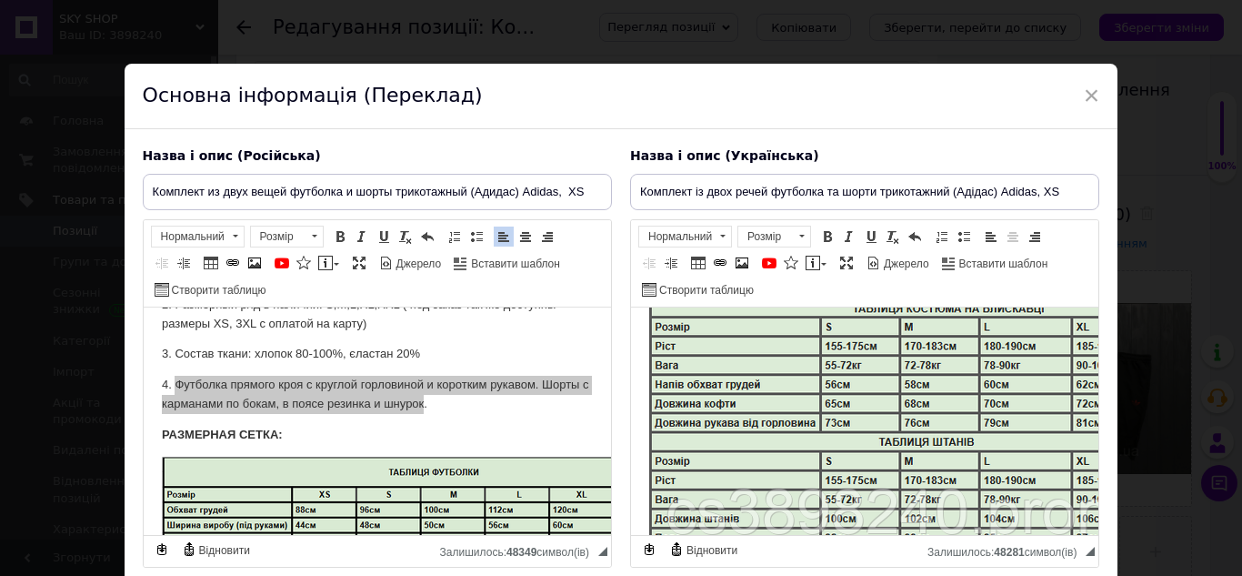
click at [802, 415] on img "Редактор, 836FD211-596C-4204-B884-7D637CE06F64" at bounding box center [939, 431] width 582 height 267
select select
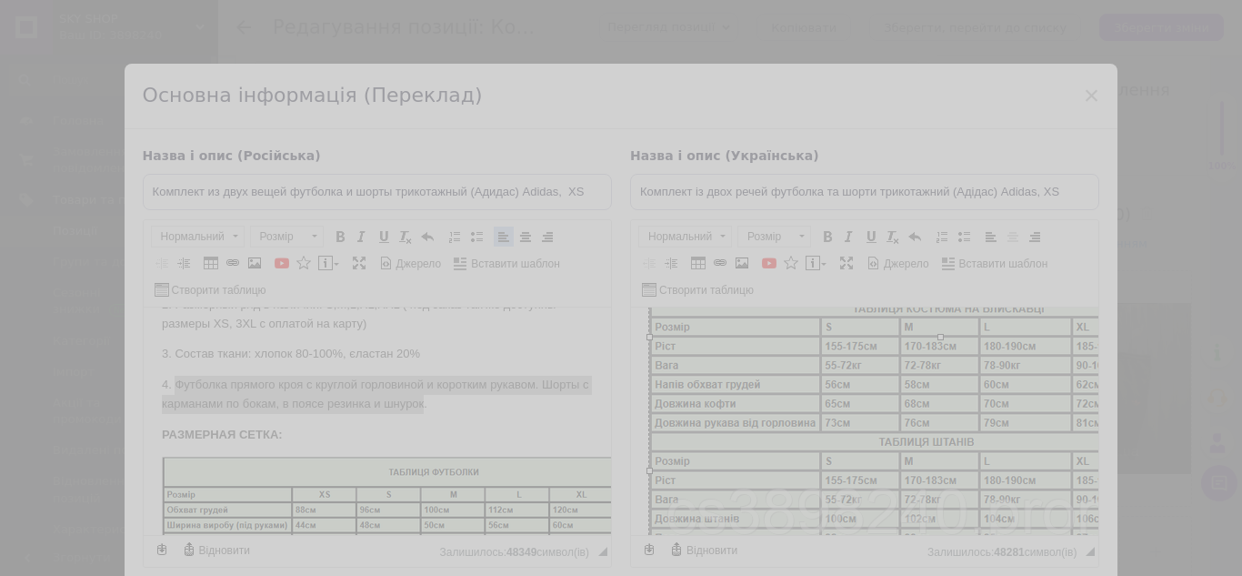
type input "https://images.prom.ua/6878239954_w640_h2048_kostyum_olimpijka.png?fresh=1&PIMA…"
type input "640"
type input "294"
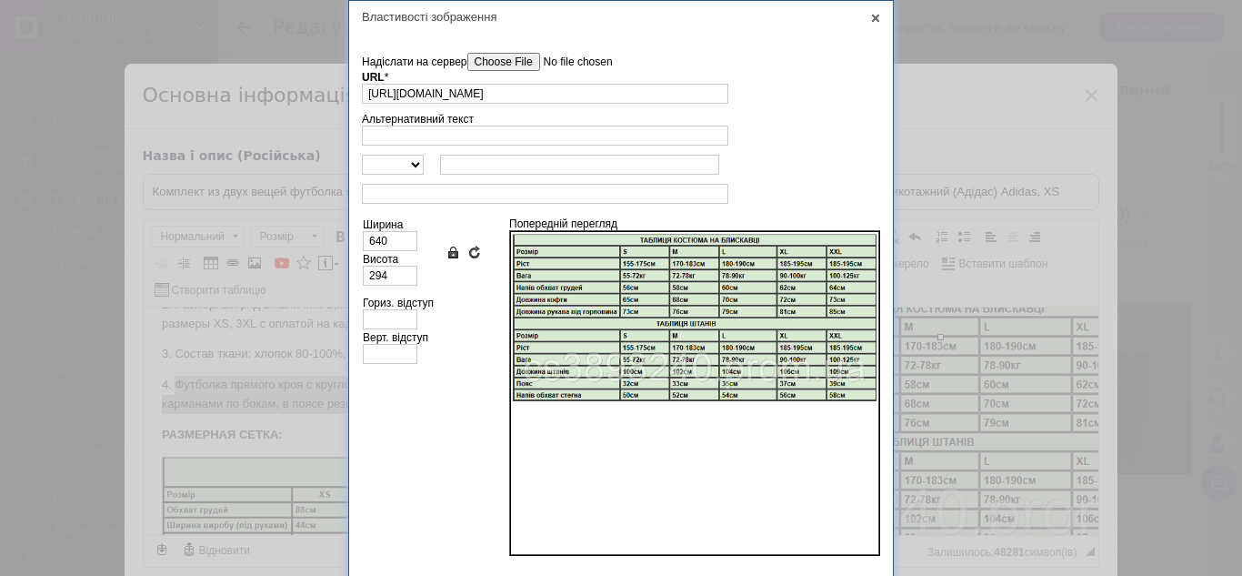
click at [516, 62] on input"] "Надіслати на сервер" at bounding box center [570, 62] width 206 height 18
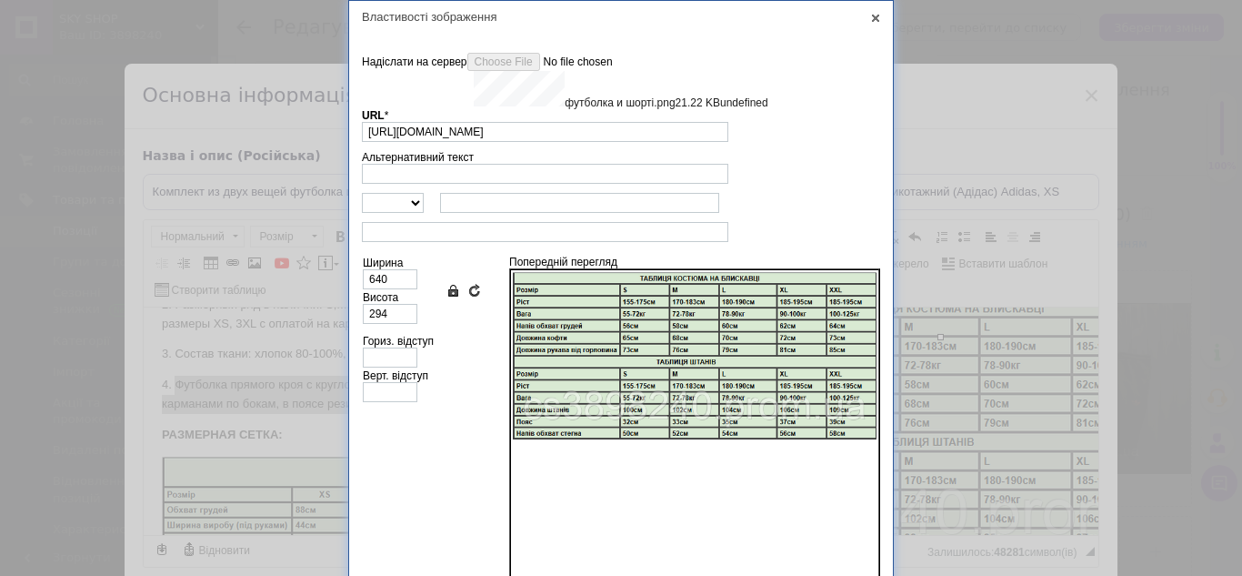
type input "https://images.prom.ua/6446265868_w640_h2048_futbolka_i_shorti.png?fresh=1&PIMA…"
type input "251"
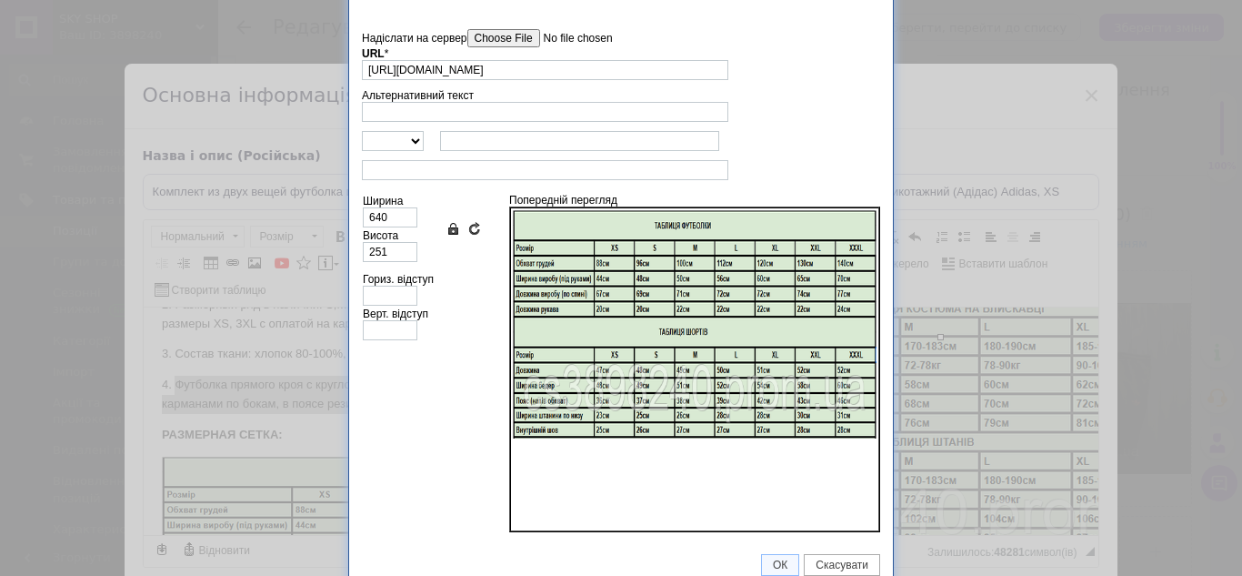
scroll to position [37, 0]
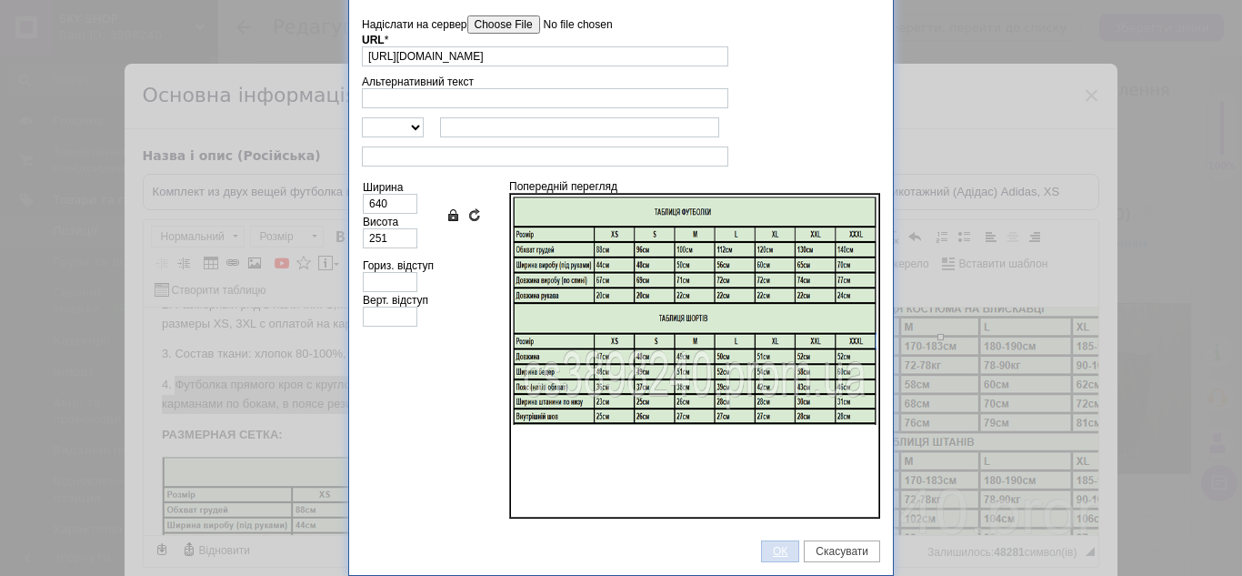
click at [771, 554] on span "ОК" at bounding box center [780, 551] width 36 height 13
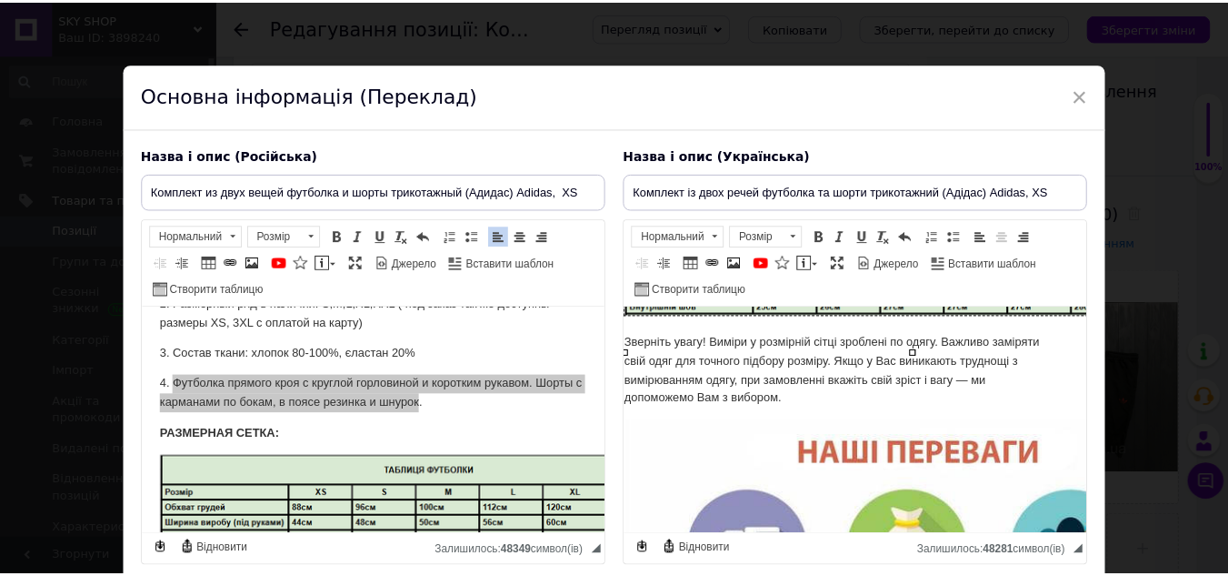
scroll to position [142, 0]
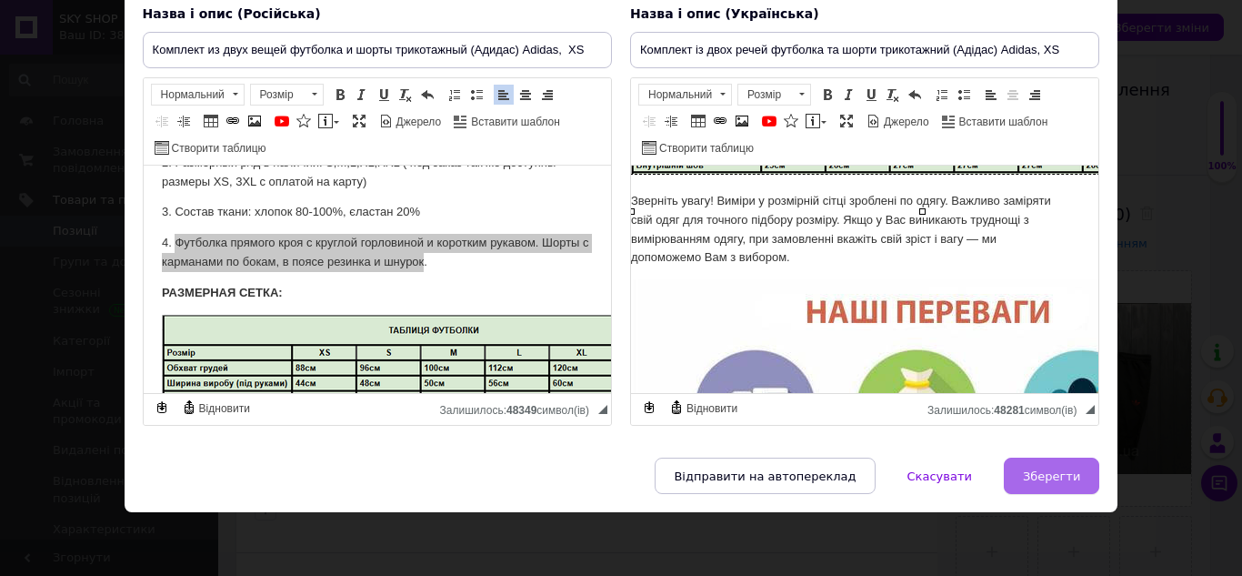
click at [1037, 480] on span "Зберегти" at bounding box center [1051, 476] width 57 height 14
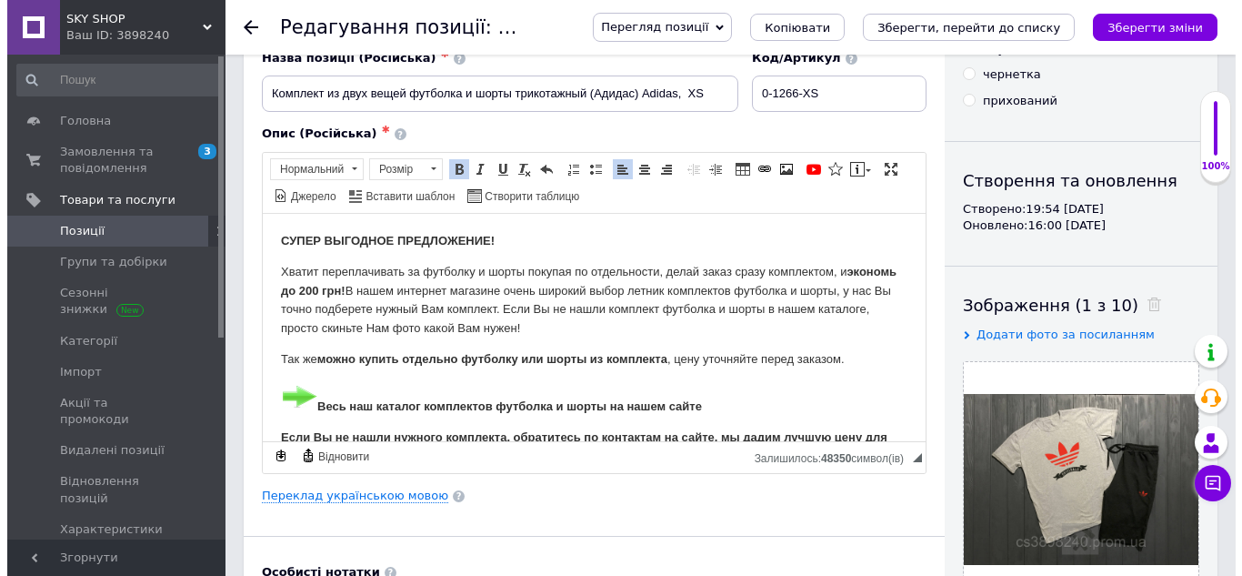
scroll to position [0, 0]
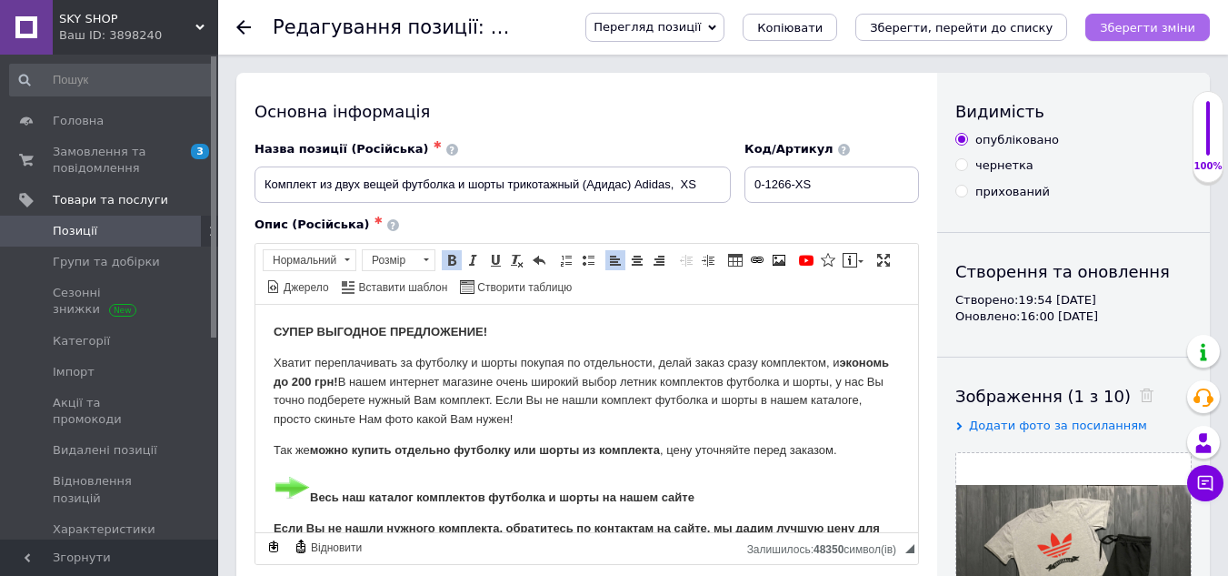
click at [1173, 35] on button "Зберегти зміни" at bounding box center [1148, 27] width 125 height 27
click at [102, 238] on span "Позиції" at bounding box center [110, 231] width 115 height 16
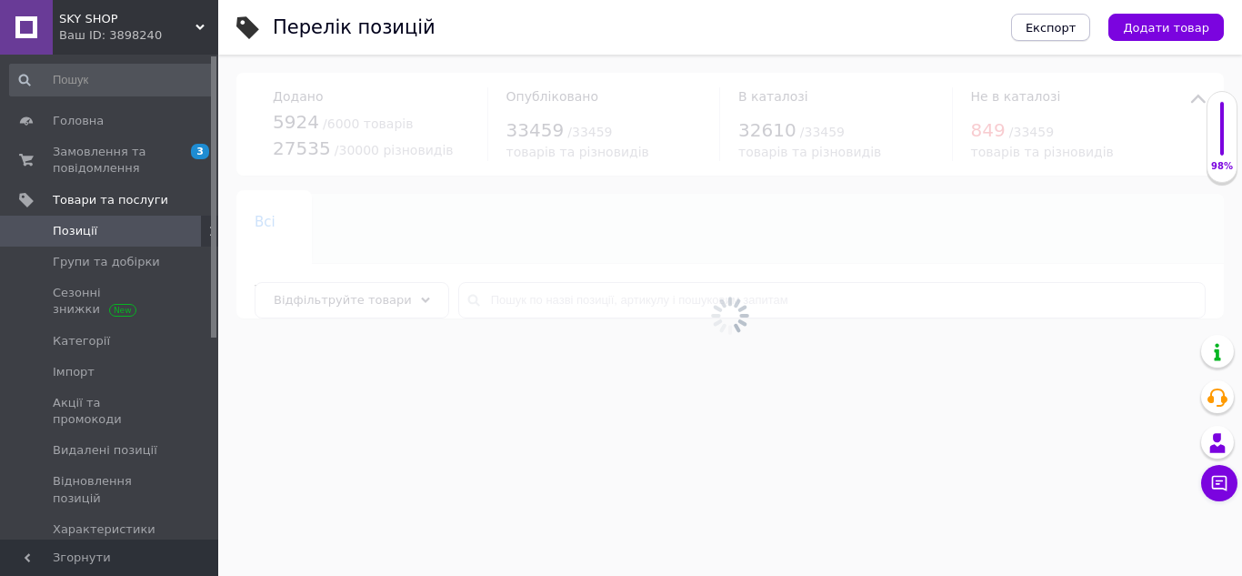
click at [1067, 30] on span "Експорт" at bounding box center [1051, 28] width 51 height 14
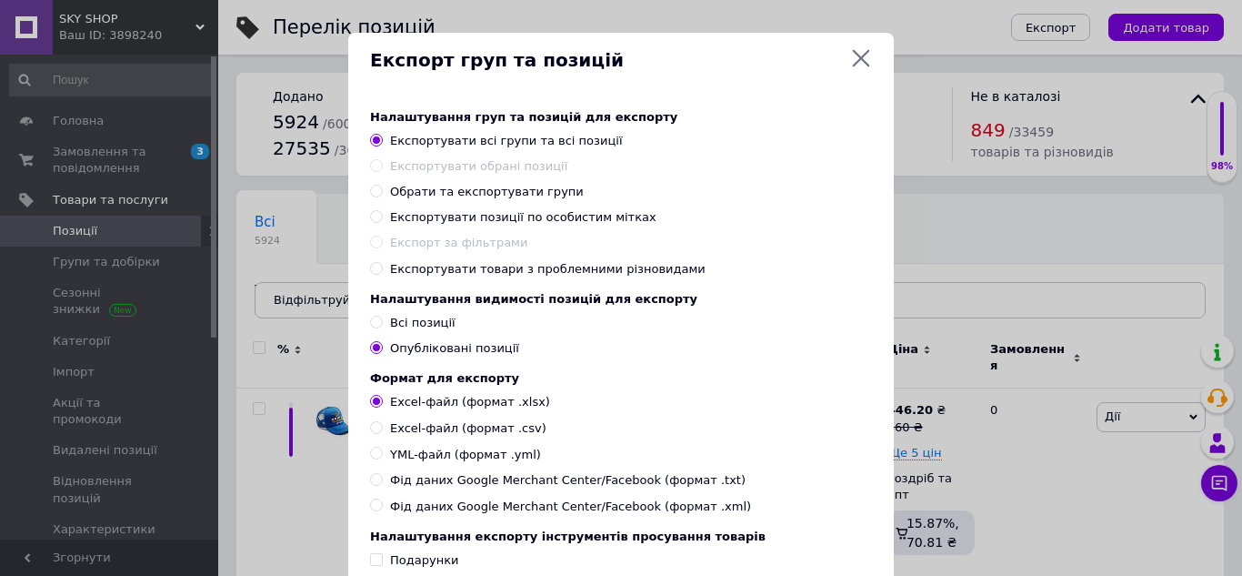
click at [426, 195] on span "Обрати та експортувати групи" at bounding box center [487, 192] width 194 height 14
click at [382, 195] on input "Обрати та експортувати групи" at bounding box center [376, 191] width 12 height 12
radio input "true"
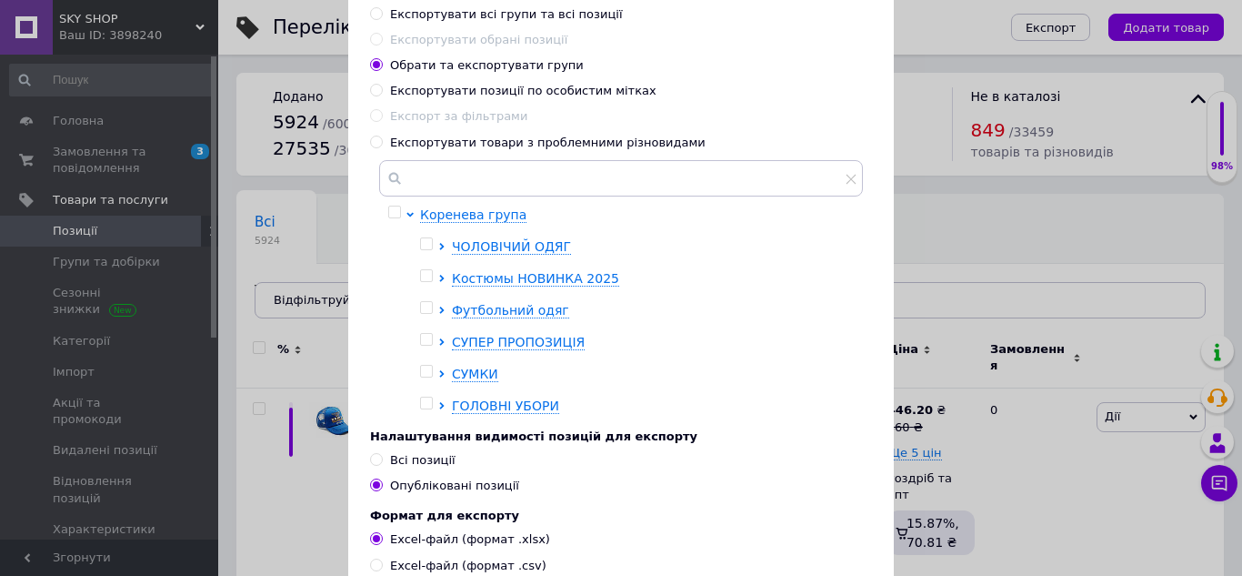
scroll to position [182, 0]
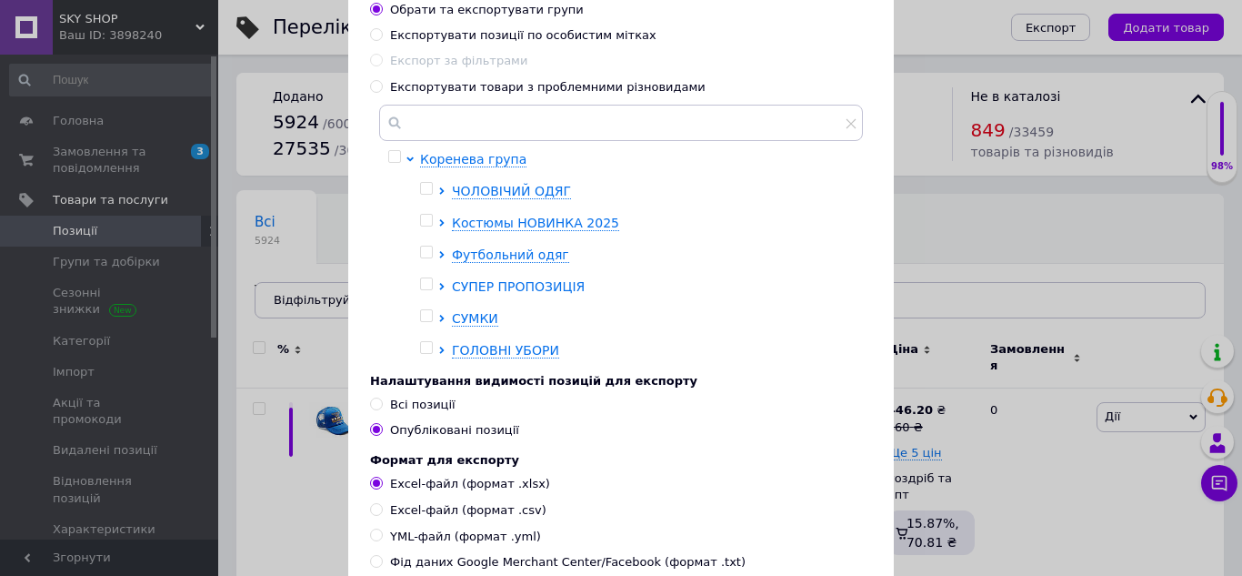
click at [438, 285] on icon at bounding box center [441, 286] width 7 height 7
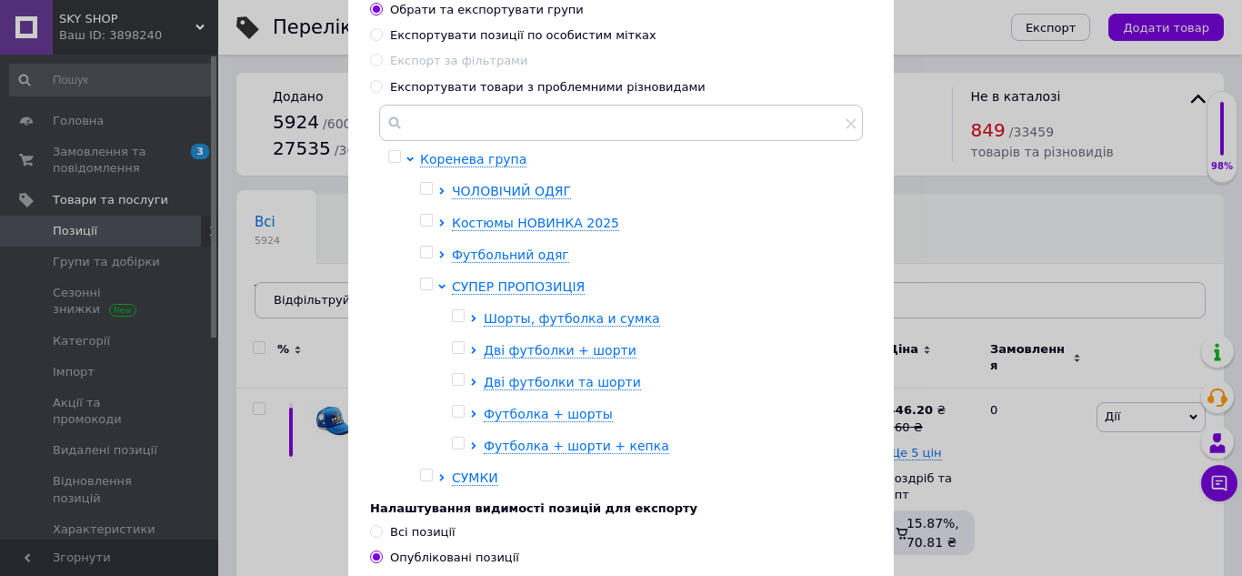
scroll to position [32, 0]
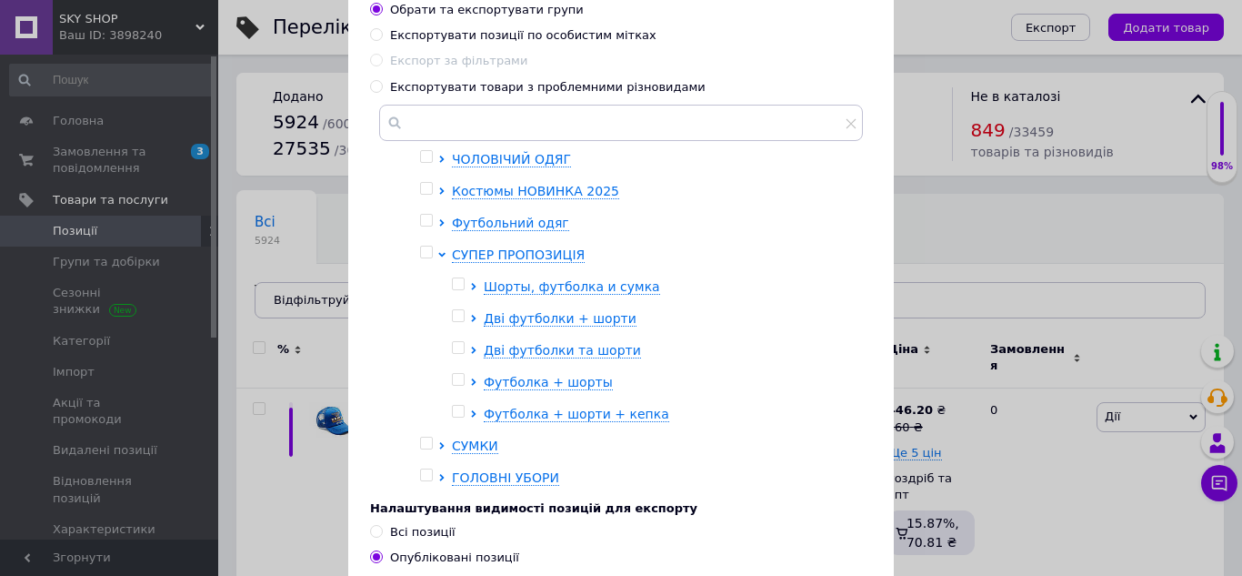
click at [457, 379] on input "checkbox" at bounding box center [458, 380] width 12 height 12
checkbox input "true"
click at [471, 379] on icon at bounding box center [473, 381] width 5 height 7
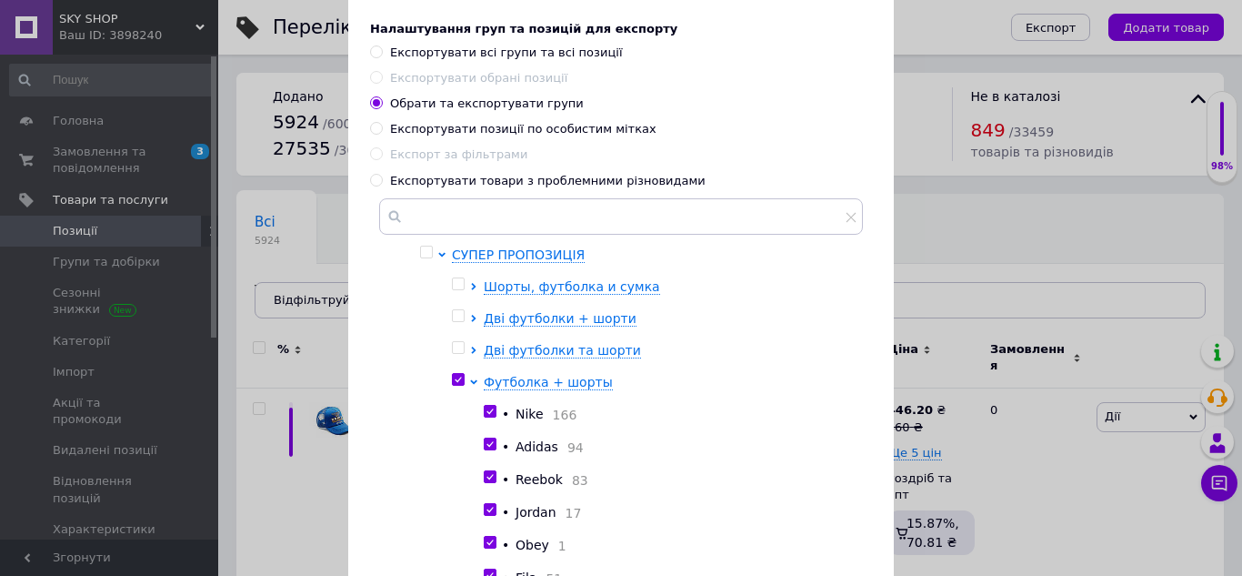
scroll to position [35, 0]
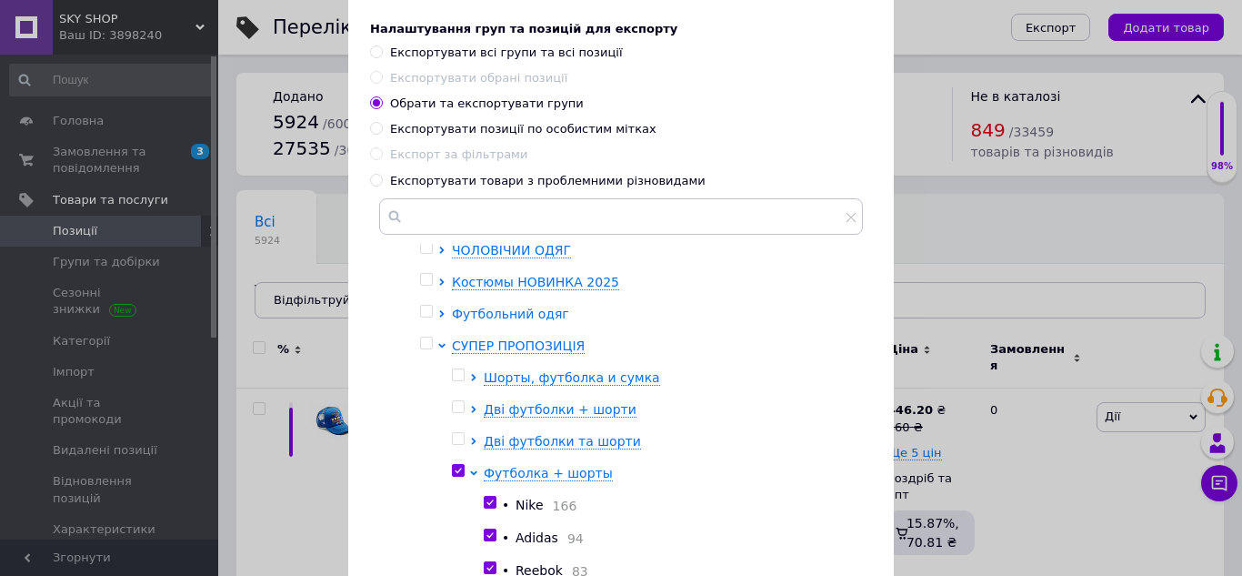
click at [438, 311] on icon at bounding box center [441, 313] width 7 height 7
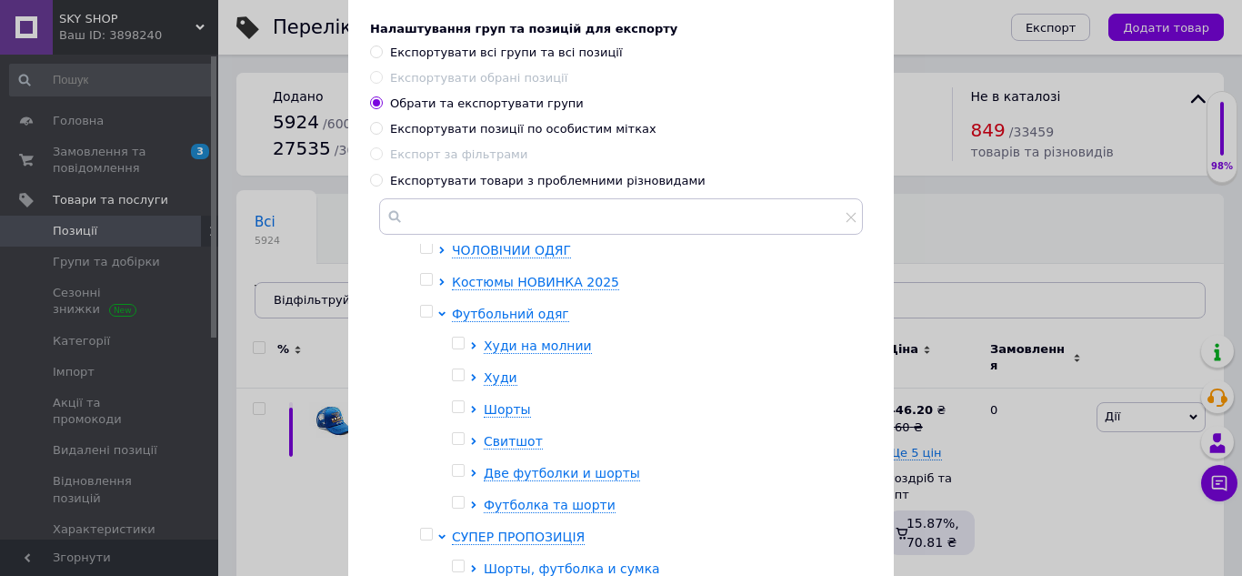
click at [459, 501] on input "checkbox" at bounding box center [458, 502] width 12 height 12
checkbox input "true"
click at [471, 502] on icon at bounding box center [473, 504] width 7 height 7
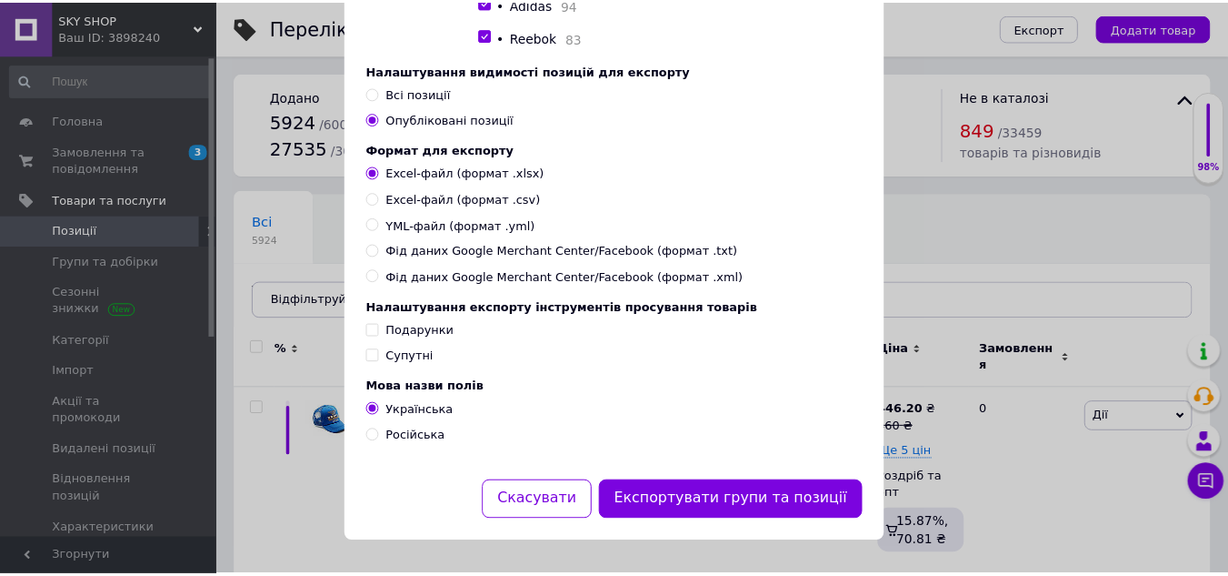
scroll to position [634, 0]
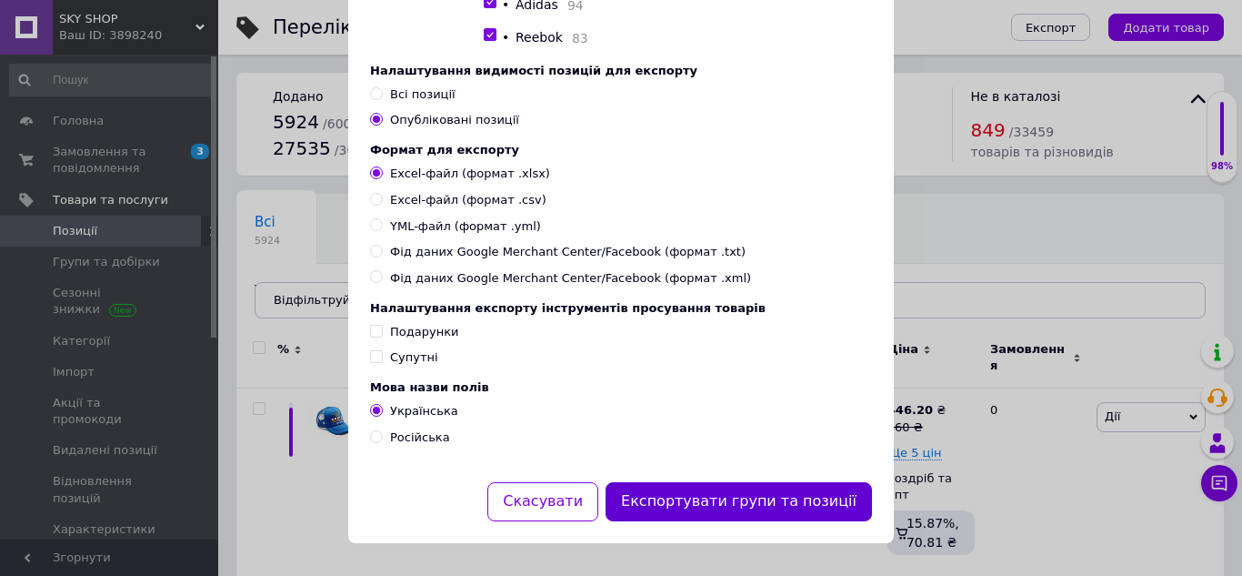
click at [804, 512] on button "Експортувати групи та позиції" at bounding box center [739, 501] width 266 height 39
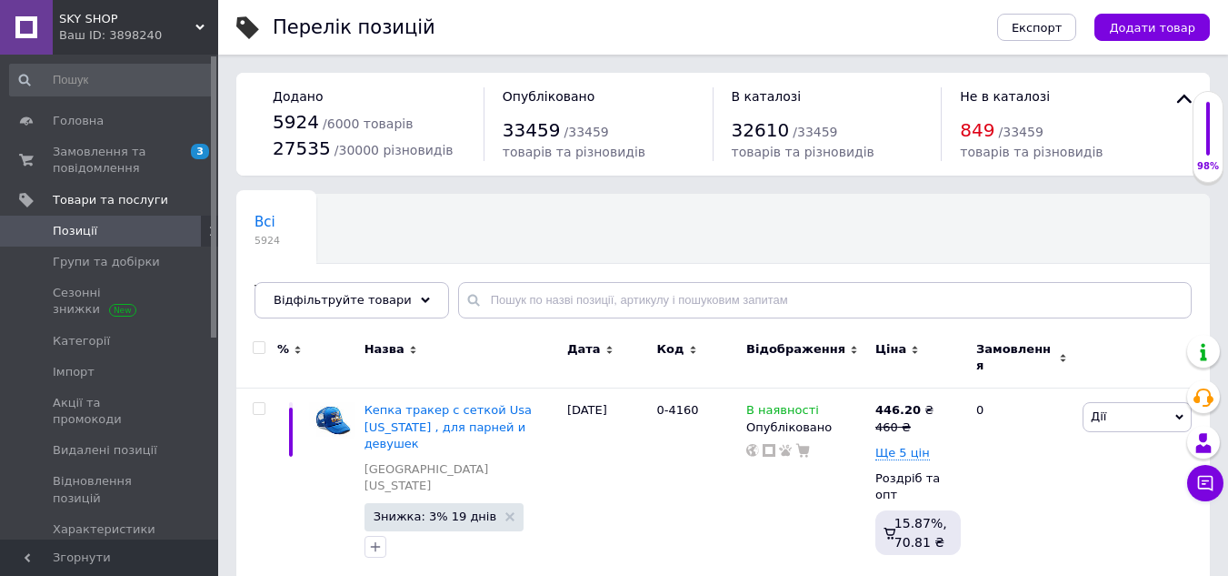
click at [120, 552] on span "[DEMOGRAPHIC_DATA]" at bounding box center [110, 560] width 115 height 16
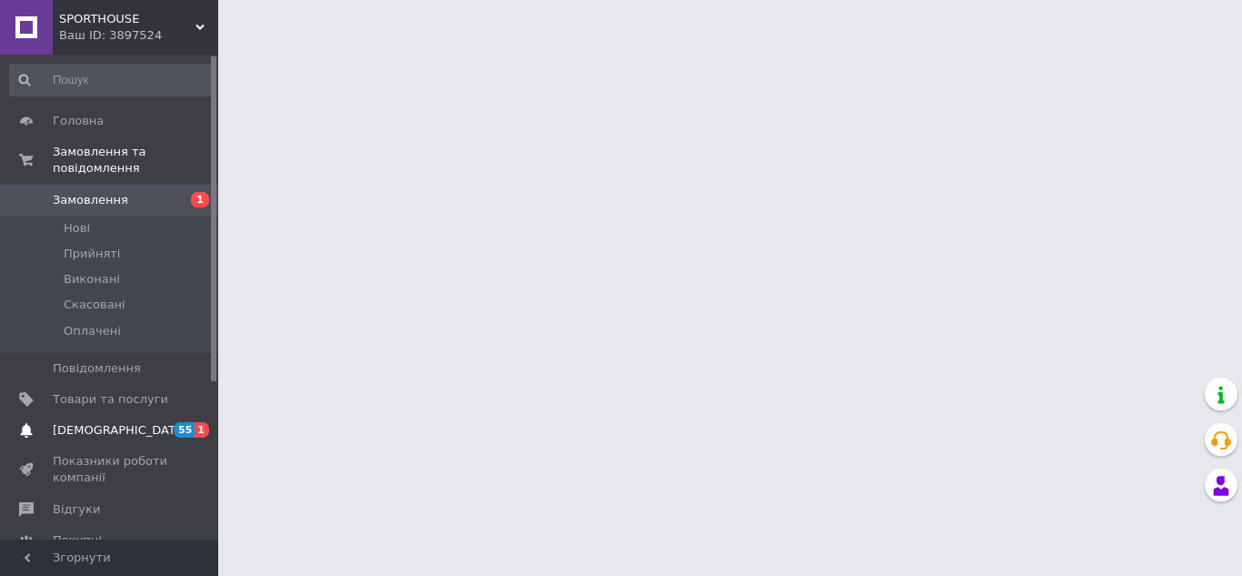
click at [126, 422] on span "[DEMOGRAPHIC_DATA]" at bounding box center [110, 430] width 115 height 16
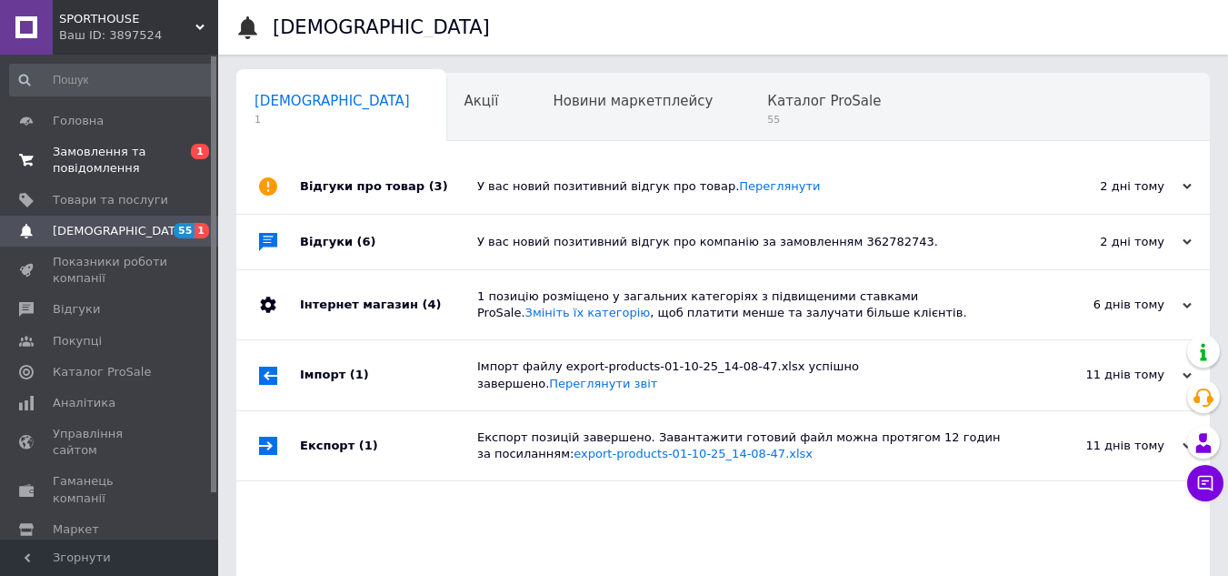
click at [135, 159] on span "Замовлення та повідомлення" at bounding box center [110, 160] width 115 height 33
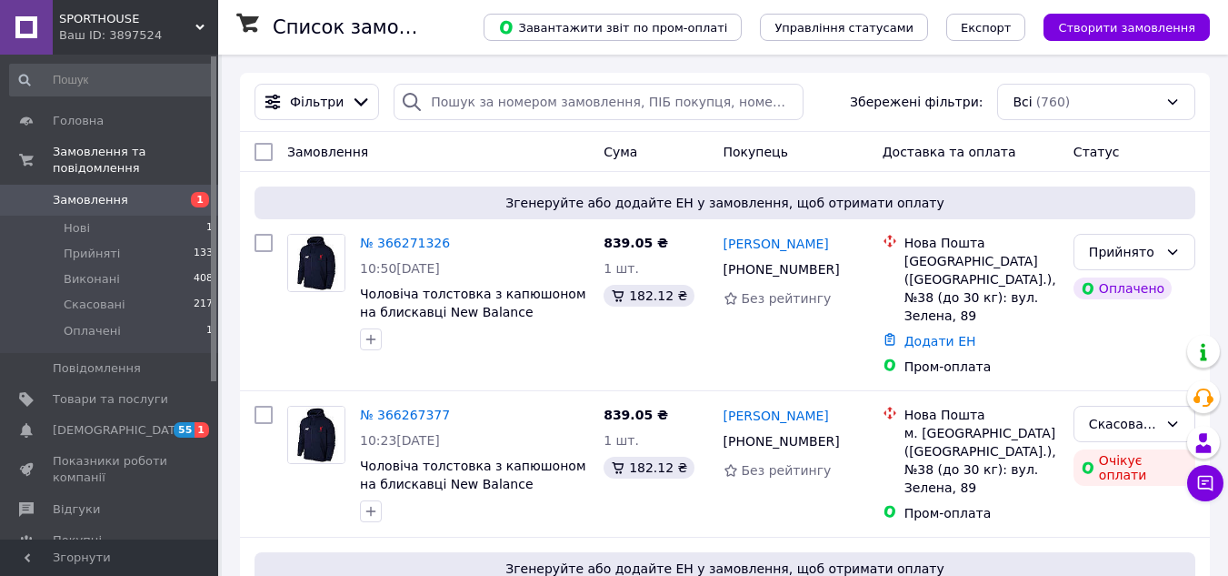
click at [153, 20] on span "SPORTHOUSE" at bounding box center [127, 19] width 136 height 16
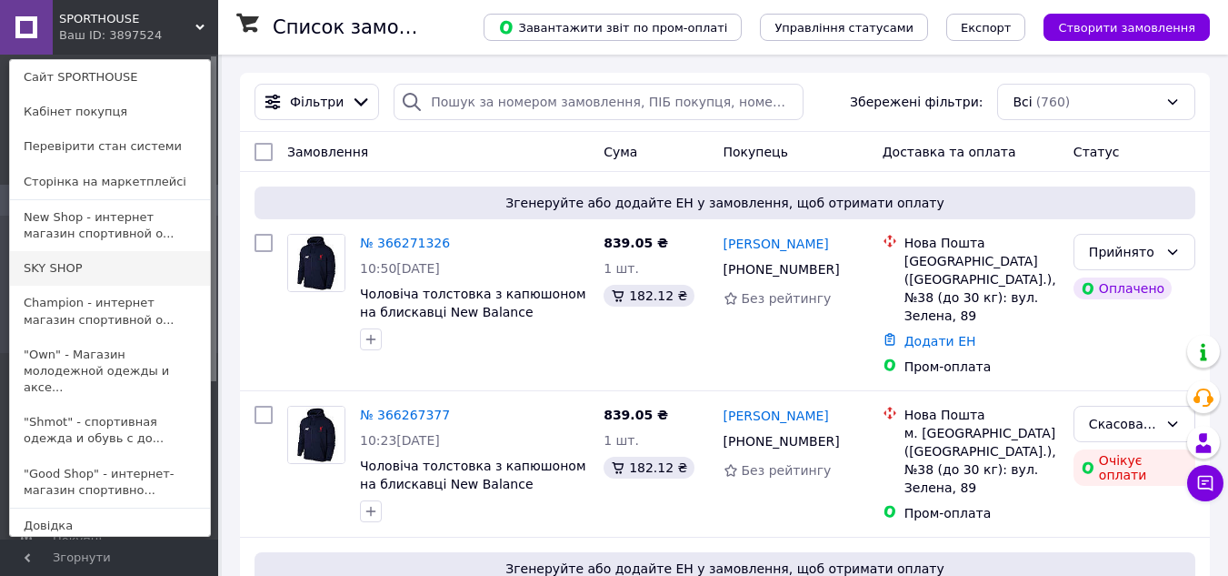
click at [89, 260] on link "SKY SHOP" at bounding box center [110, 268] width 200 height 35
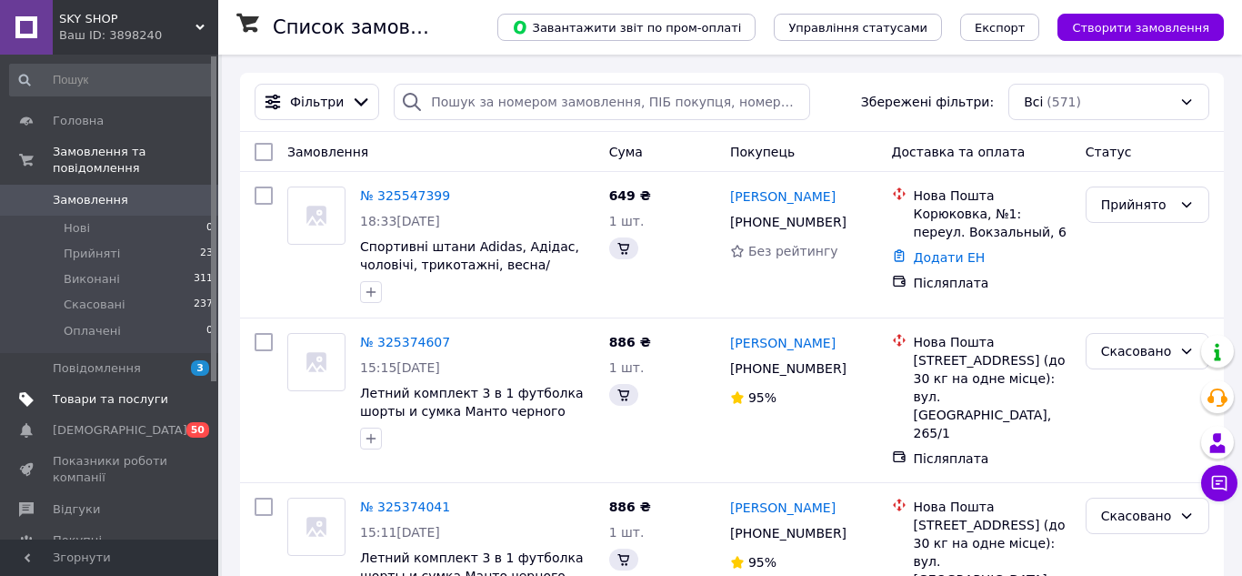
click at [120, 391] on span "Товари та послуги" at bounding box center [110, 399] width 115 height 16
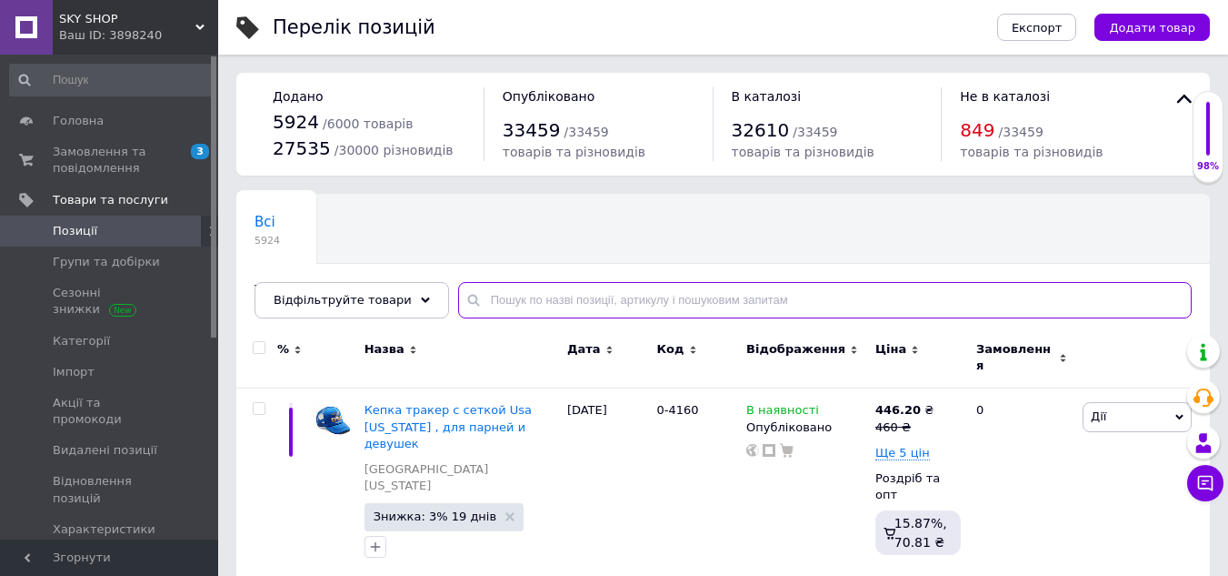
drag, startPoint x: 483, startPoint y: 293, endPoint x: 573, endPoint y: 317, distance: 93.3
click at [483, 293] on input "text" at bounding box center [825, 300] width 734 height 36
paste input "0-1266-XS"
type input "0-1266-XS"
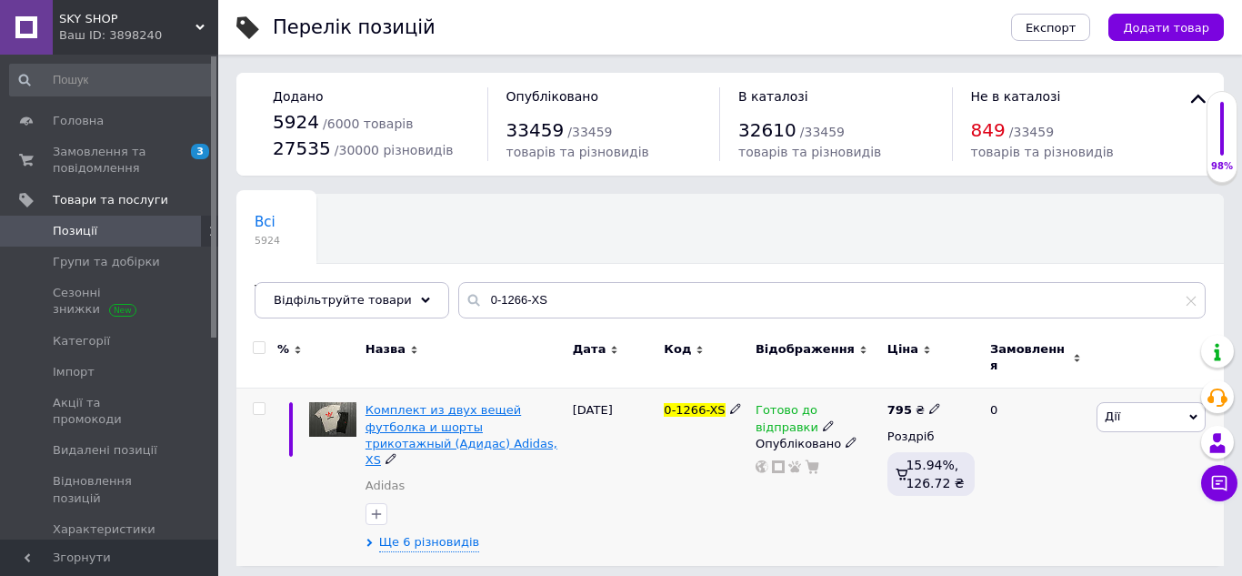
click at [436, 405] on span "Комплект из двух вещей футболка и шорты трикотажный (Адидас) Adidas, XS" at bounding box center [462, 435] width 192 height 64
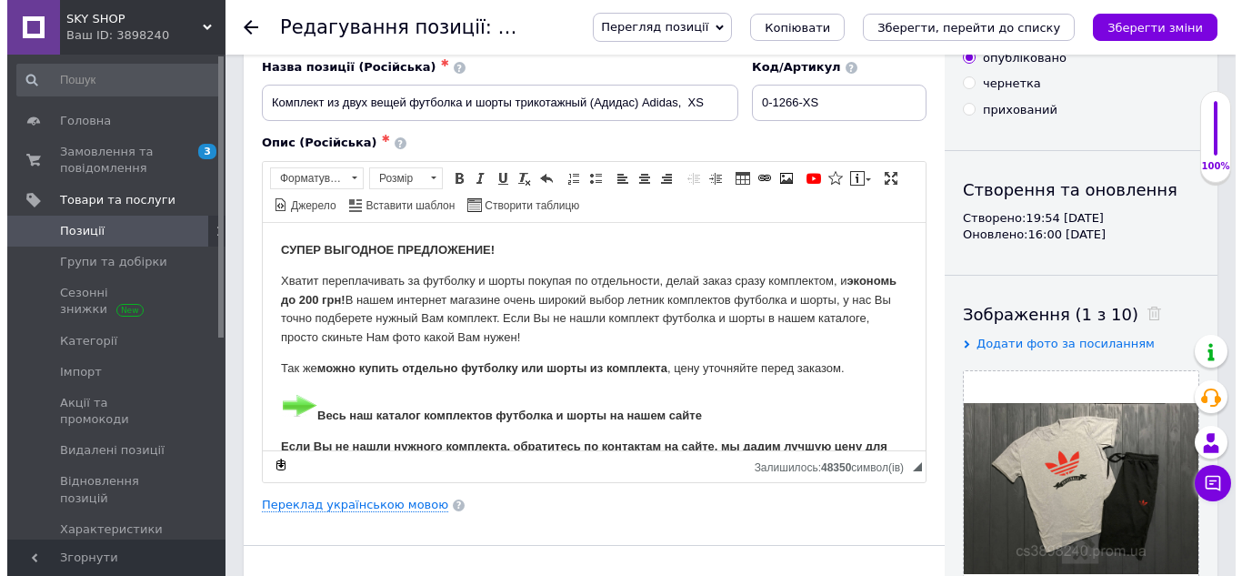
scroll to position [182, 0]
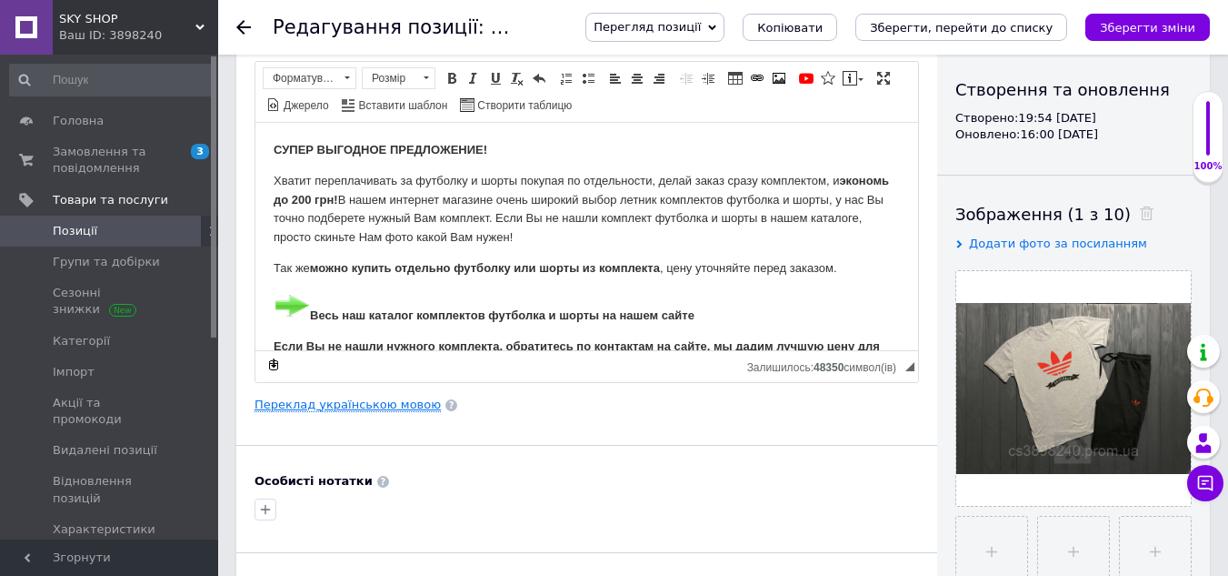
click at [329, 406] on link "Переклад українською мовою" at bounding box center [348, 404] width 186 height 15
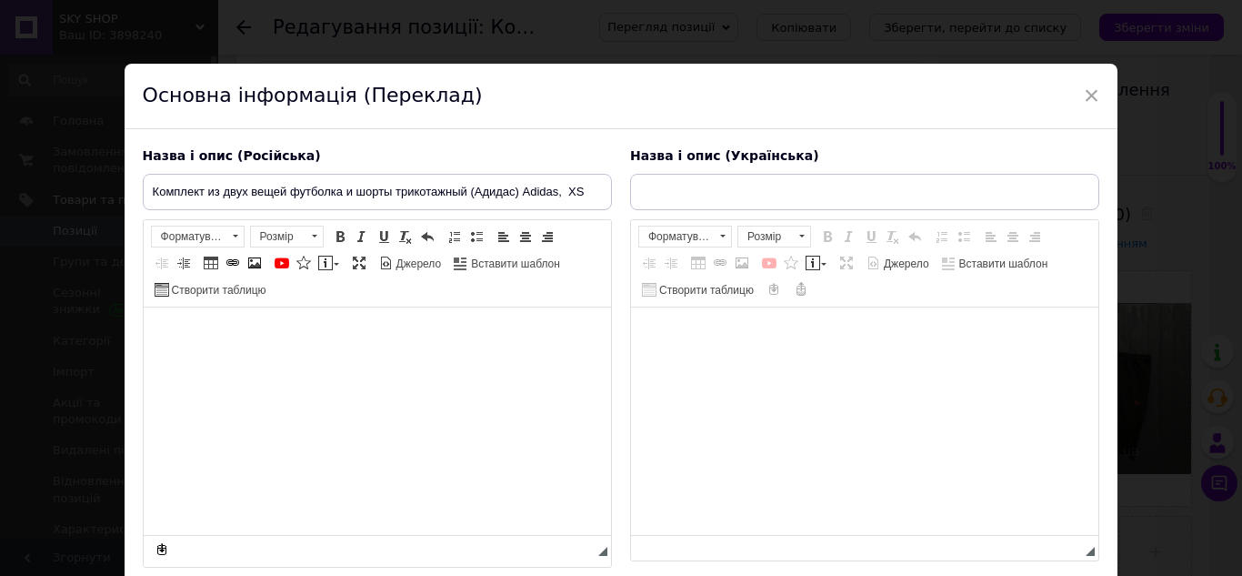
type input "Комплект із двох речей футболка та шорти трикотажний (Адідас) Adidas, XS"
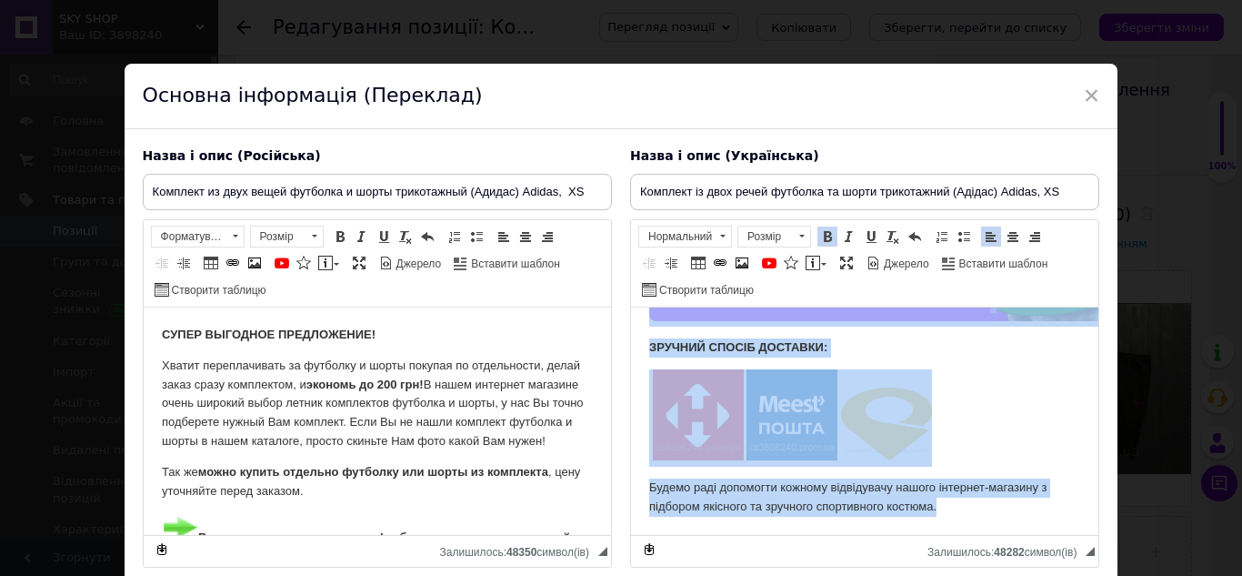
scroll to position [142, 0]
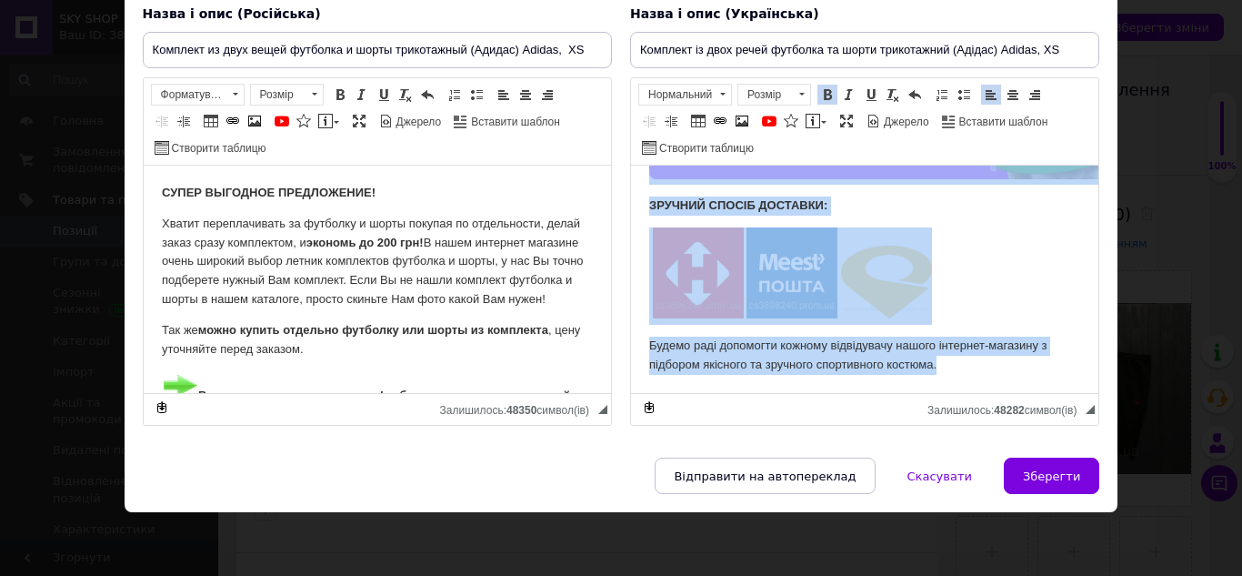
drag, startPoint x: 649, startPoint y: 185, endPoint x: 982, endPoint y: 590, distance: 524.6
copy body "LOREM IPSUMDO SITAMETCON! Adipis elitseddoeius te incididu ut labor, etdolor ma…"
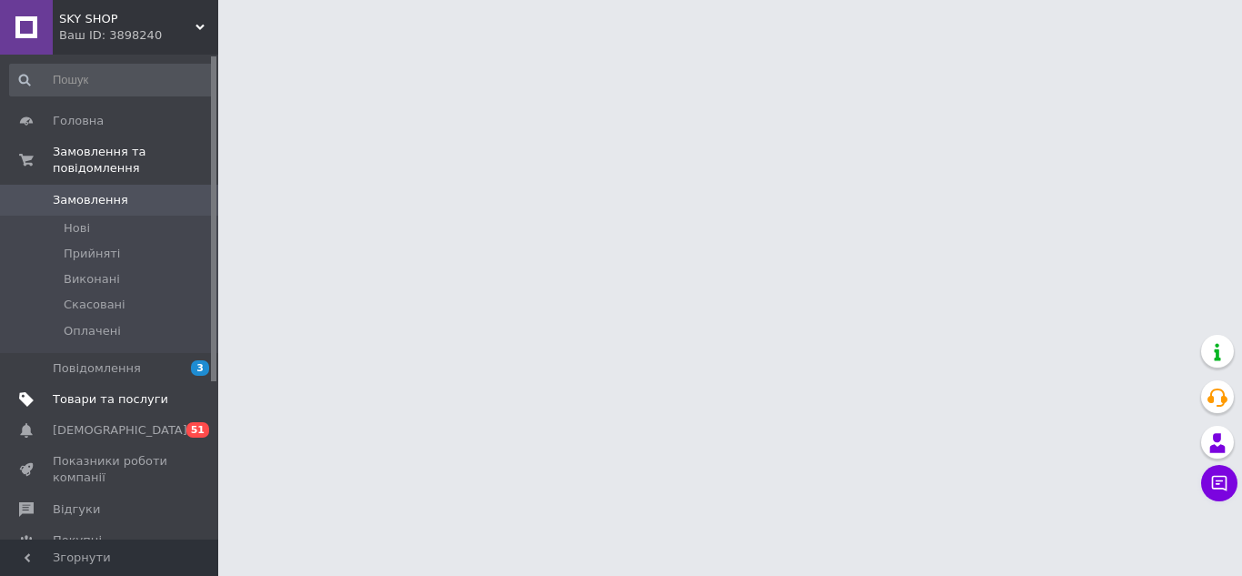
click at [117, 391] on span "Товари та послуги" at bounding box center [110, 399] width 115 height 16
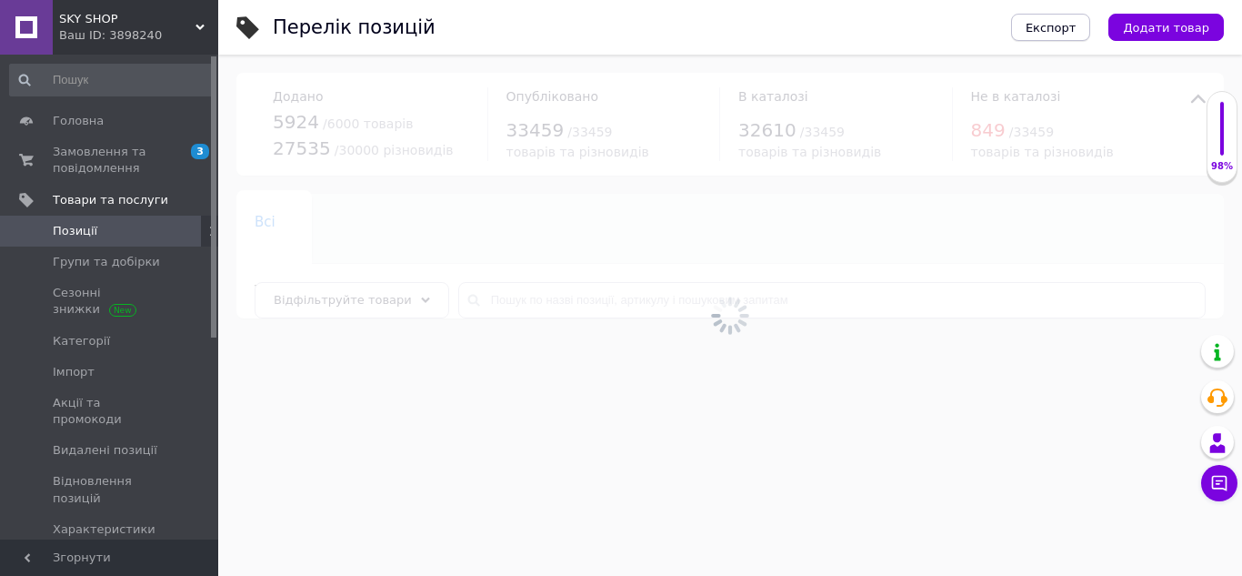
click at [1083, 24] on button "Експорт" at bounding box center [1051, 27] width 80 height 27
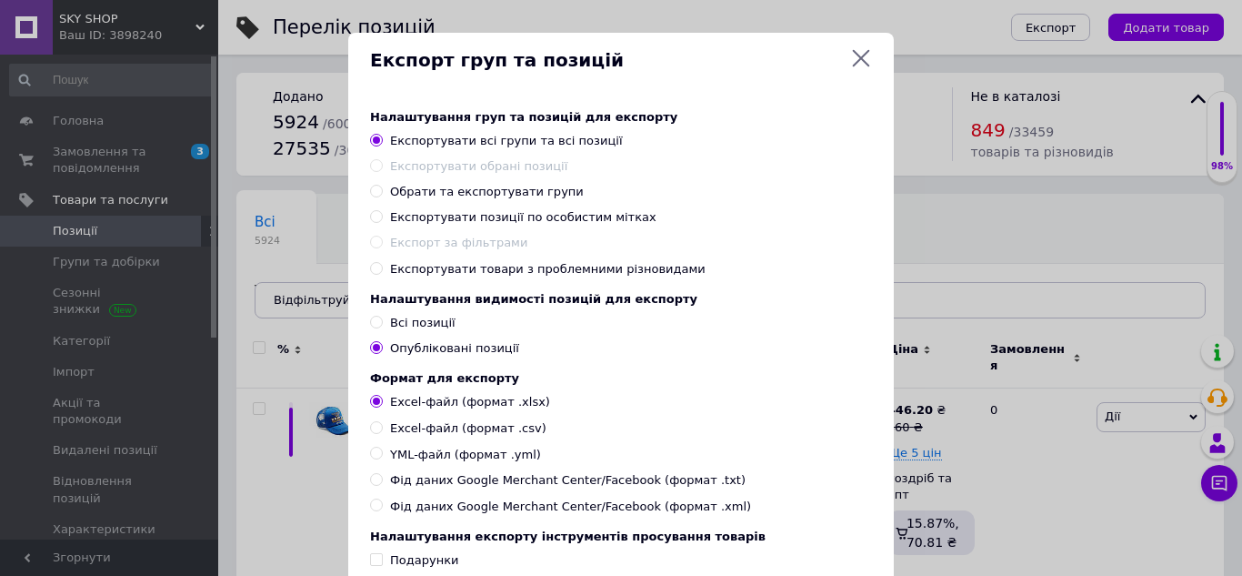
click at [471, 189] on span "Обрати та експортувати групи" at bounding box center [487, 192] width 194 height 14
click at [382, 189] on input "Обрати та експортувати групи" at bounding box center [376, 191] width 12 height 12
radio input "true"
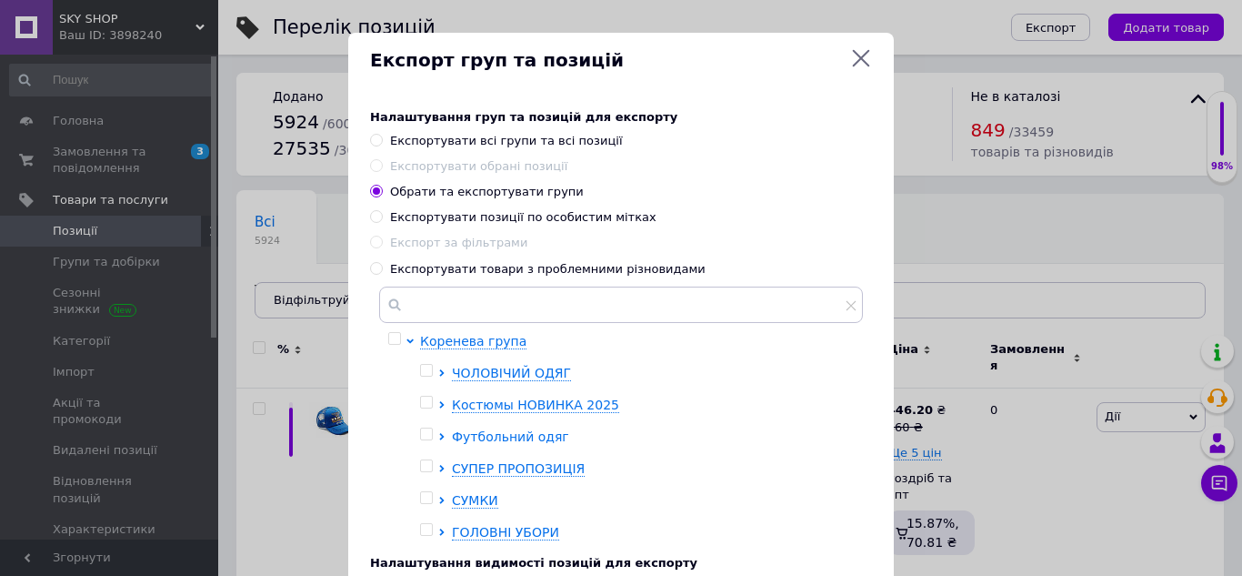
click at [439, 435] on icon at bounding box center [441, 436] width 5 height 7
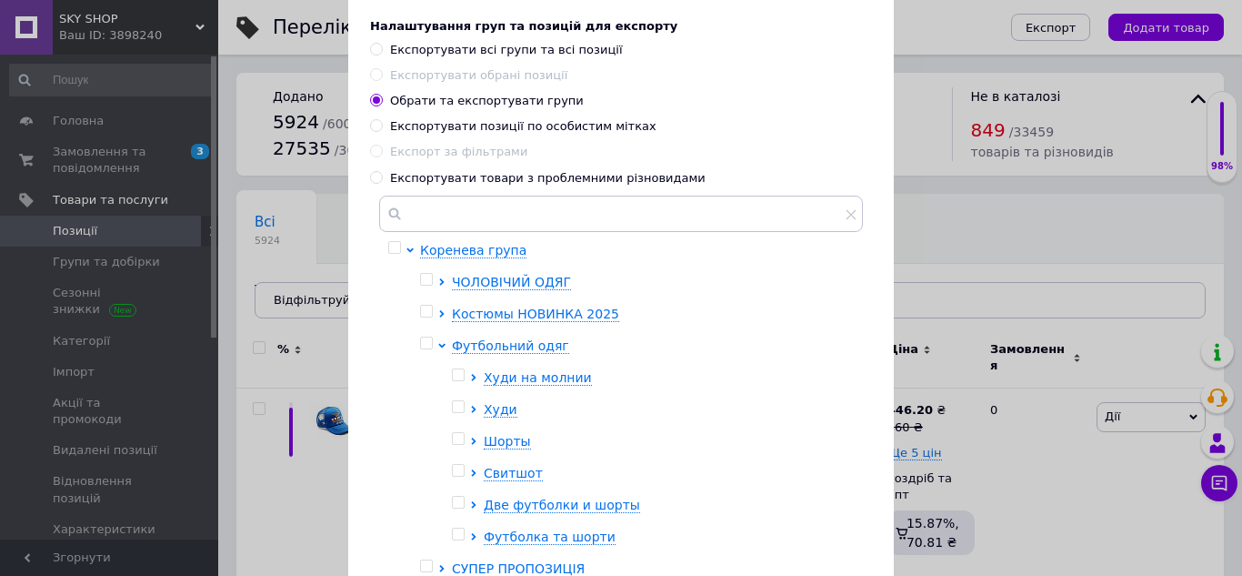
scroll to position [64, 0]
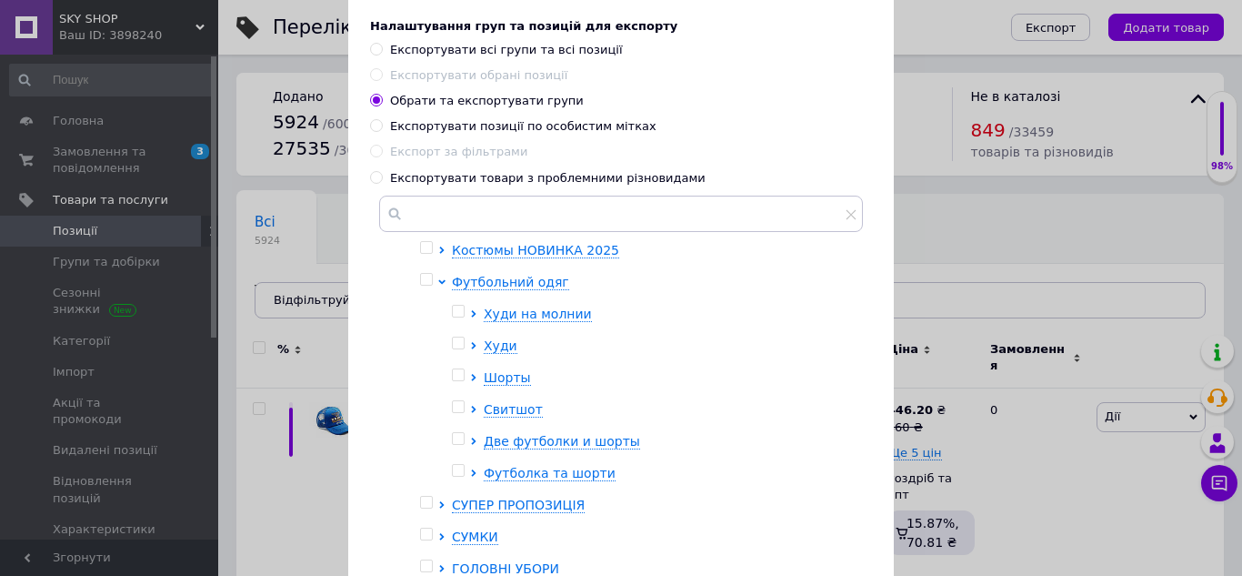
drag, startPoint x: 457, startPoint y: 444, endPoint x: 471, endPoint y: 443, distance: 13.7
click at [458, 444] on input "checkbox" at bounding box center [458, 439] width 12 height 12
checkbox input "true"
click at [472, 443] on icon at bounding box center [473, 440] width 7 height 7
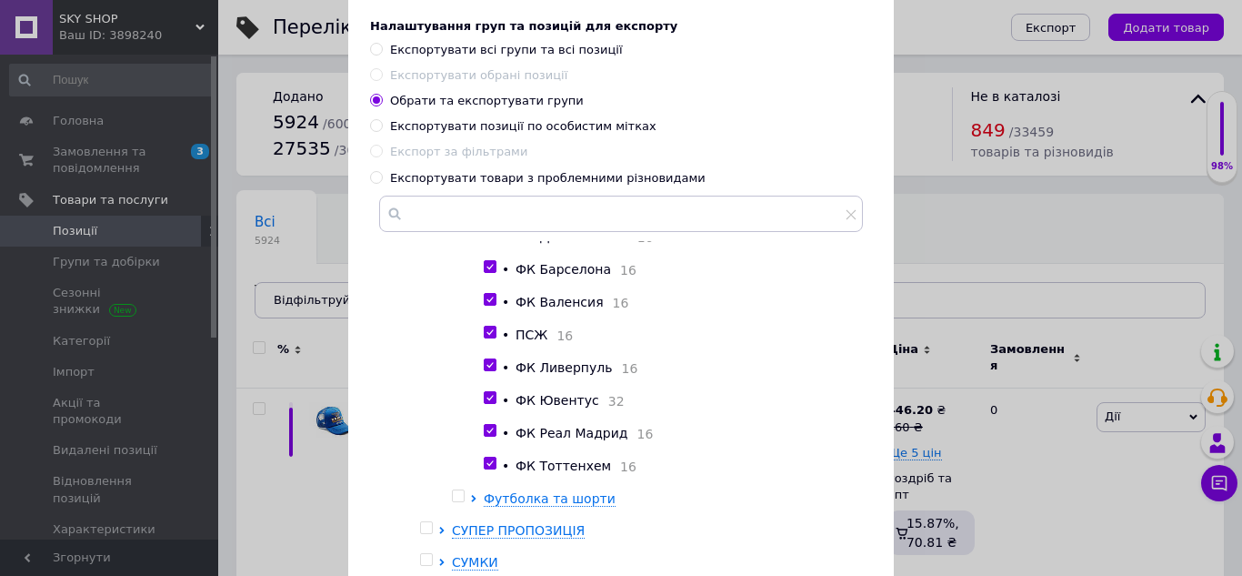
scroll to position [329, 0]
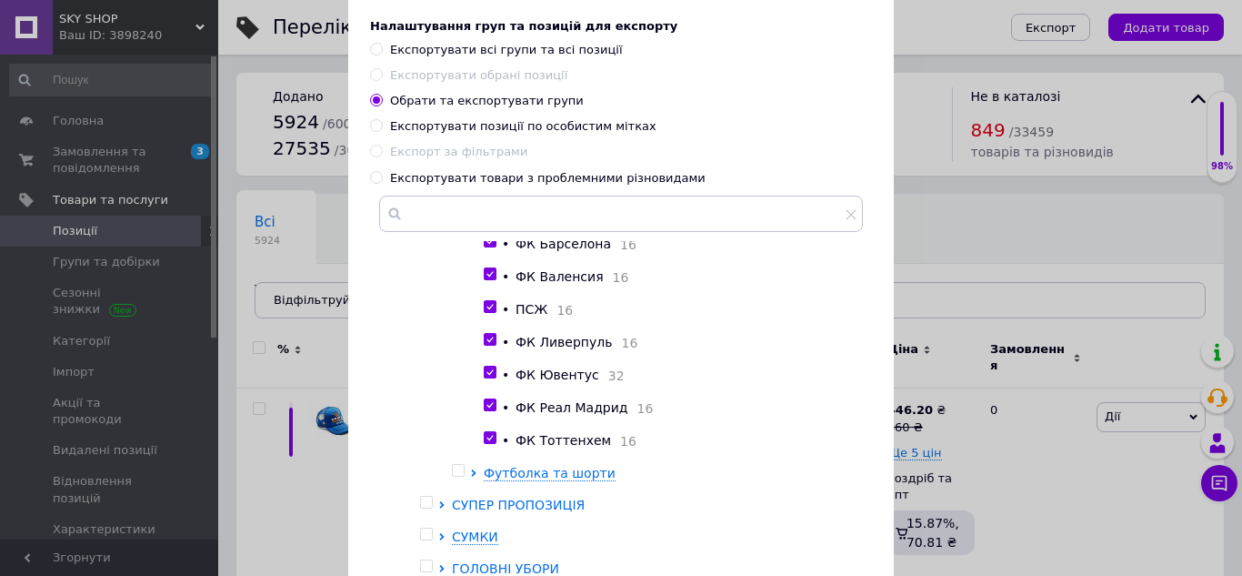
click at [440, 502] on icon at bounding box center [441, 504] width 7 height 7
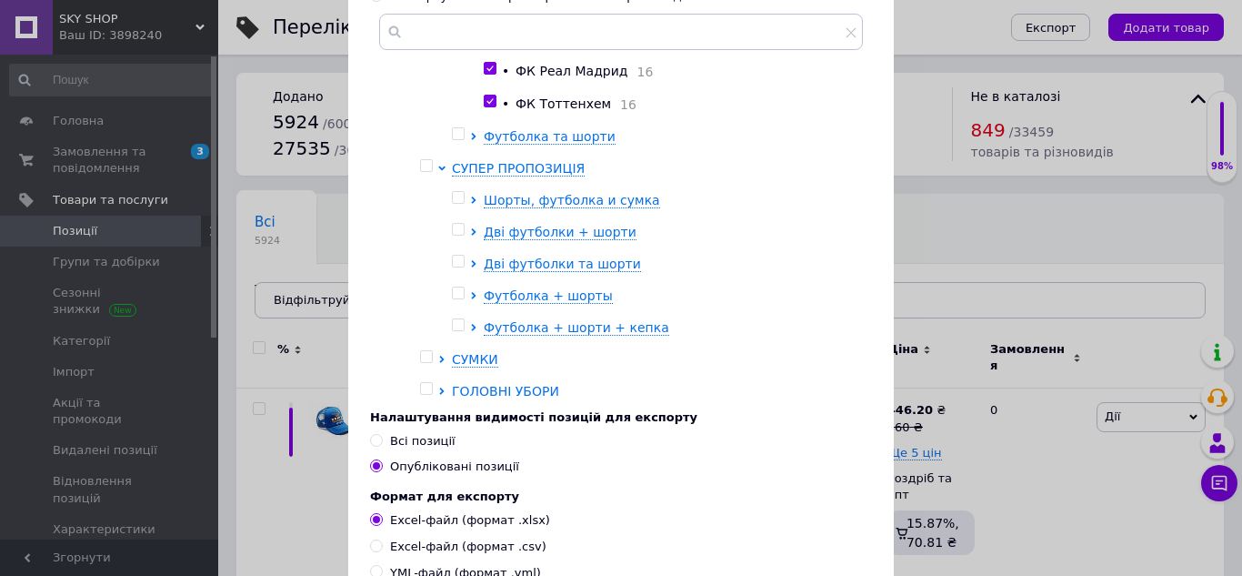
scroll to position [488, 0]
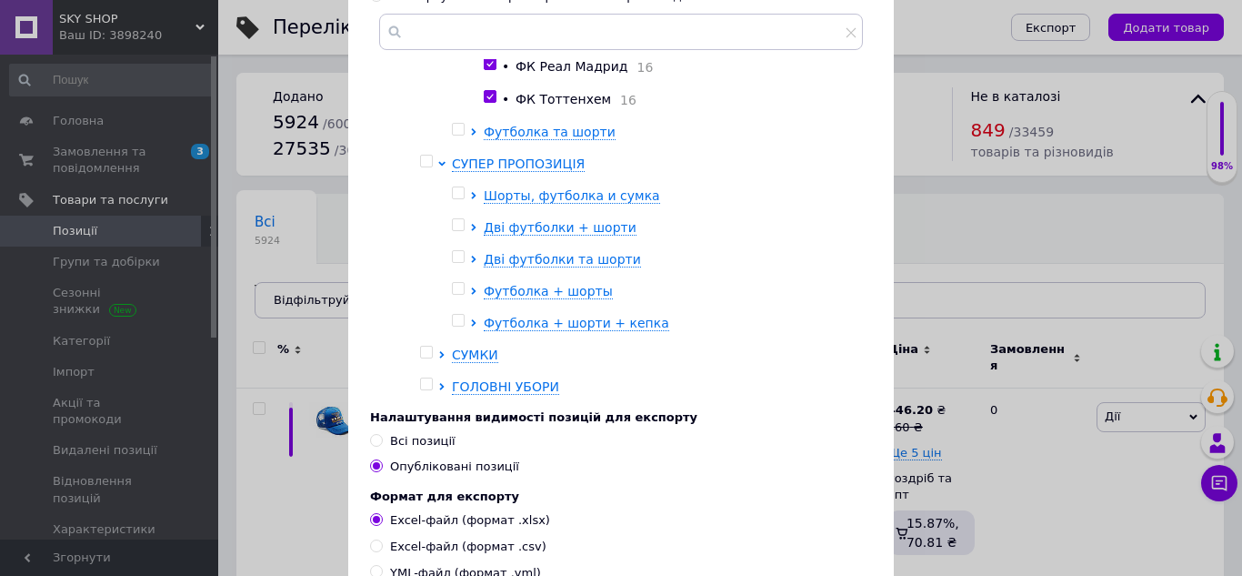
drag, startPoint x: 455, startPoint y: 223, endPoint x: 459, endPoint y: 241, distance: 18.7
click at [456, 228] on input "checkbox" at bounding box center [458, 225] width 12 height 12
checkbox input "true"
click at [455, 259] on input "checkbox" at bounding box center [458, 257] width 12 height 12
checkbox input "true"
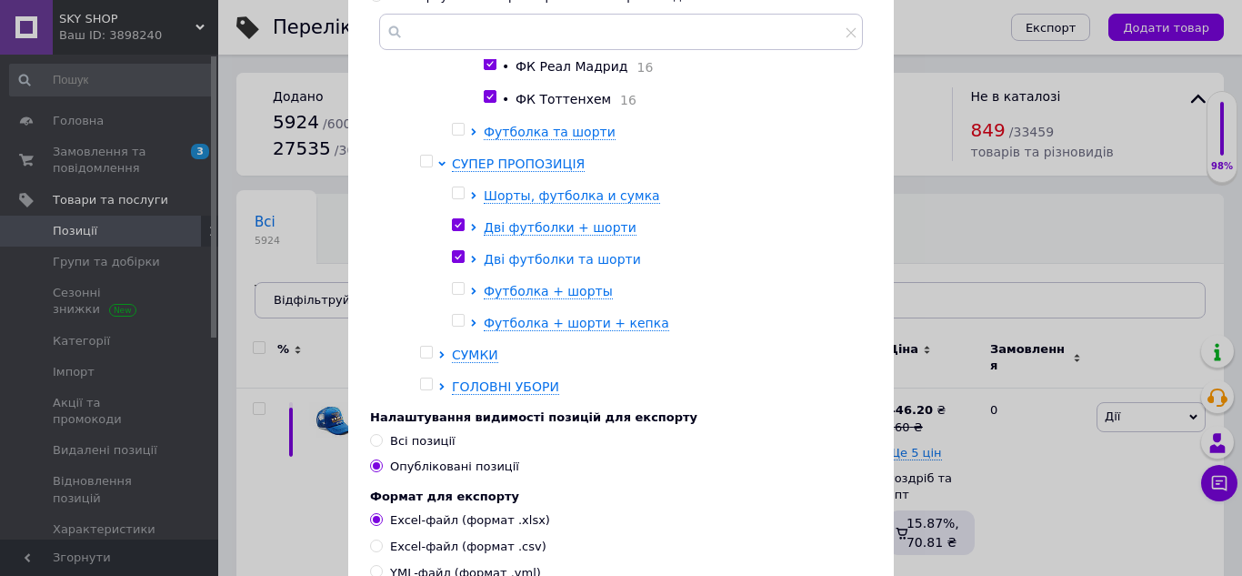
click at [472, 259] on icon at bounding box center [473, 258] width 5 height 7
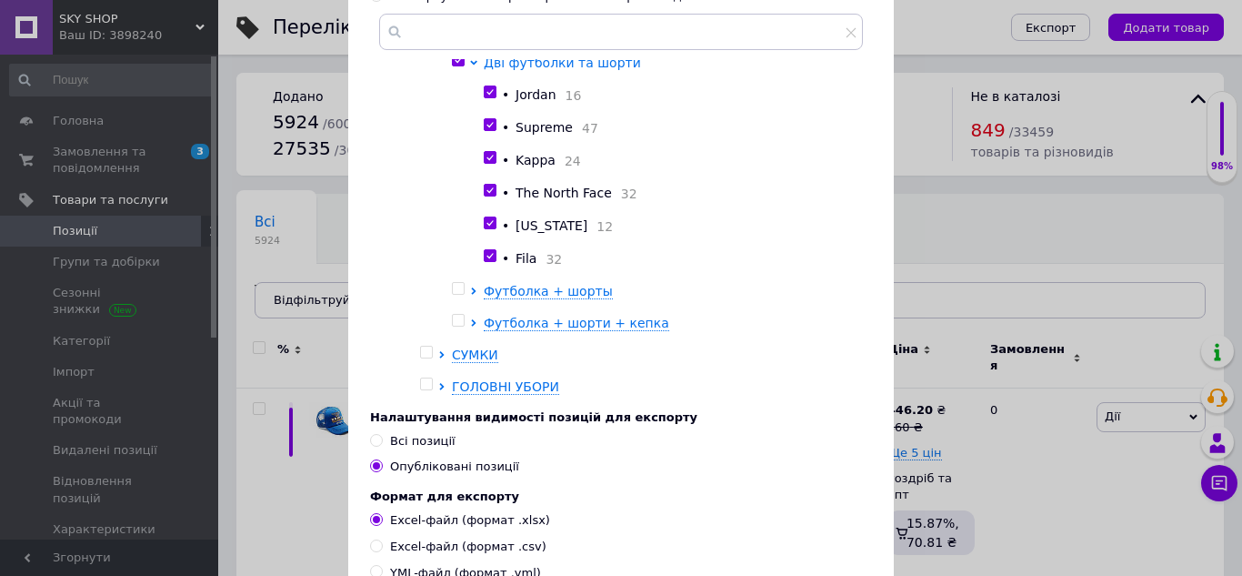
scroll to position [506, 0]
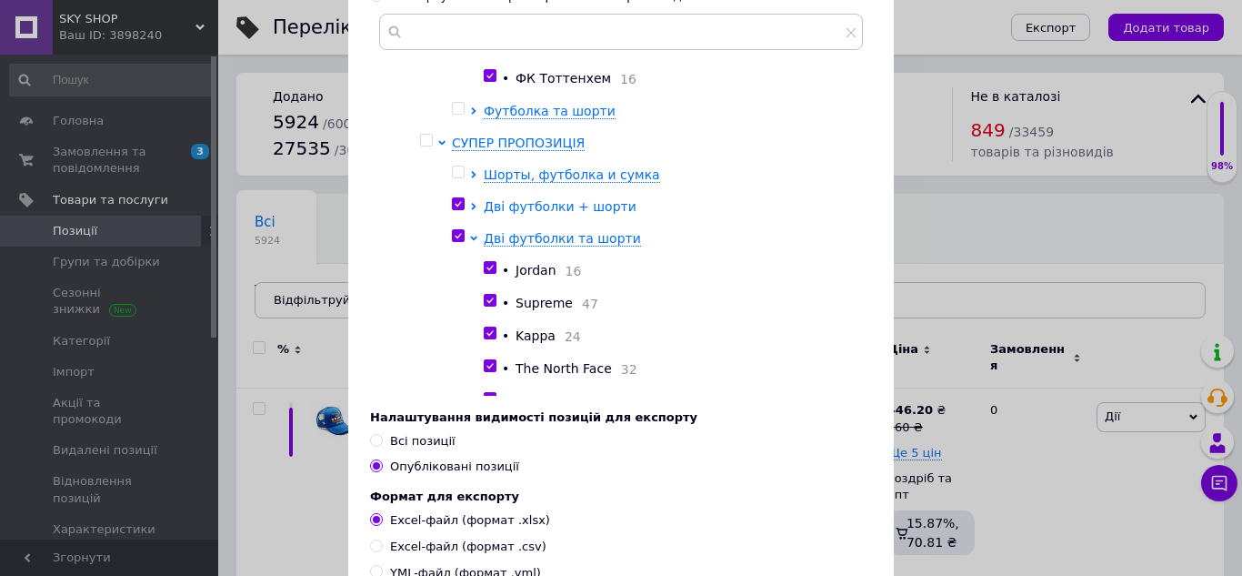
click at [470, 210] on icon at bounding box center [473, 206] width 7 height 7
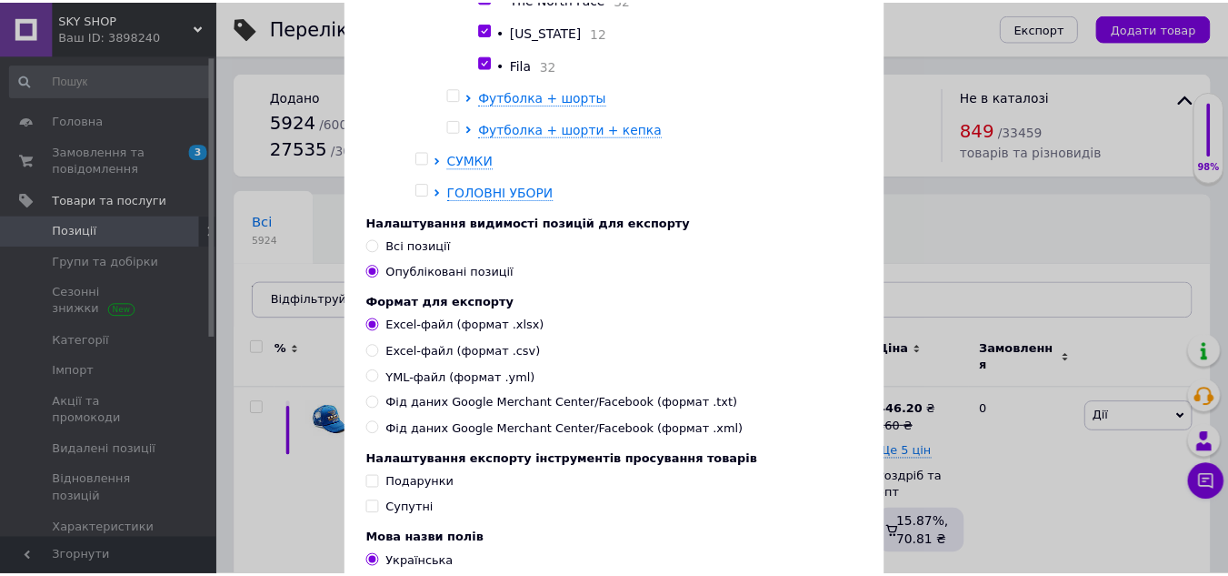
scroll to position [634, 0]
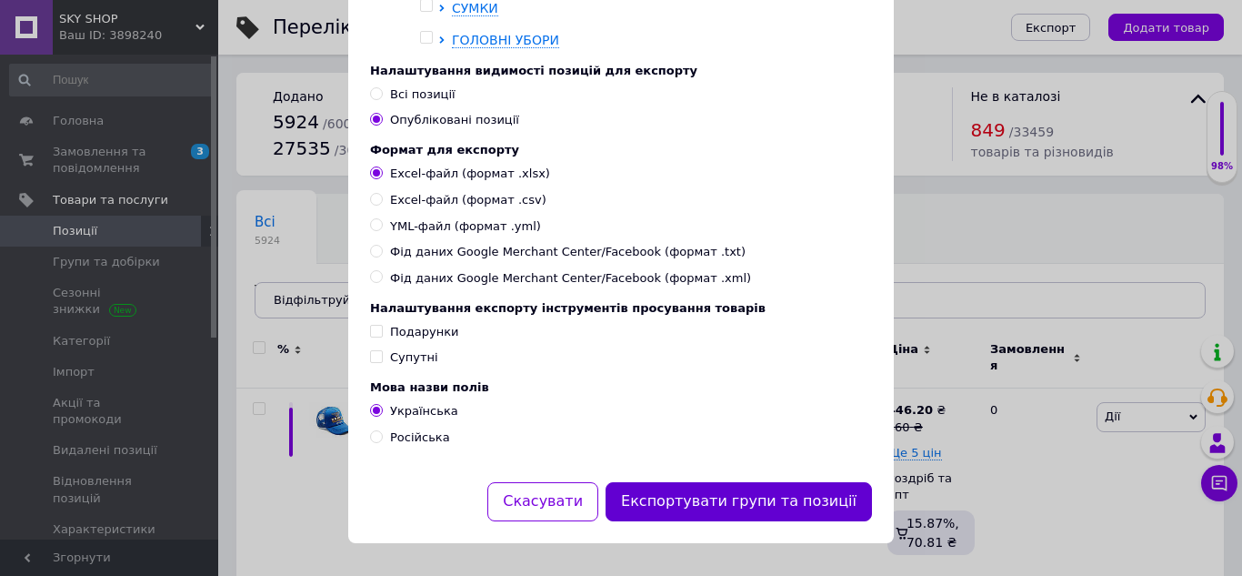
click at [792, 500] on button "Експортувати групи та позиції" at bounding box center [739, 501] width 266 height 39
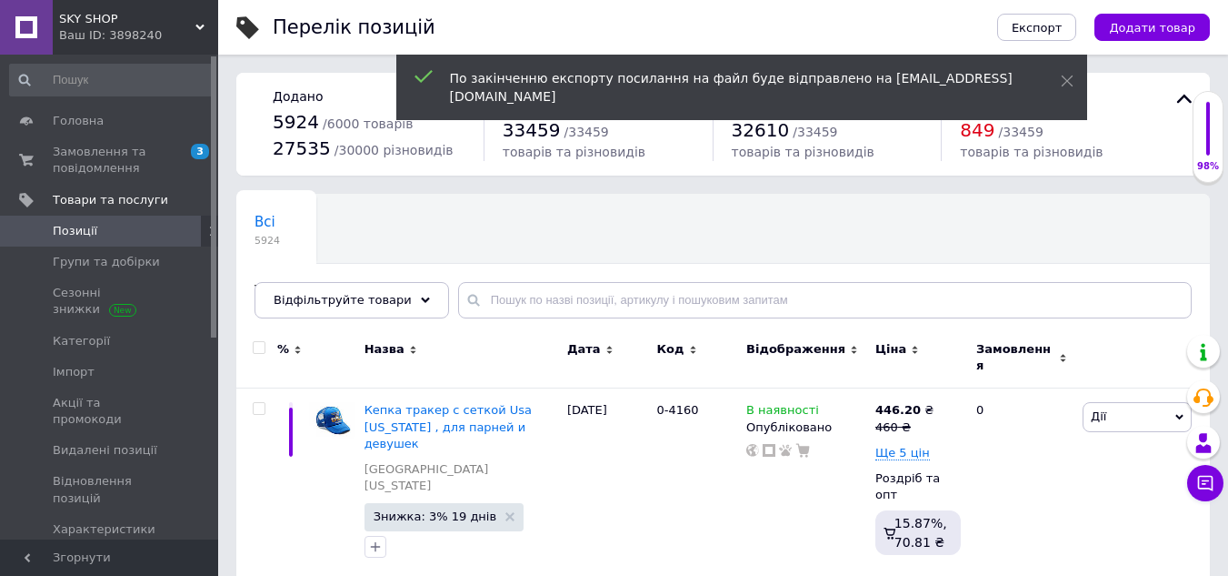
click at [144, 552] on span "[DEMOGRAPHIC_DATA]" at bounding box center [110, 560] width 115 height 16
